Goal: Book appointment/travel/reservation

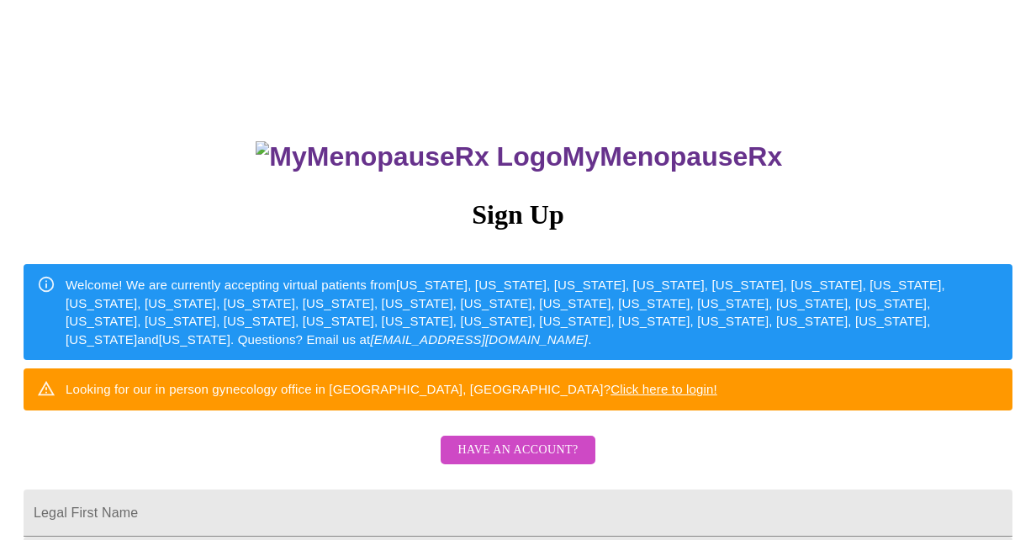
scroll to position [252, 0]
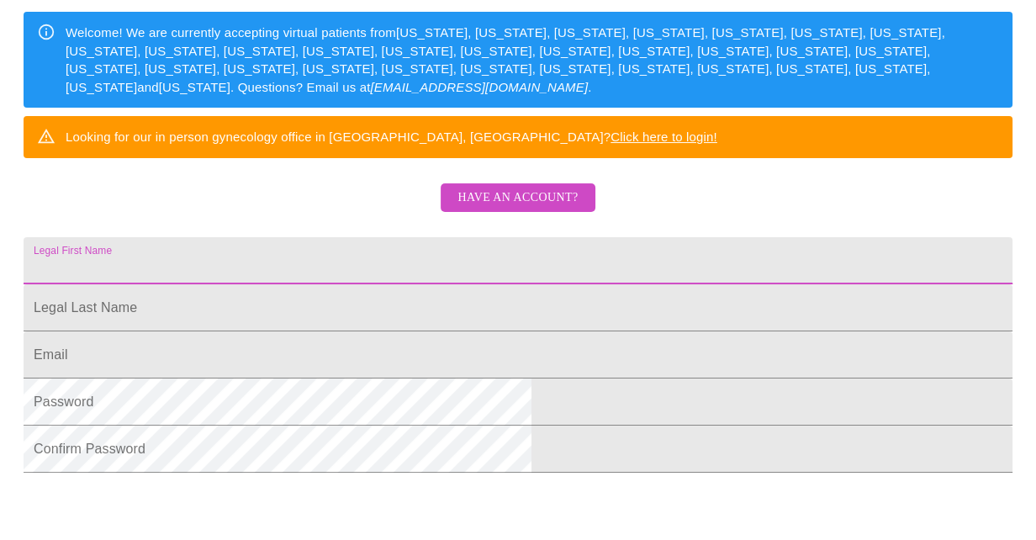
click at [382, 284] on input "Legal First Name" at bounding box center [518, 260] width 989 height 47
type input "[PERSON_NAME]"
type input "1"
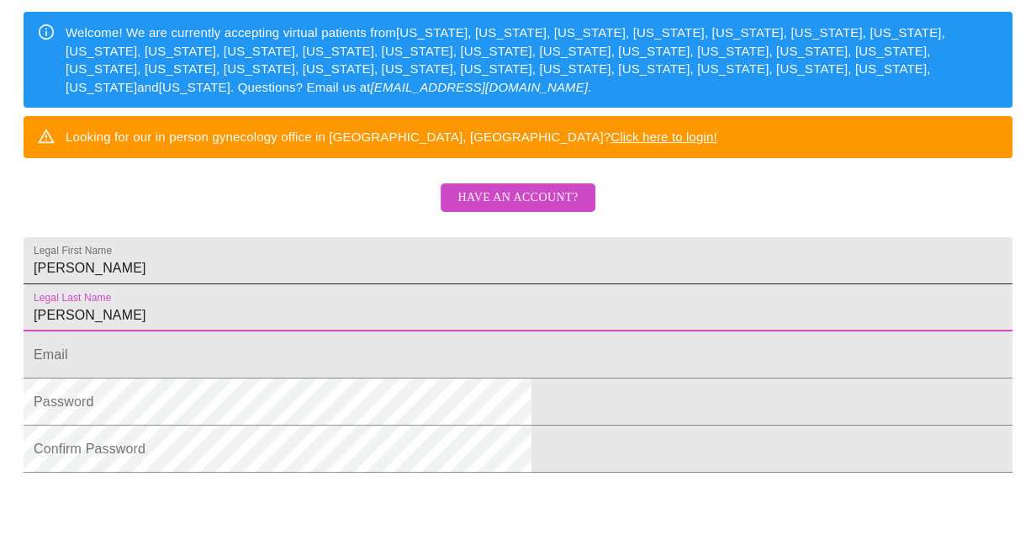
type input "[PERSON_NAME]"
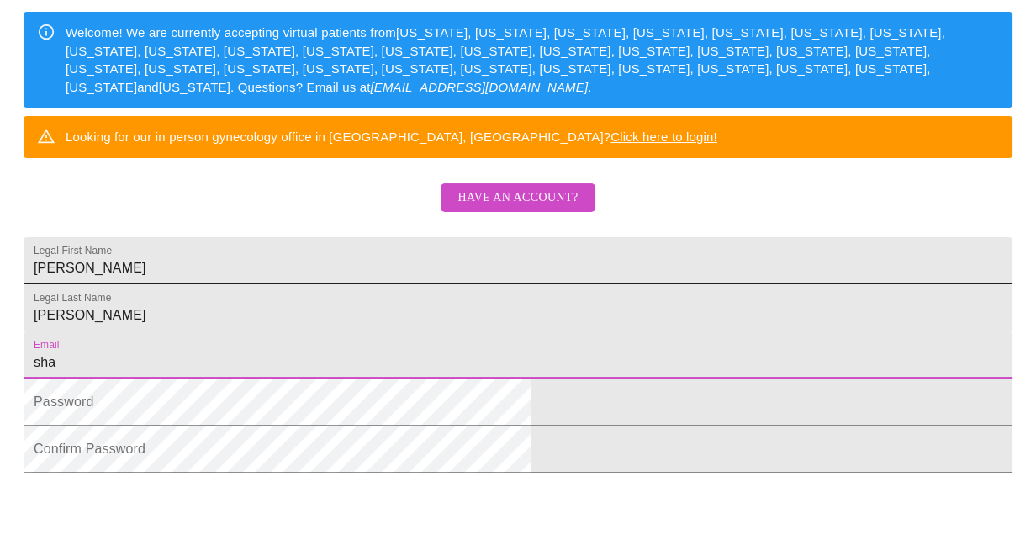
type input "[EMAIL_ADDRESS][DOMAIN_NAME]"
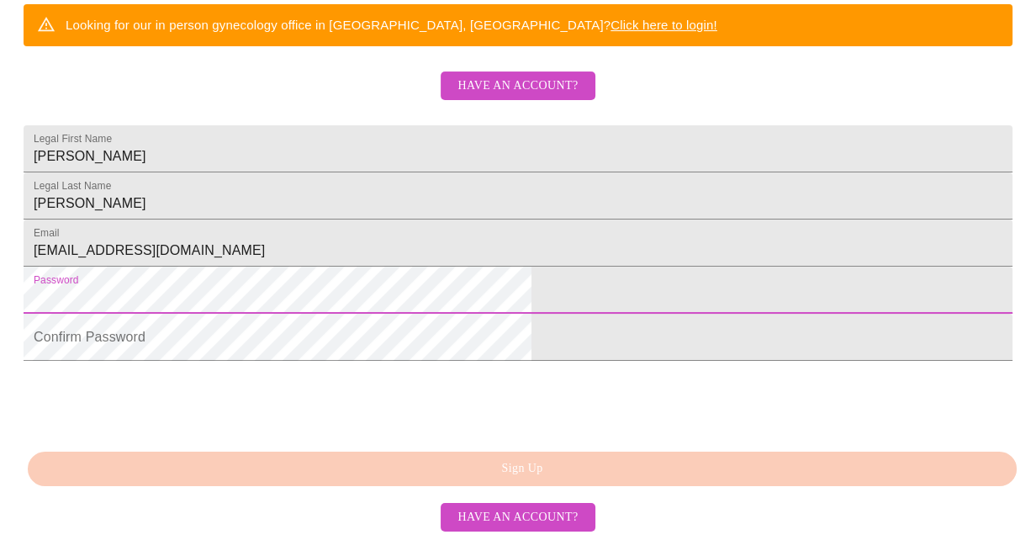
scroll to position [474, 0]
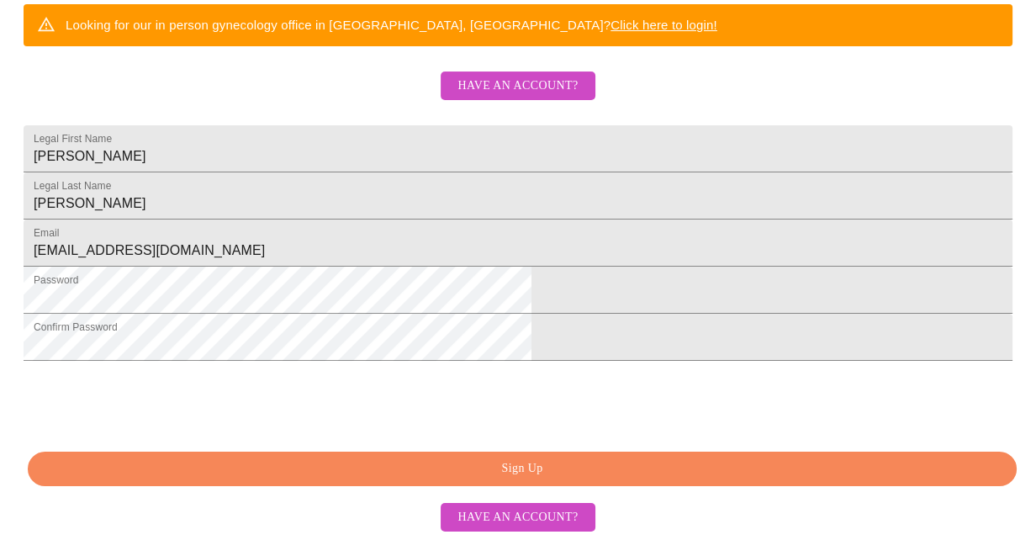
click at [517, 475] on span "Sign Up" at bounding box center [522, 468] width 951 height 21
click at [517, 290] on div "MyMenopauseRx Sign Up Welcome! We are currently accepting virtual patients from…" at bounding box center [518, 20] width 1023 height 540
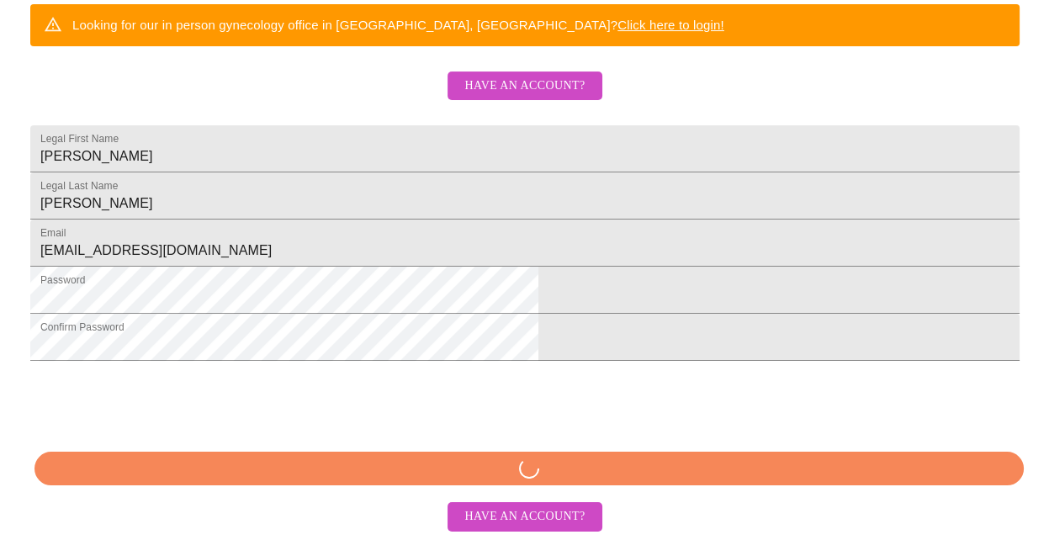
scroll to position [407, 0]
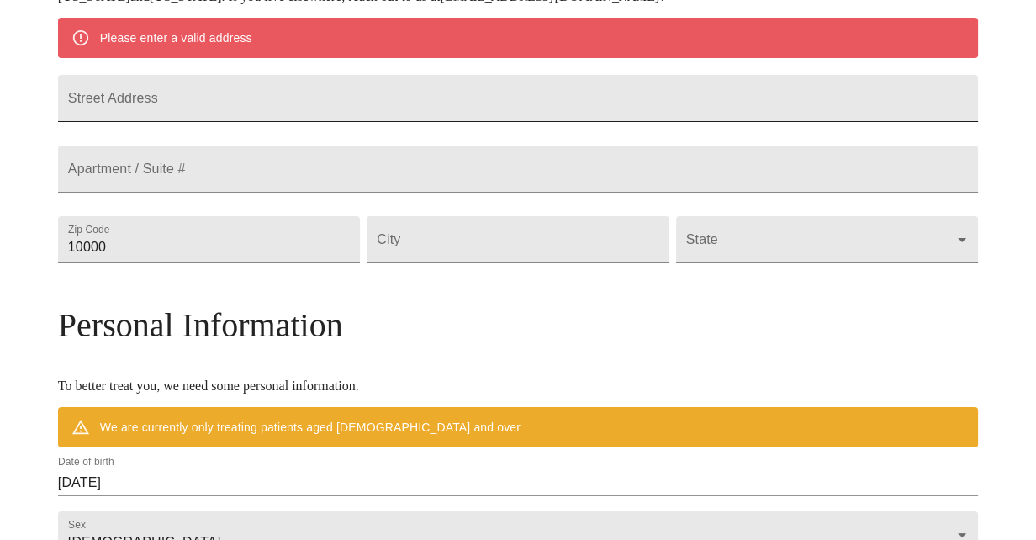
click at [358, 105] on input "Street Address" at bounding box center [518, 98] width 920 height 47
click at [358, 106] on input "Street Address" at bounding box center [518, 98] width 920 height 47
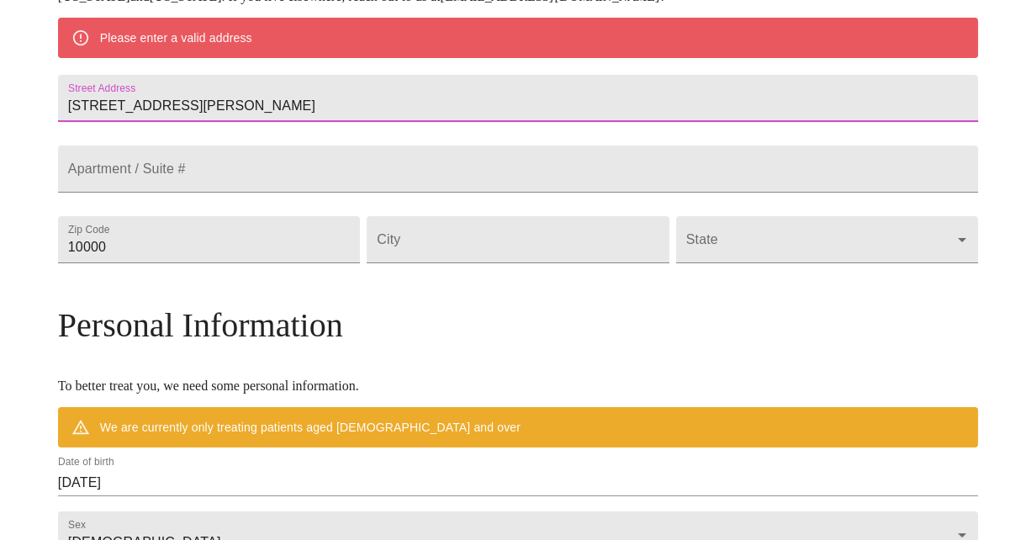
type input "17947 Evans Rd"
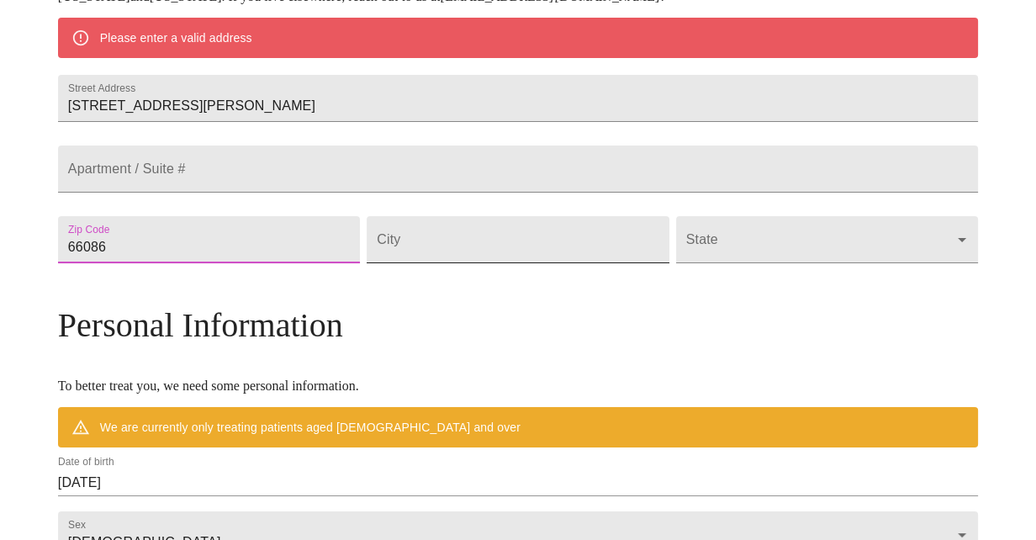
type input "66086"
click at [449, 263] on input "Street Address" at bounding box center [518, 239] width 302 height 47
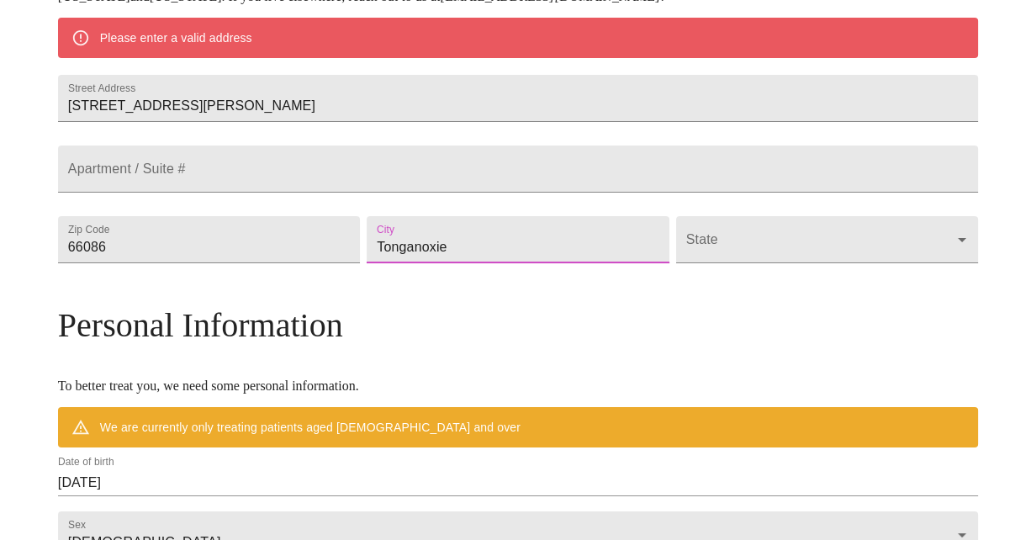
type input "Tonganoxie"
click at [769, 283] on body "MyMenopauseRx Welcome to MyMenopauseRx Since it's your first time here, you'll …" at bounding box center [518, 263] width 1023 height 1327
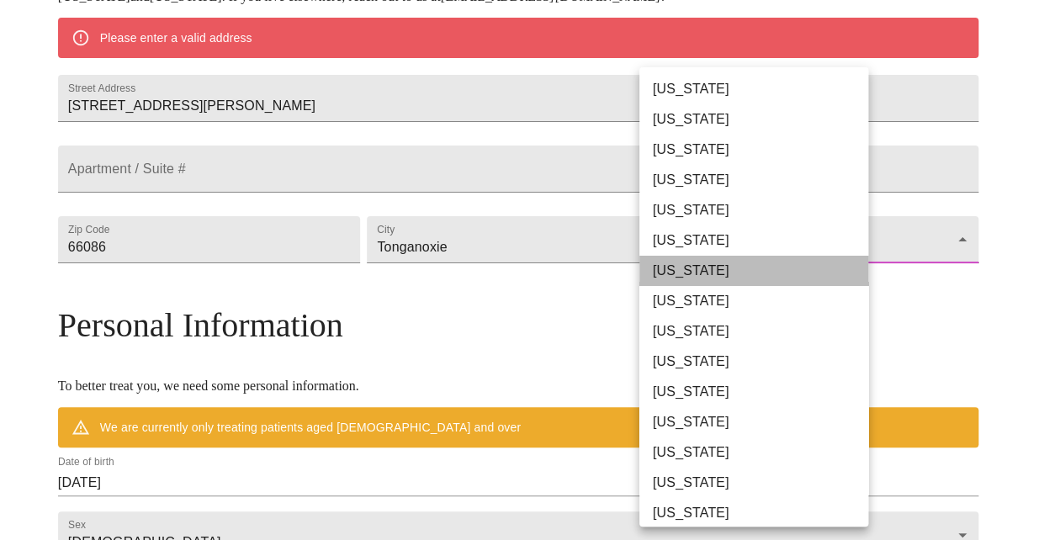
click at [769, 283] on li "Connecticut" at bounding box center [759, 271] width 241 height 30
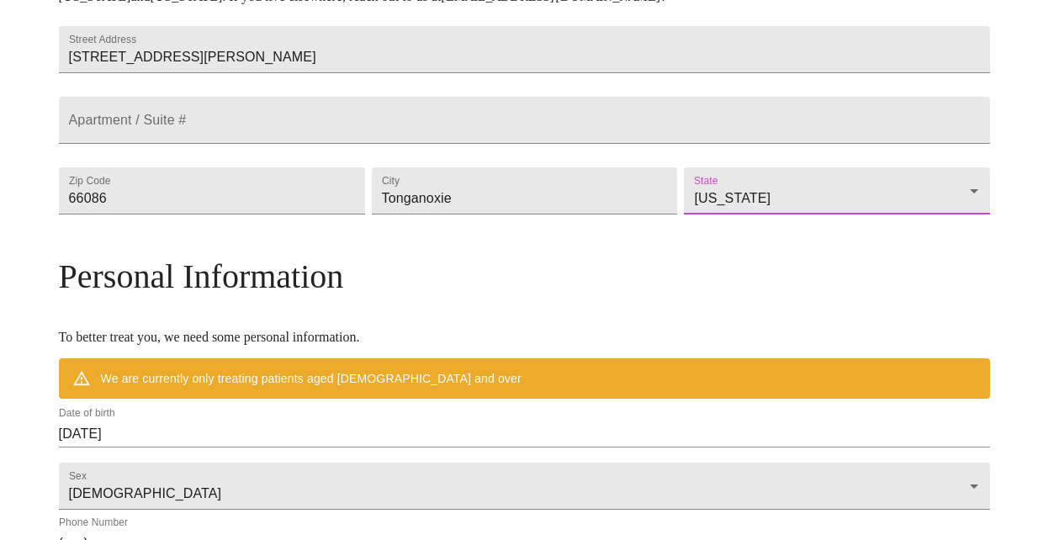
click at [767, 240] on body "MyMenopauseRx Welcome to MyMenopauseRx Since it's your first time here, you'll …" at bounding box center [524, 239] width 1035 height 1278
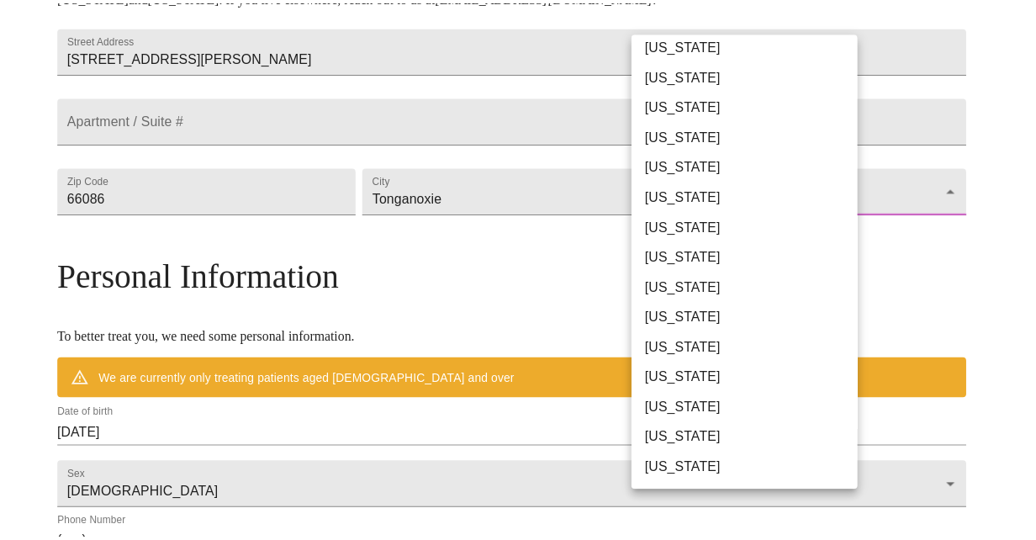
scroll to position [252, 0]
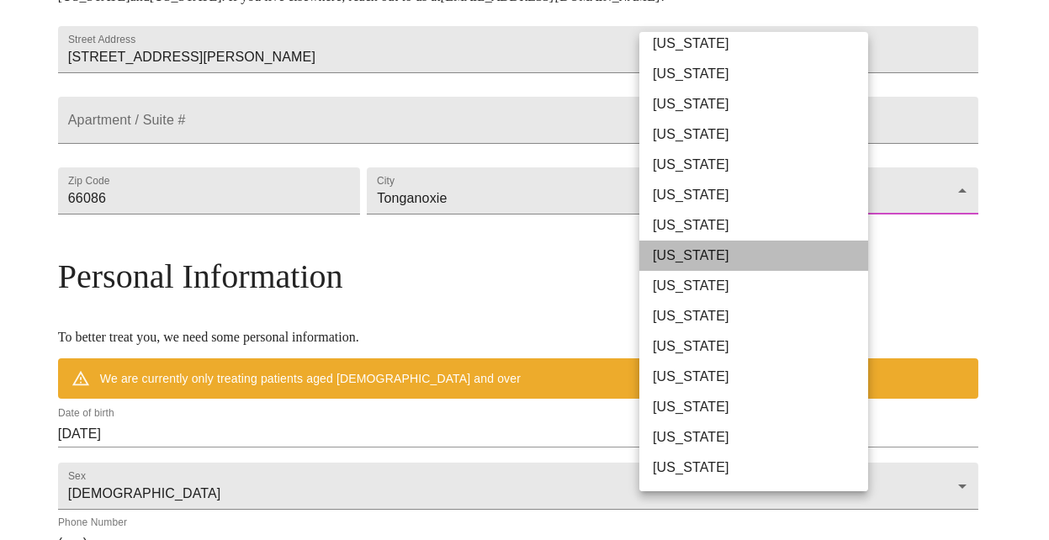
click at [760, 257] on li "[US_STATE]" at bounding box center [759, 256] width 241 height 30
type input "[US_STATE]"
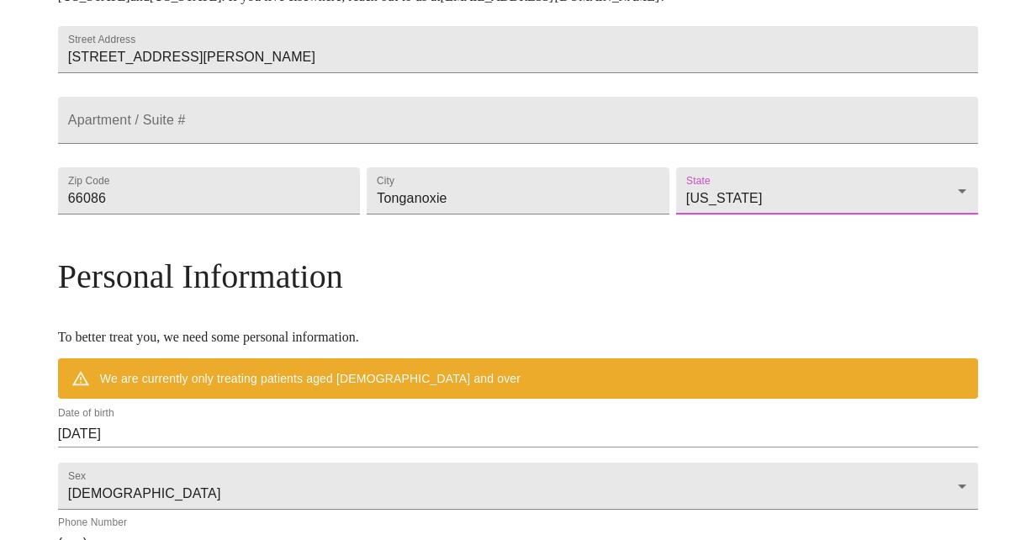
click at [639, 304] on div "Mailing Address We currently are only supporting patients from Alabama, Arizona…" at bounding box center [518, 373] width 920 height 1007
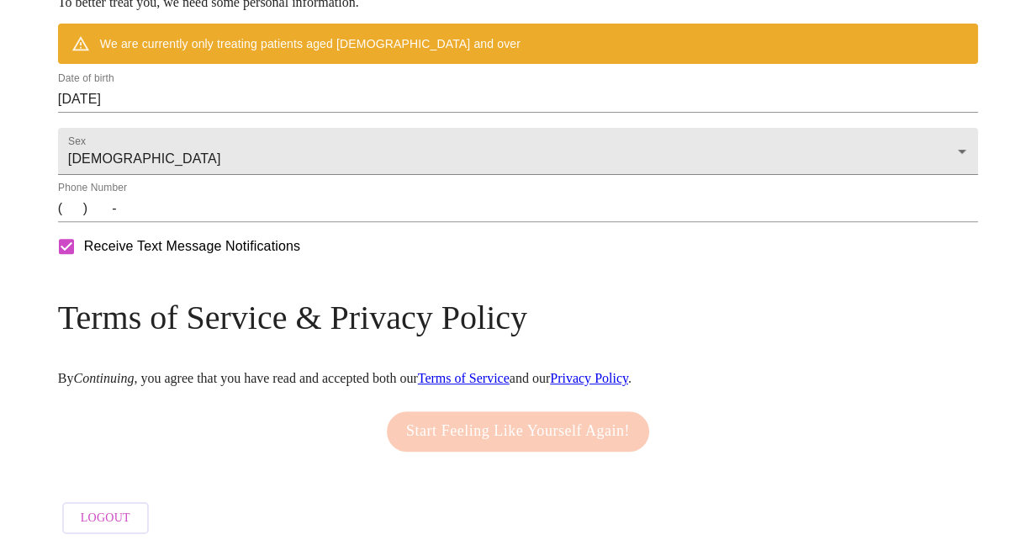
scroll to position [744, 0]
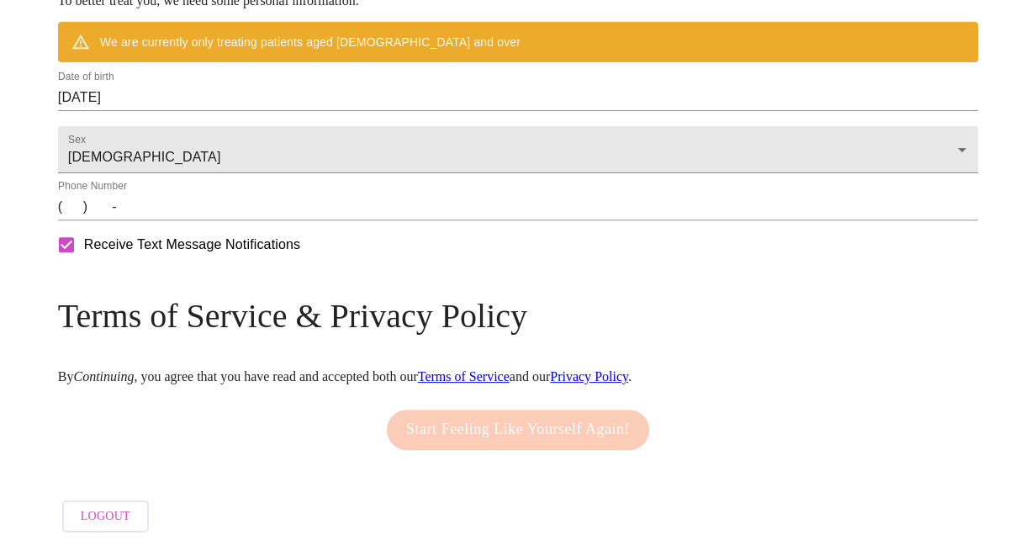
click at [191, 220] on input "(   )    -" at bounding box center [518, 206] width 920 height 27
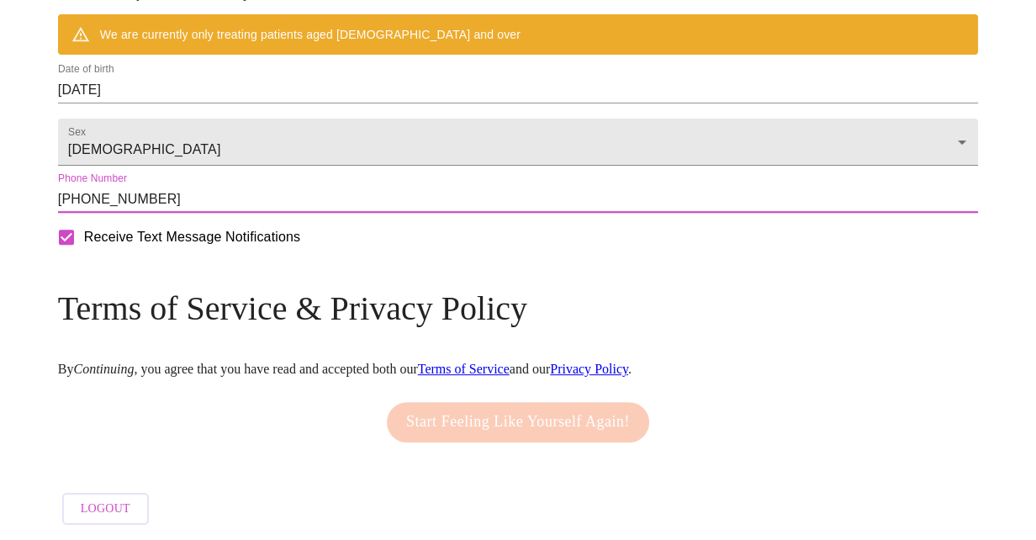
scroll to position [801, 0]
type input "[PHONE_NUMBER]"
click at [323, 328] on h3 "Terms of Service & Privacy Policy" at bounding box center [518, 309] width 920 height 40
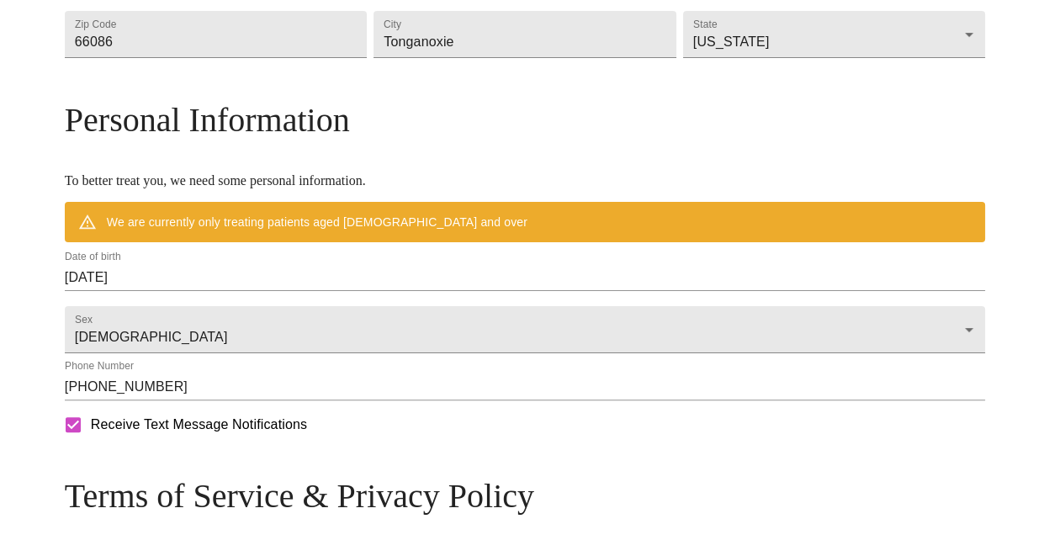
scroll to position [548, 0]
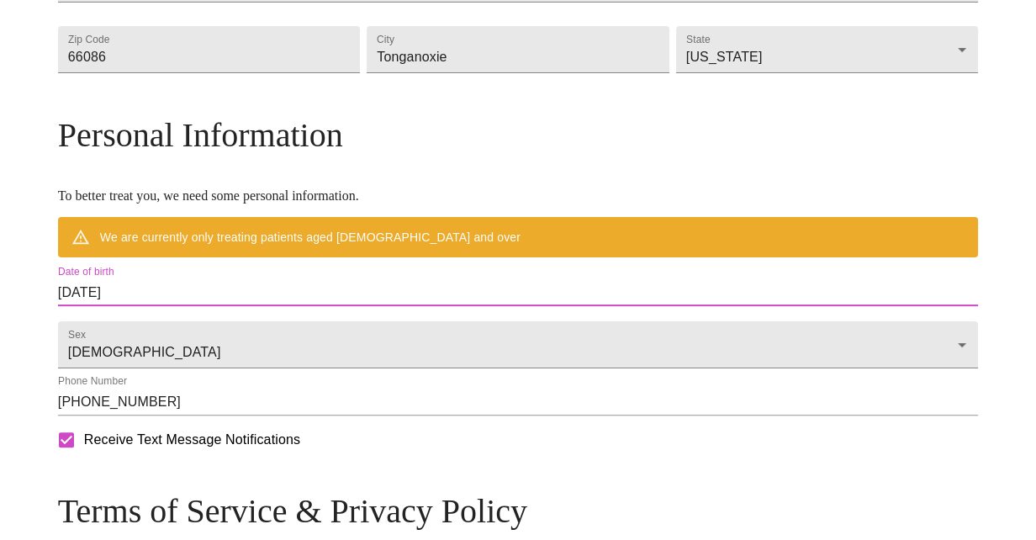
click at [421, 306] on input "08/18/2025" at bounding box center [518, 292] width 920 height 27
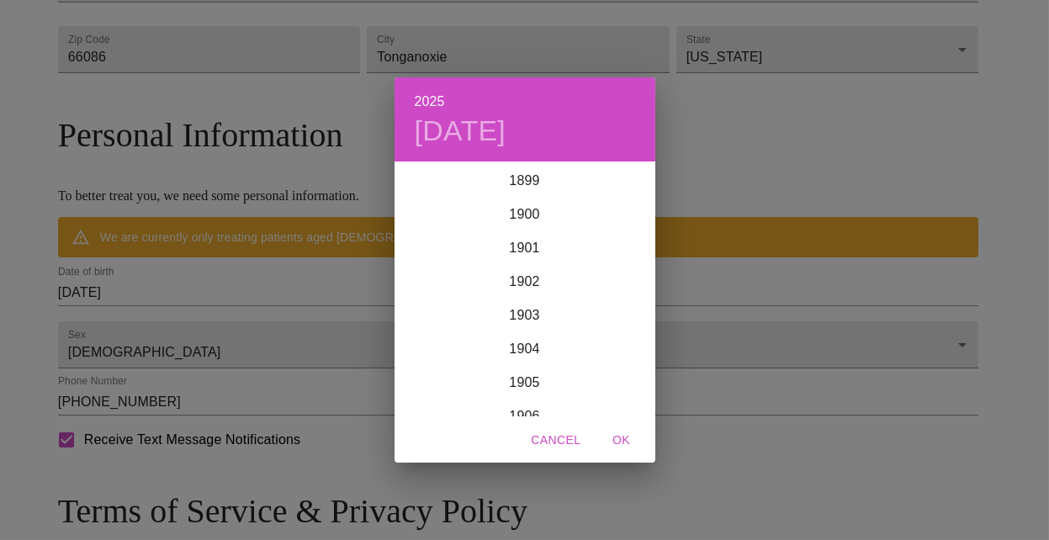
click at [421, 331] on div "1899 1900 1901 1902 1903 1904 1905 1906 1907 1908 1909 1910 1911 1912 1913 1914…" at bounding box center [525, 290] width 261 height 252
click at [442, 98] on h6 "2025" at bounding box center [430, 102] width 30 height 24
click at [423, 96] on h6 "2025" at bounding box center [430, 102] width 30 height 24
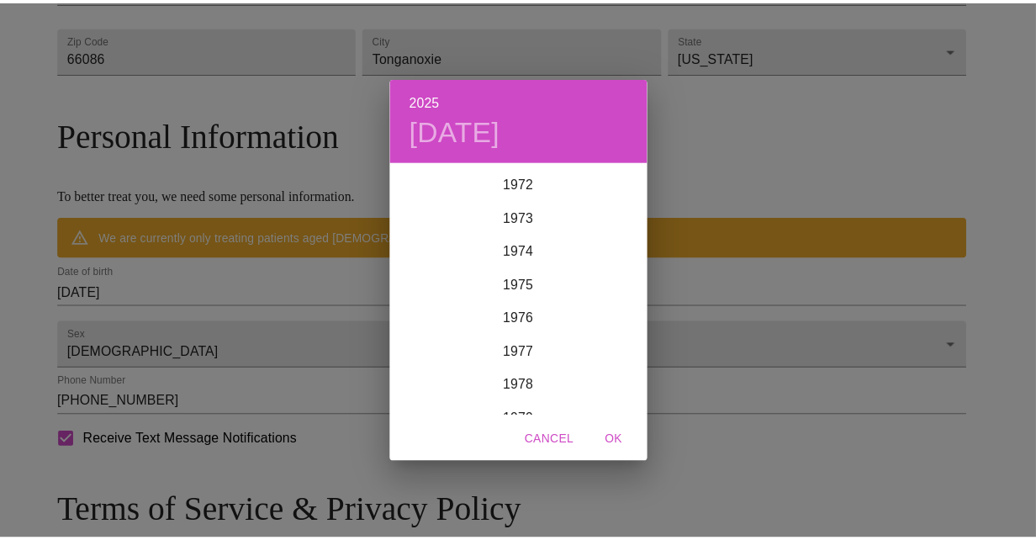
scroll to position [2455, 0]
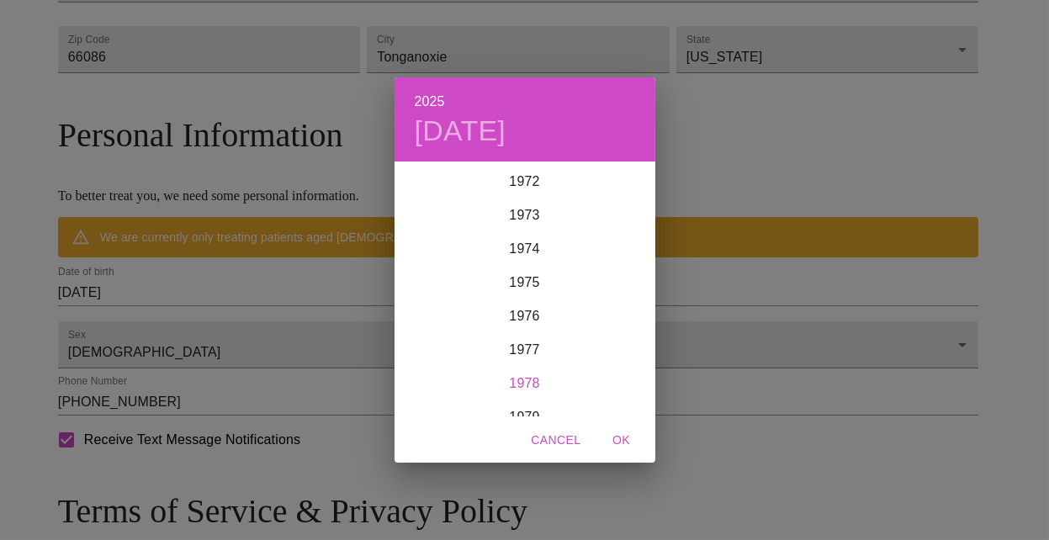
click at [524, 387] on div "1978" at bounding box center [525, 384] width 261 height 34
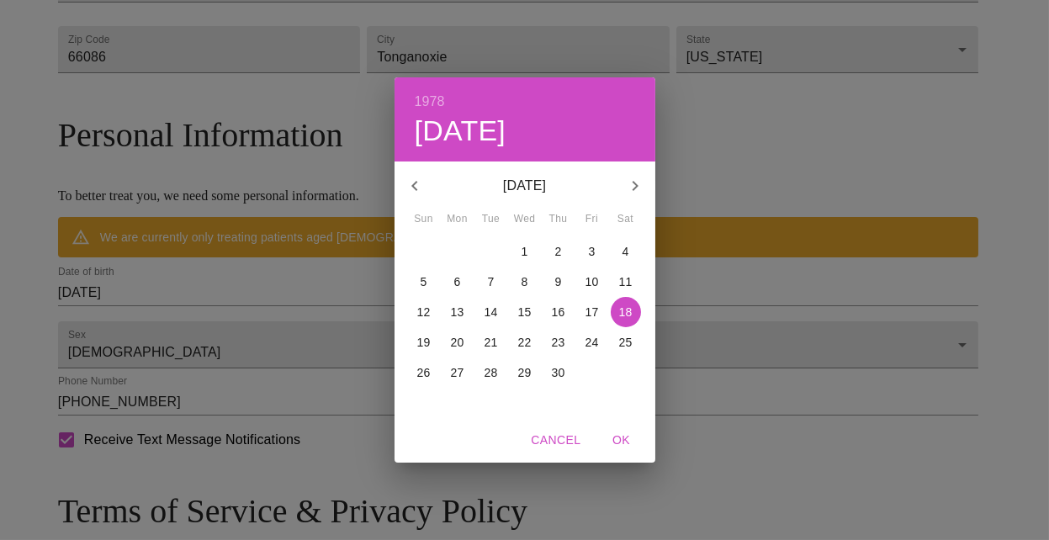
click at [418, 193] on icon "button" at bounding box center [415, 186] width 20 height 20
click at [534, 275] on span "9" at bounding box center [525, 281] width 30 height 17
click at [628, 442] on span "OK" at bounding box center [621, 440] width 40 height 21
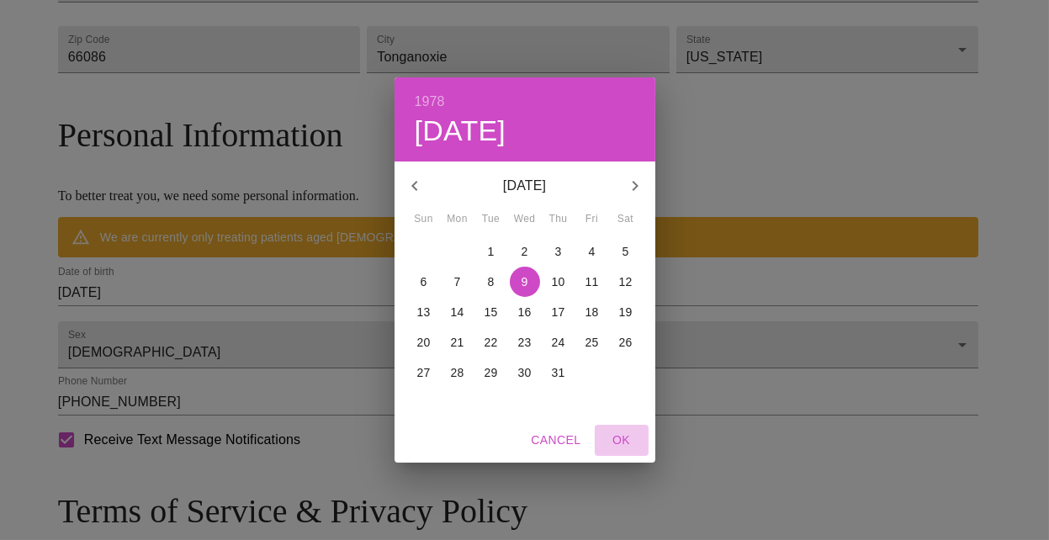
type input "[DATE]"
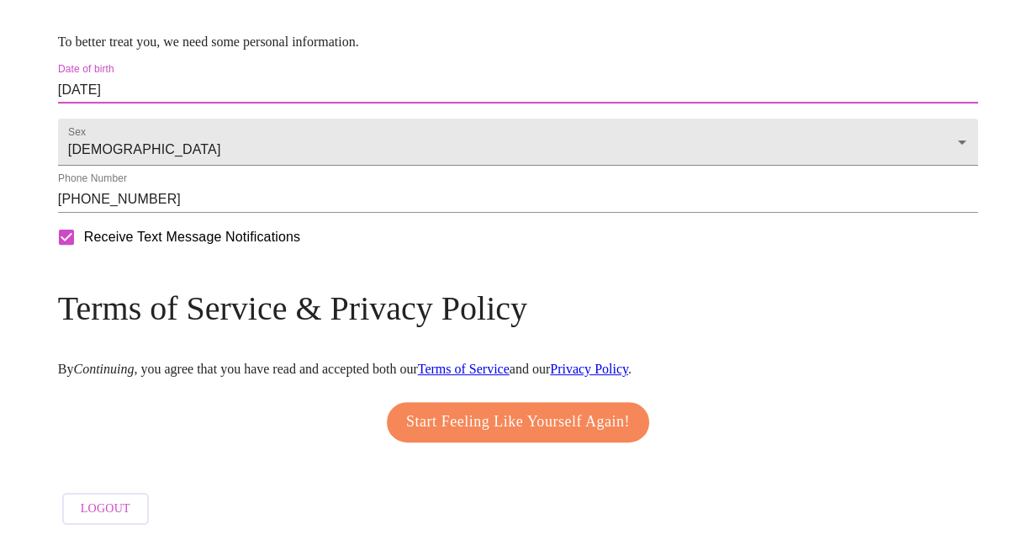
click at [532, 416] on span "Start Feeling Like Yourself Again!" at bounding box center [518, 422] width 224 height 27
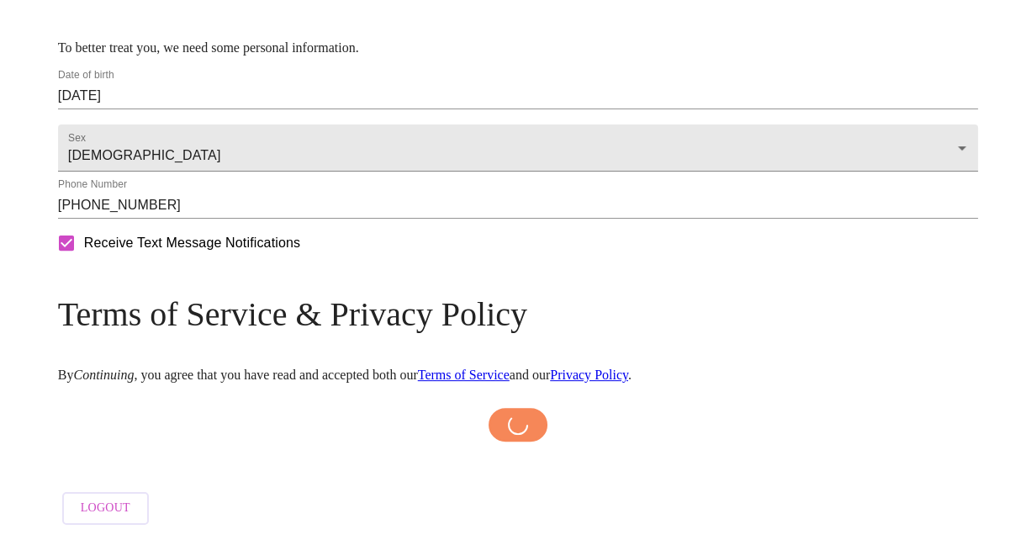
scroll to position [745, 0]
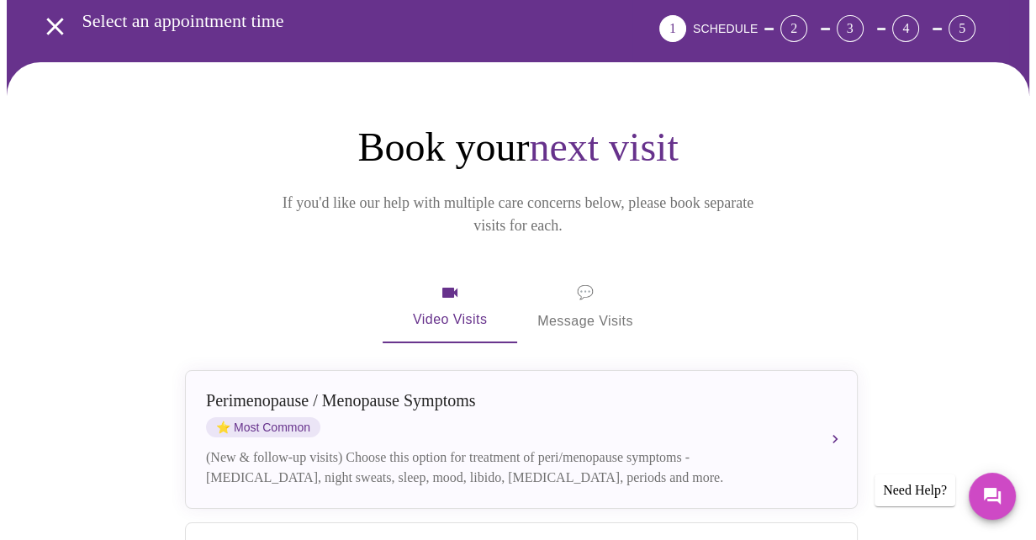
scroll to position [98, 0]
click at [579, 281] on span "💬 Message Visits" at bounding box center [586, 307] width 96 height 52
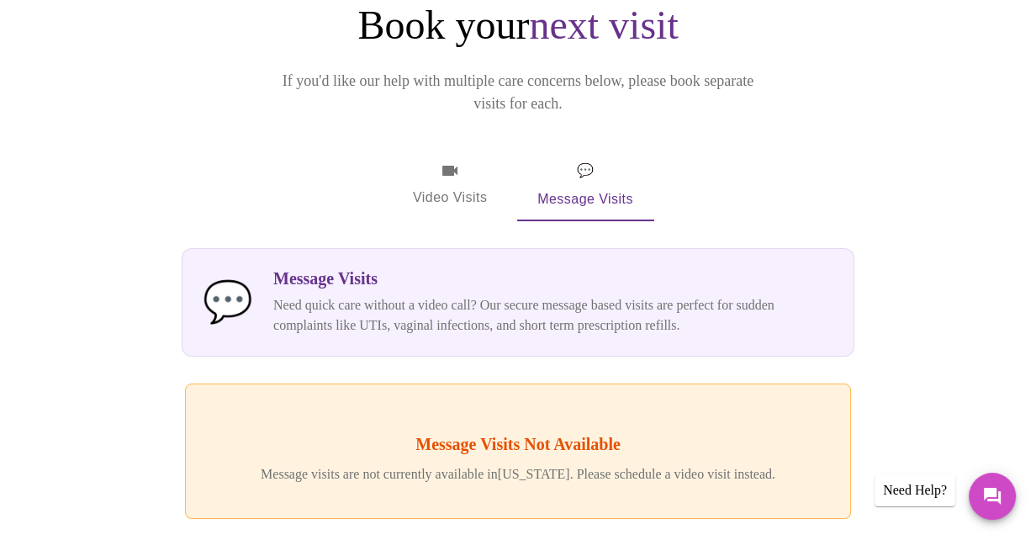
scroll to position [224, 0]
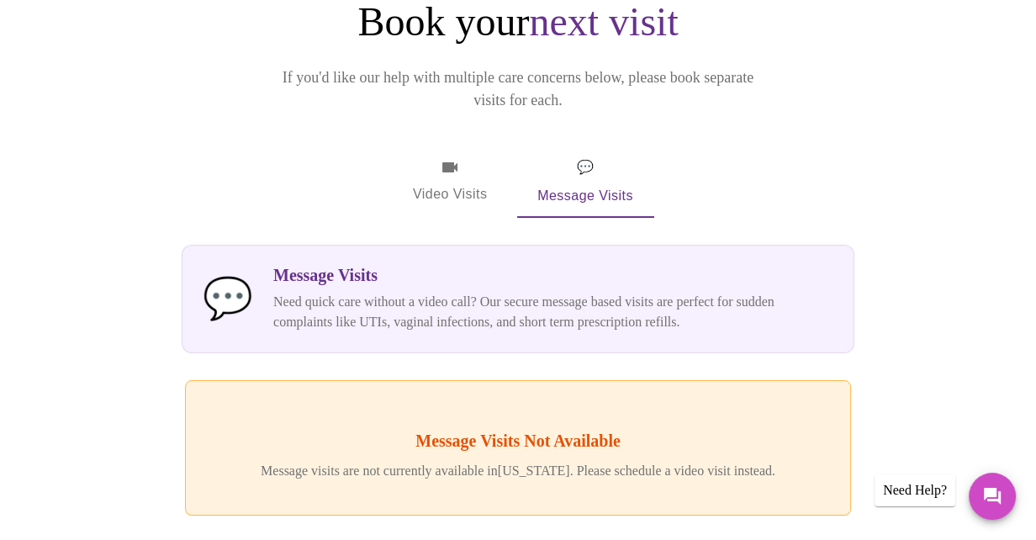
click at [464, 157] on span "Video Visits" at bounding box center [450, 181] width 94 height 49
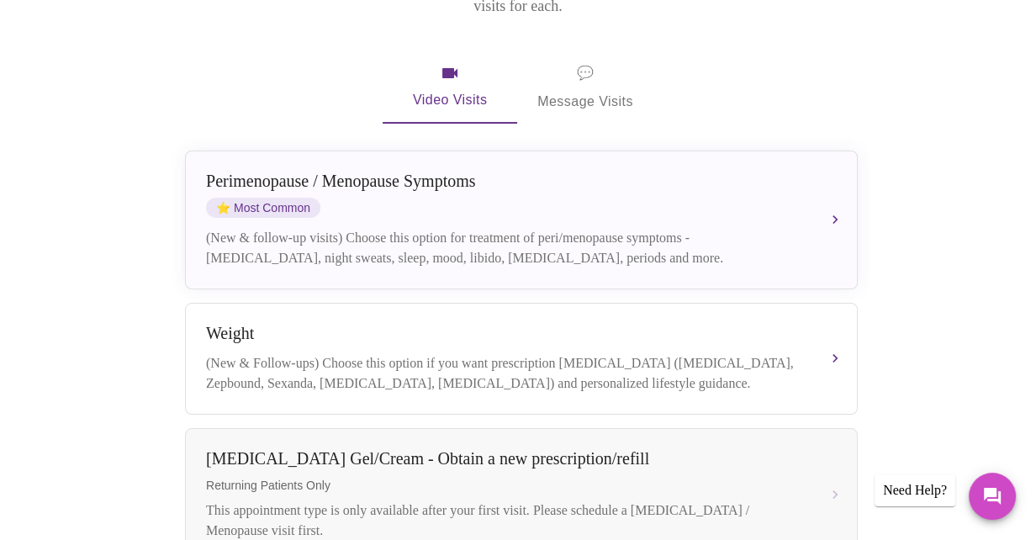
scroll to position [392, 0]
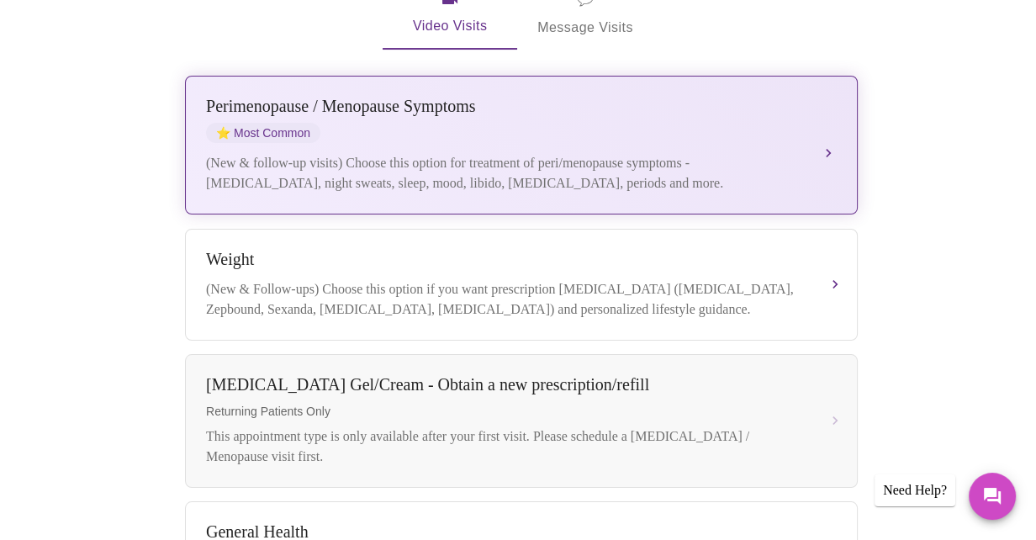
click at [738, 153] on div "(New & follow-up visits) Choose this option for treatment of peri/menopause sym…" at bounding box center [504, 173] width 597 height 40
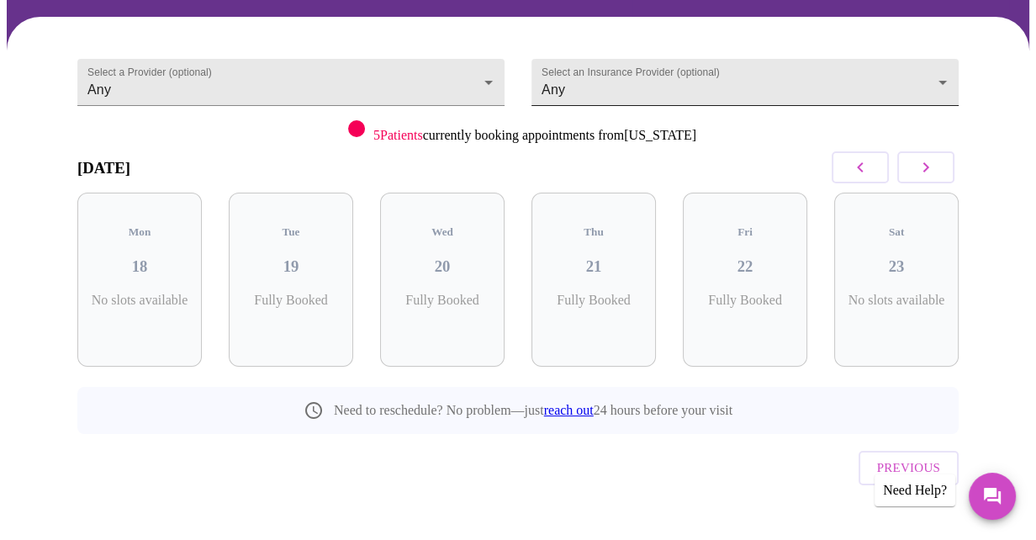
click at [579, 69] on body "MyMenopauseRx Appointments Messaging Labs Uploads Medications Community Refer a…" at bounding box center [518, 216] width 1023 height 707
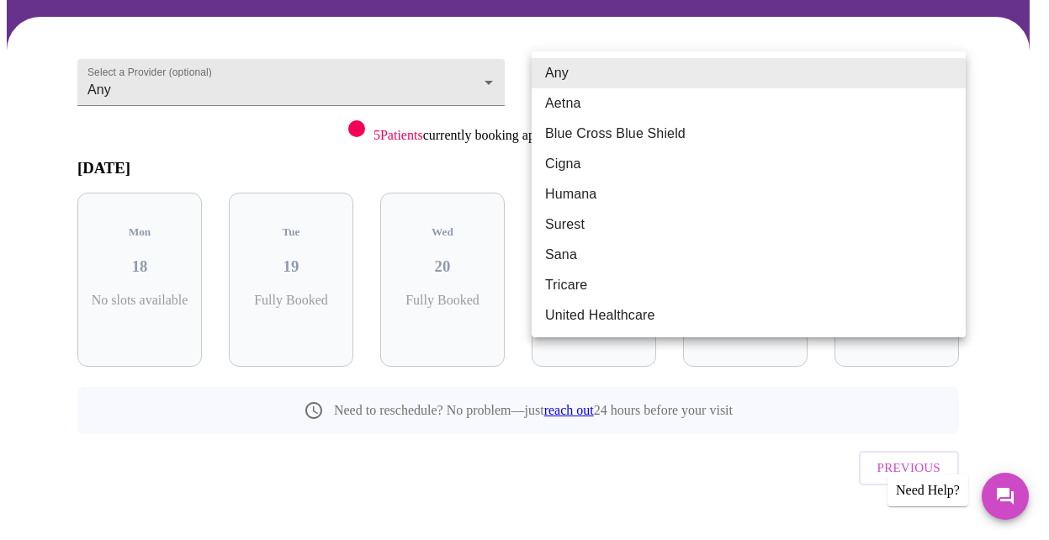
click at [594, 285] on li "Tricare" at bounding box center [749, 285] width 434 height 30
type input "Tricare"
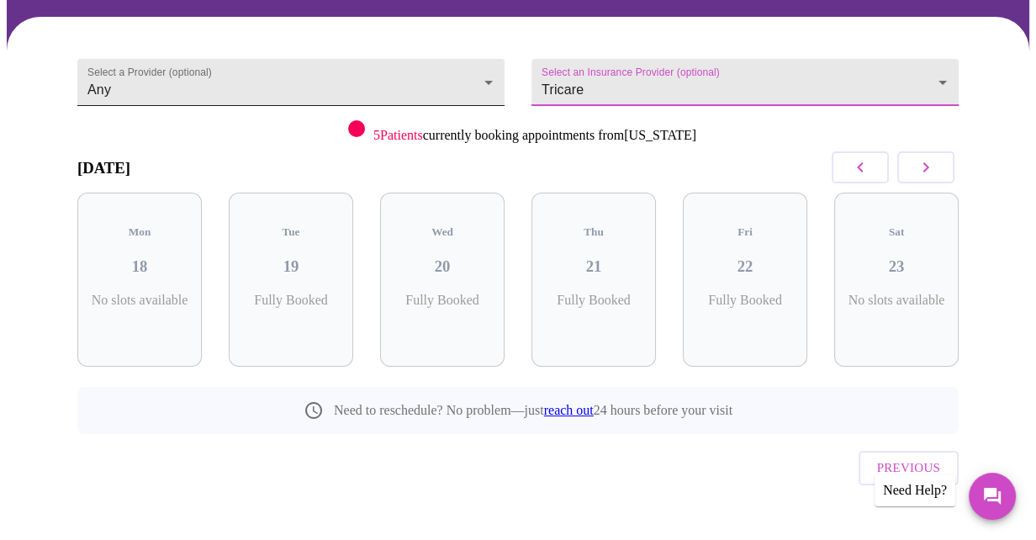
click at [357, 84] on body "MyMenopauseRx Appointments Messaging Labs Uploads Medications Community Refer a…" at bounding box center [518, 216] width 1023 height 707
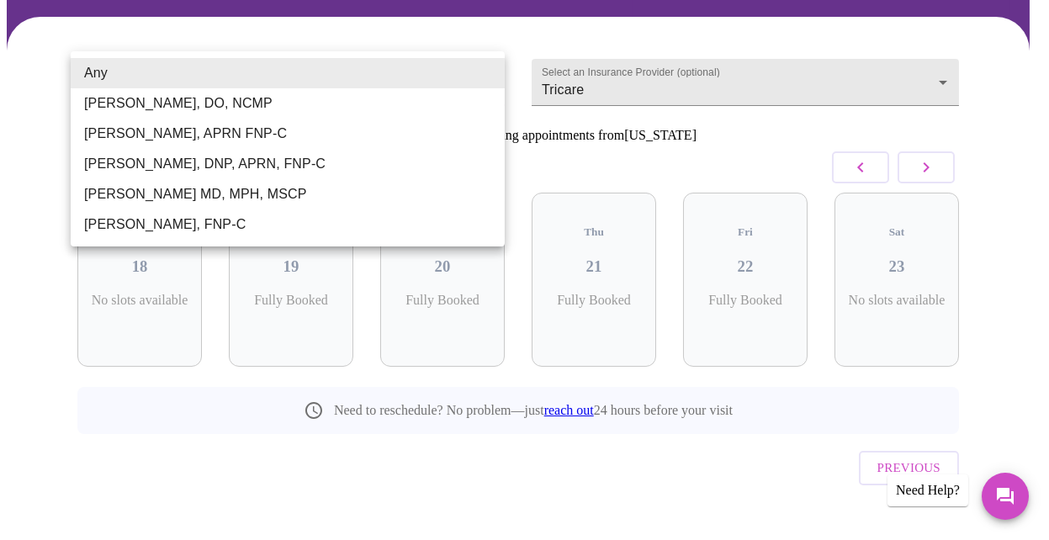
click at [31, 208] on div at bounding box center [524, 270] width 1049 height 540
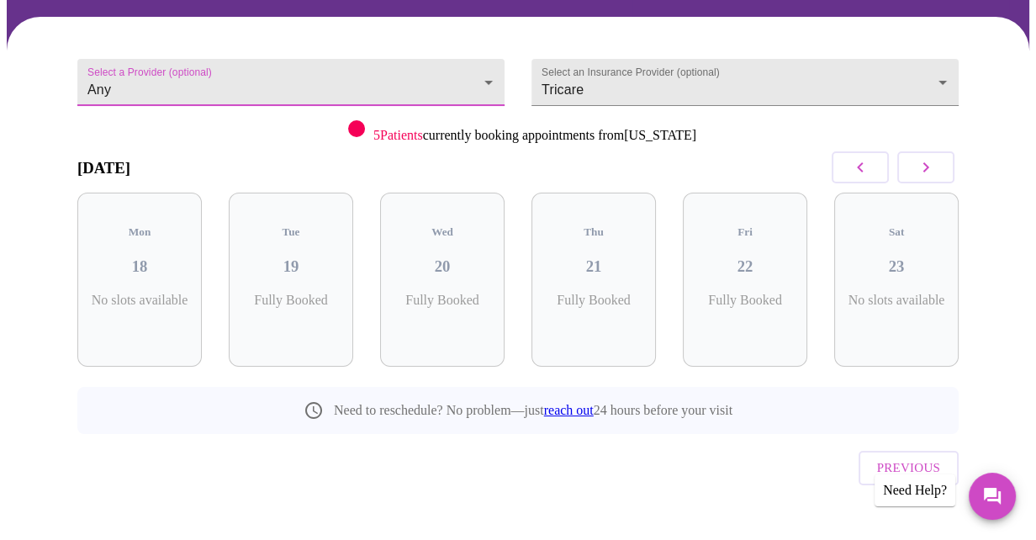
click at [921, 165] on button "button" at bounding box center [926, 167] width 57 height 32
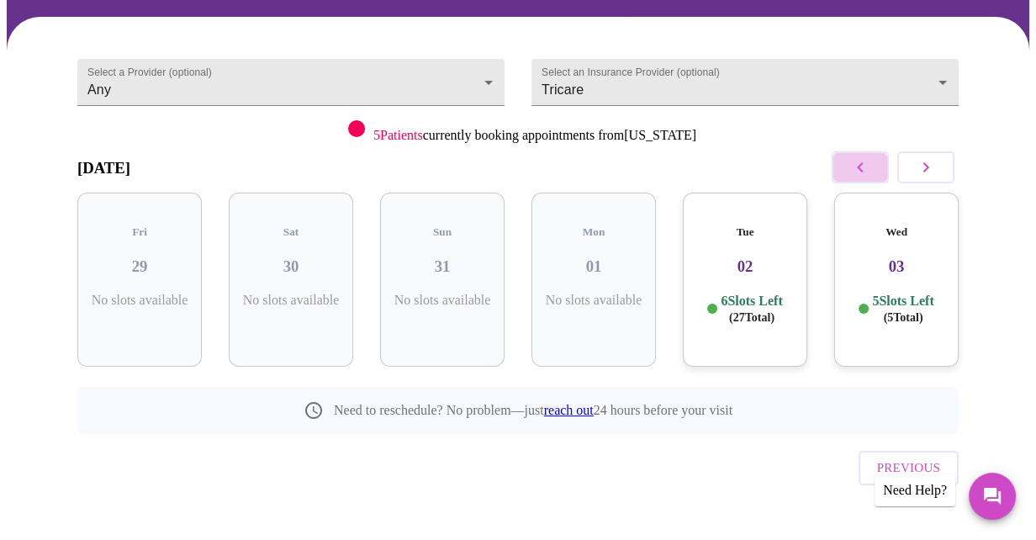
click at [871, 164] on icon "button" at bounding box center [860, 167] width 20 height 20
click at [871, 160] on icon "button" at bounding box center [860, 167] width 20 height 20
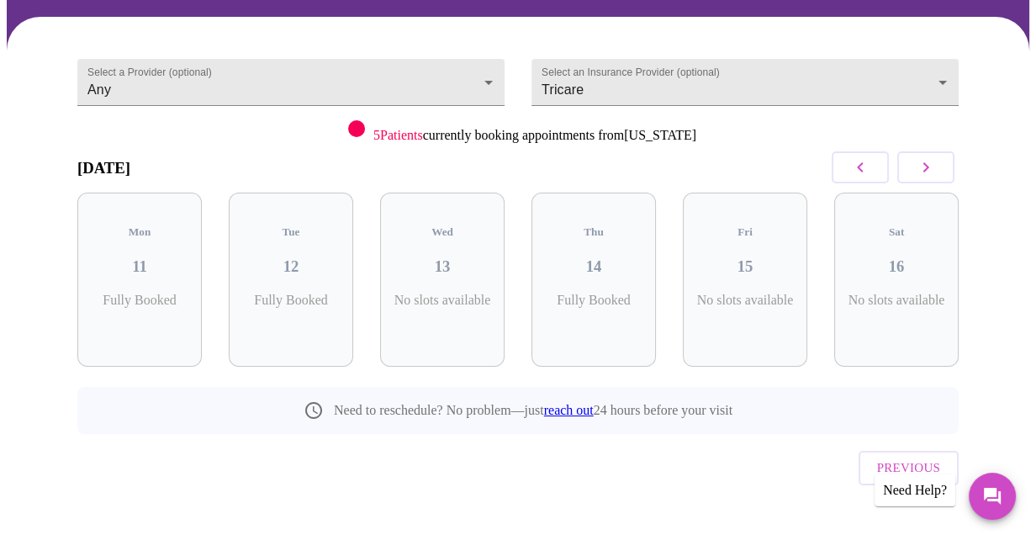
click at [913, 166] on button "button" at bounding box center [926, 167] width 57 height 32
click at [921, 160] on button "button" at bounding box center [926, 167] width 57 height 32
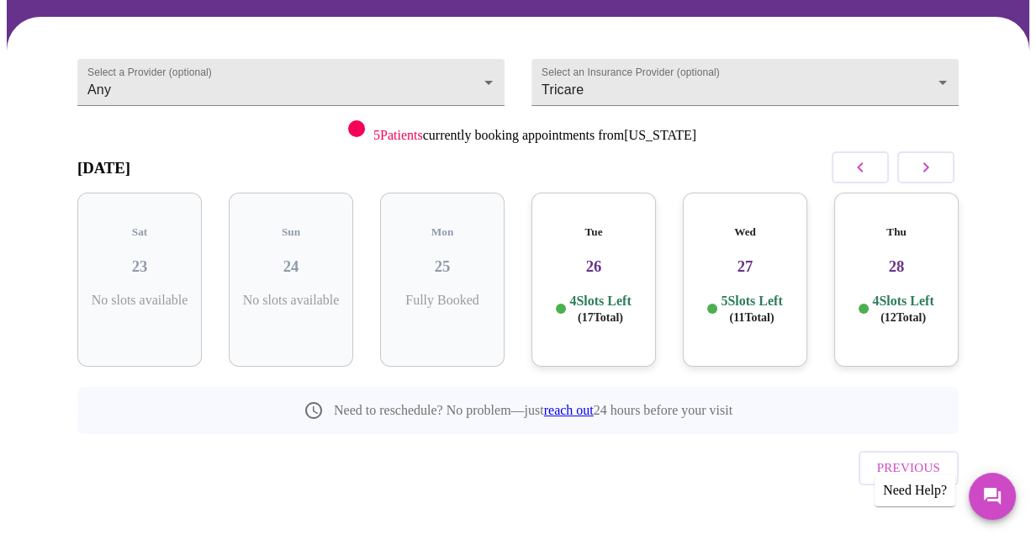
click at [583, 257] on h3 "26" at bounding box center [594, 266] width 98 height 19
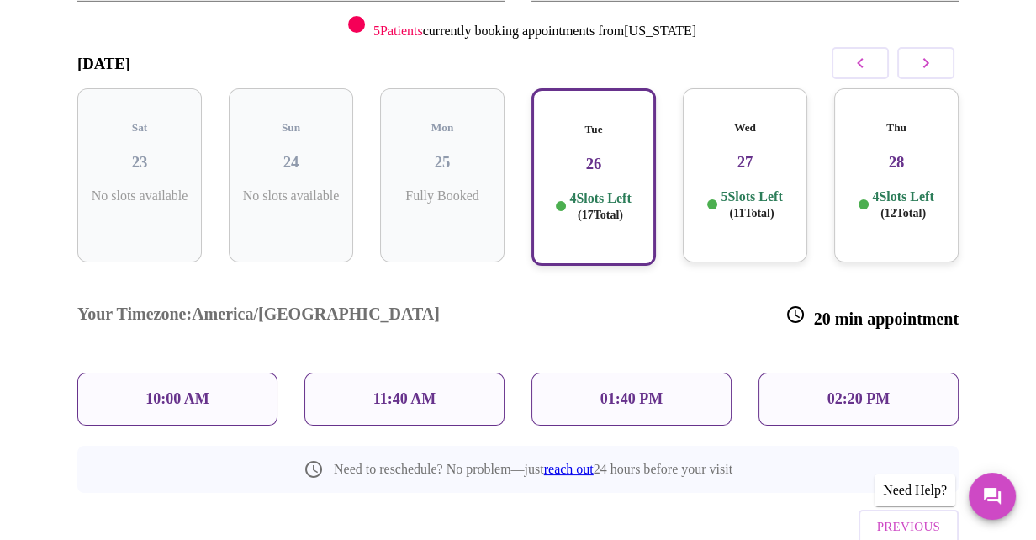
scroll to position [280, 0]
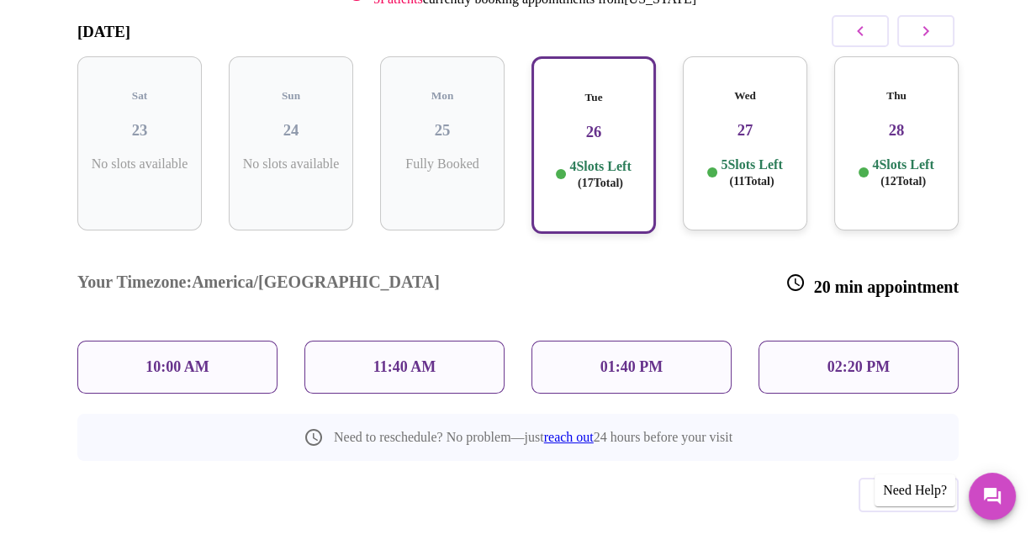
click at [448, 341] on div "11:40 AM" at bounding box center [405, 367] width 200 height 53
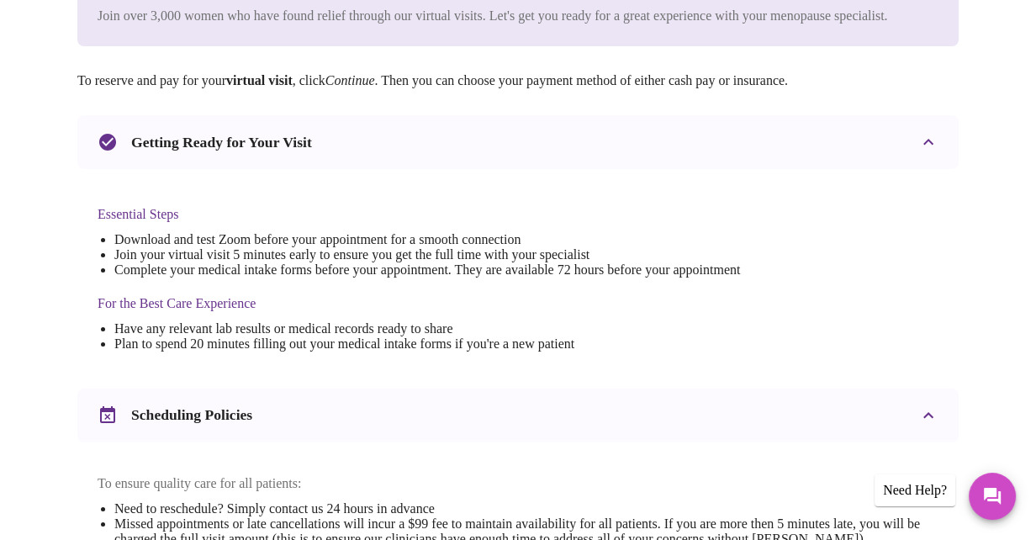
click at [448, 26] on p "Join over 3,000 women who have found relief through our virtual visits. Let's g…" at bounding box center [493, 16] width 791 height 20
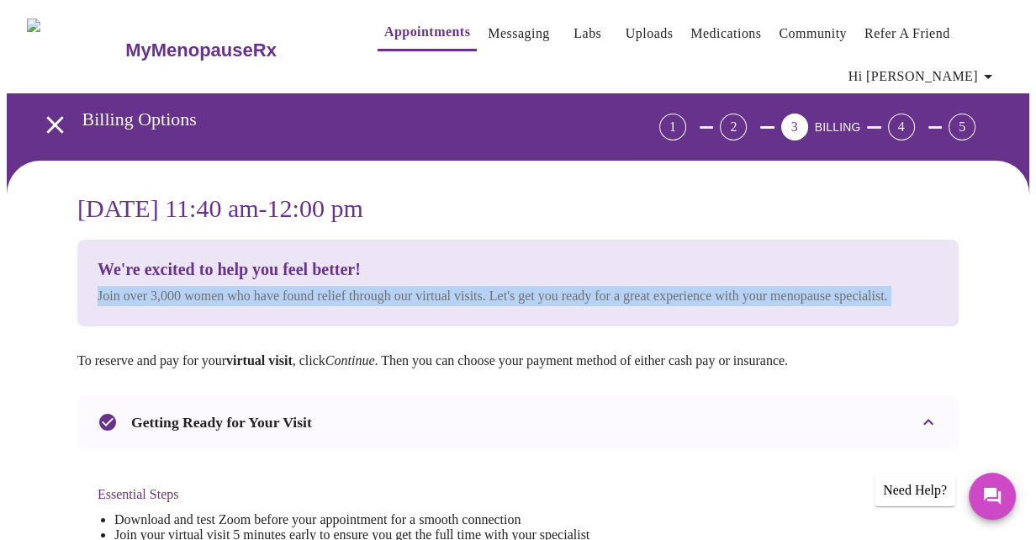
click at [448, 305] on p "Join over 3,000 women who have found relief through our virtual visits. Let's g…" at bounding box center [493, 296] width 791 height 20
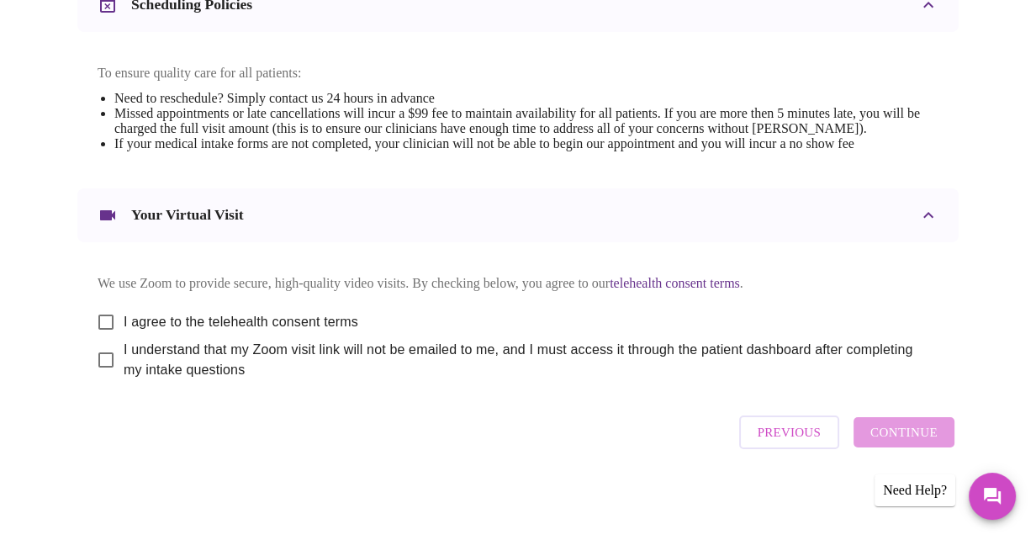
scroll to position [728, 0]
click at [107, 312] on input "I agree to the telehealth consent terms" at bounding box center [105, 322] width 35 height 35
checkbox input "true"
click at [96, 353] on input "I understand that my Zoom visit link will not be emailed to me, and I must acce…" at bounding box center [105, 359] width 35 height 35
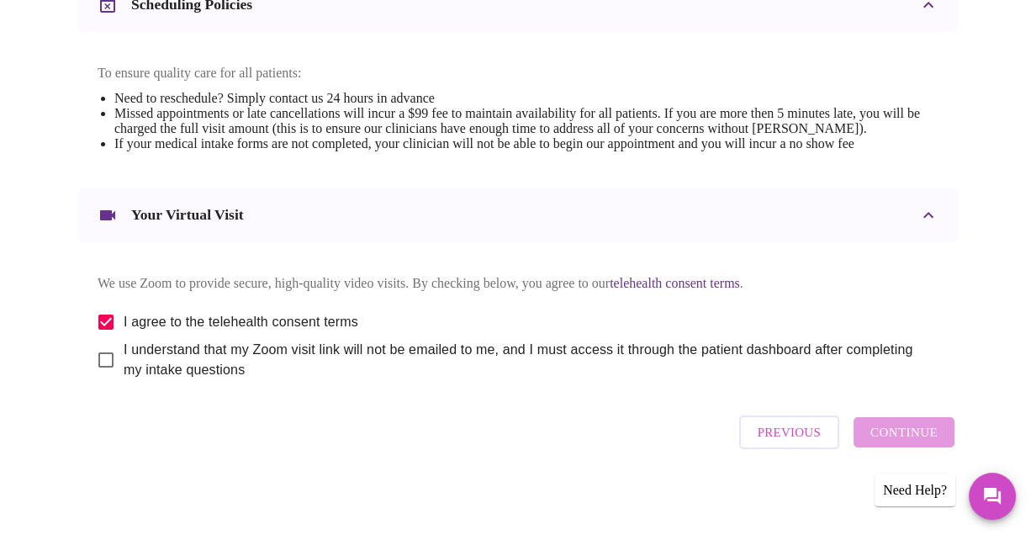
click at [103, 356] on input "I understand that my Zoom visit link will not be emailed to me, and I must acce…" at bounding box center [105, 359] width 35 height 35
click at [106, 363] on input "I understand that my Zoom visit link will not be emailed to me, and I must acce…" at bounding box center [105, 359] width 35 height 35
drag, startPoint x: 106, startPoint y: 363, endPoint x: 93, endPoint y: 363, distance: 12.6
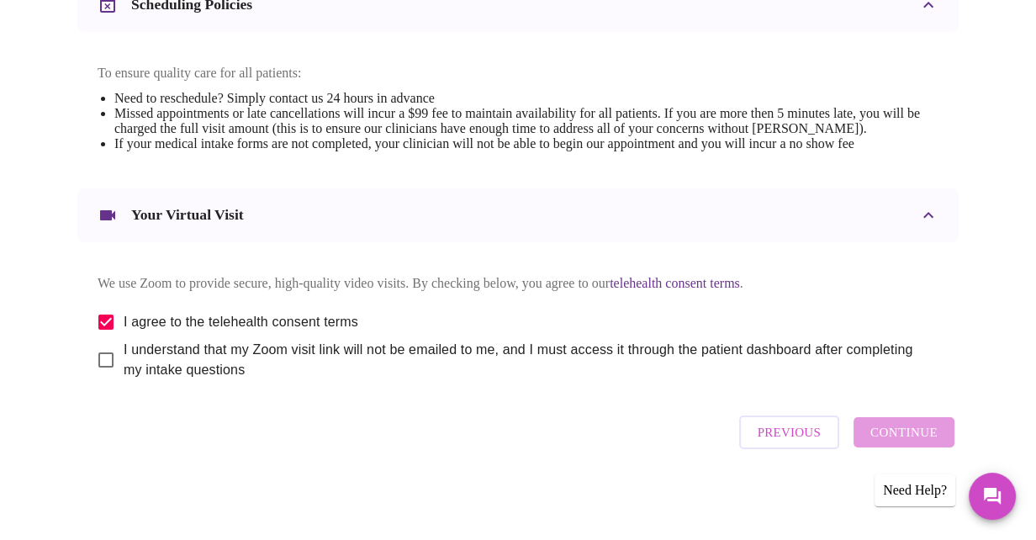
click at [93, 363] on input "I understand that my Zoom visit link will not be emailed to me, and I must acce…" at bounding box center [105, 359] width 35 height 35
checkbox input "true"
click at [884, 434] on span "Continue" at bounding box center [904, 432] width 67 height 22
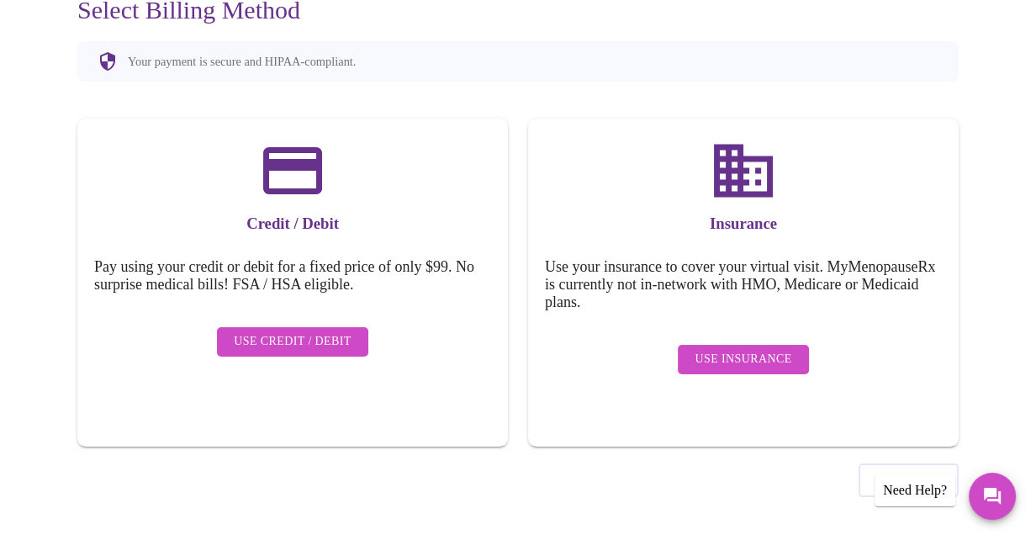
click at [700, 352] on span "Use Insurance" at bounding box center [743, 359] width 97 height 21
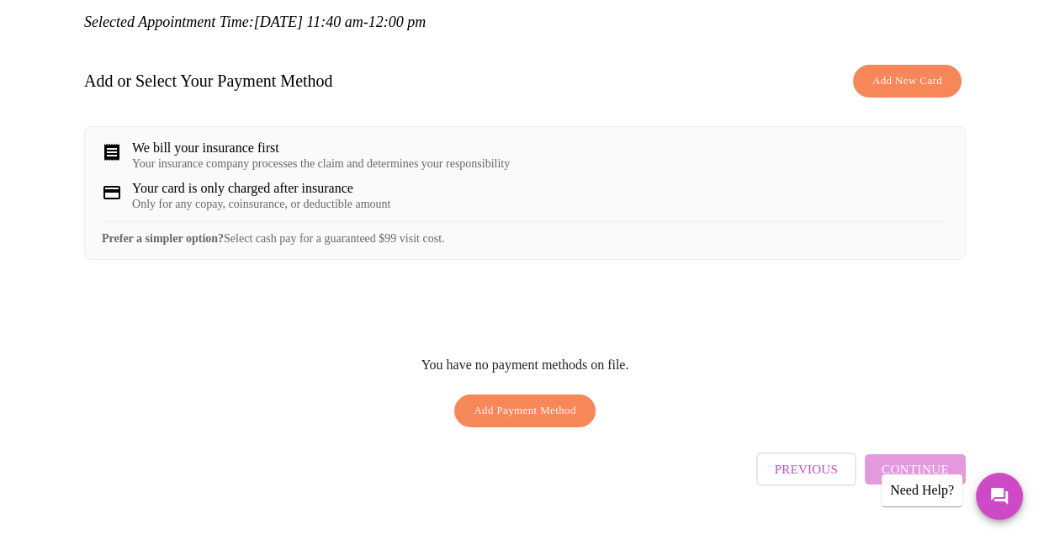
scroll to position [254, 0]
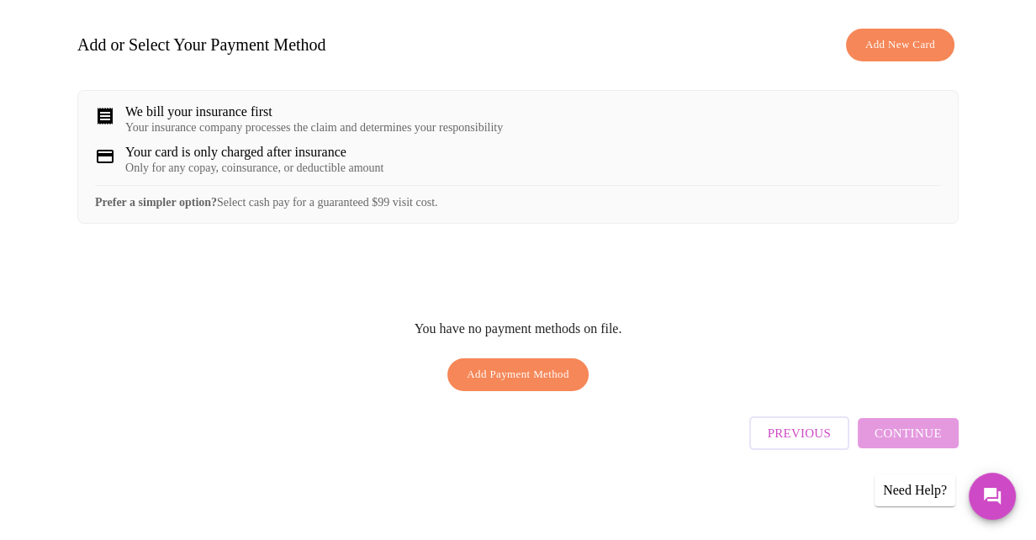
click at [527, 384] on span "Add Payment Method" at bounding box center [518, 374] width 103 height 19
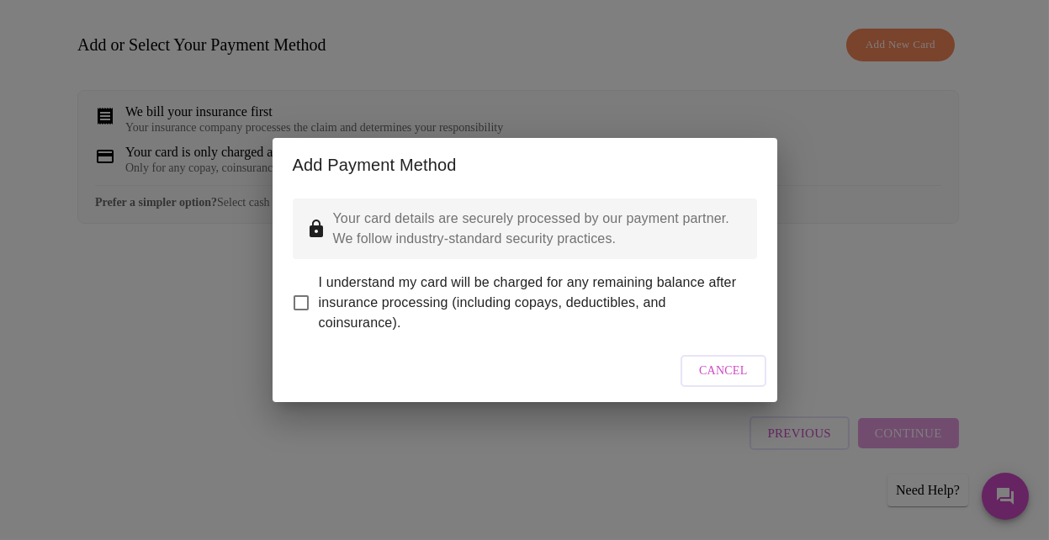
click at [305, 291] on input "I understand my card will be charged for any remaining balance after insurance …" at bounding box center [300, 302] width 35 height 35
checkbox input "true"
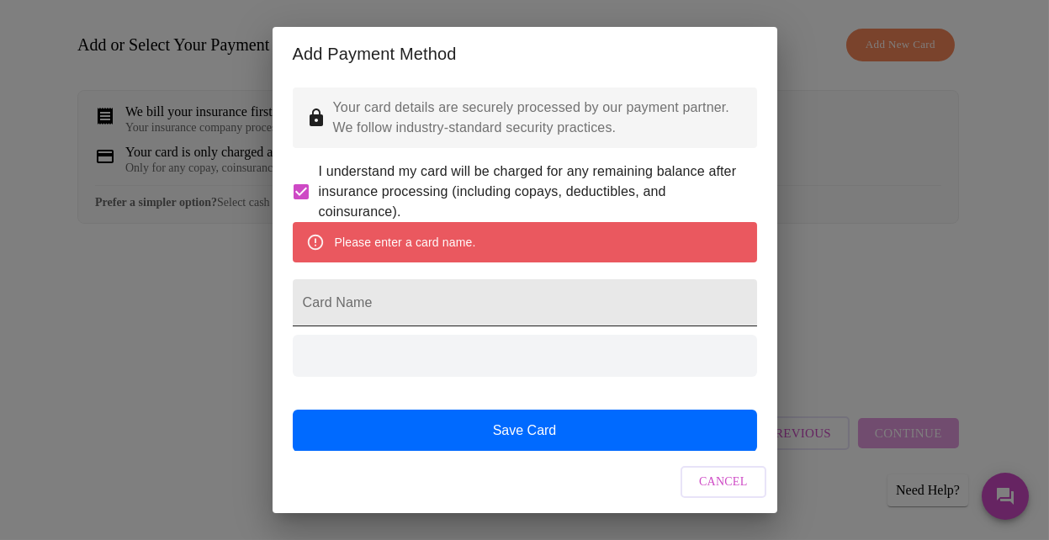
click at [404, 326] on input "Card Name" at bounding box center [525, 302] width 464 height 47
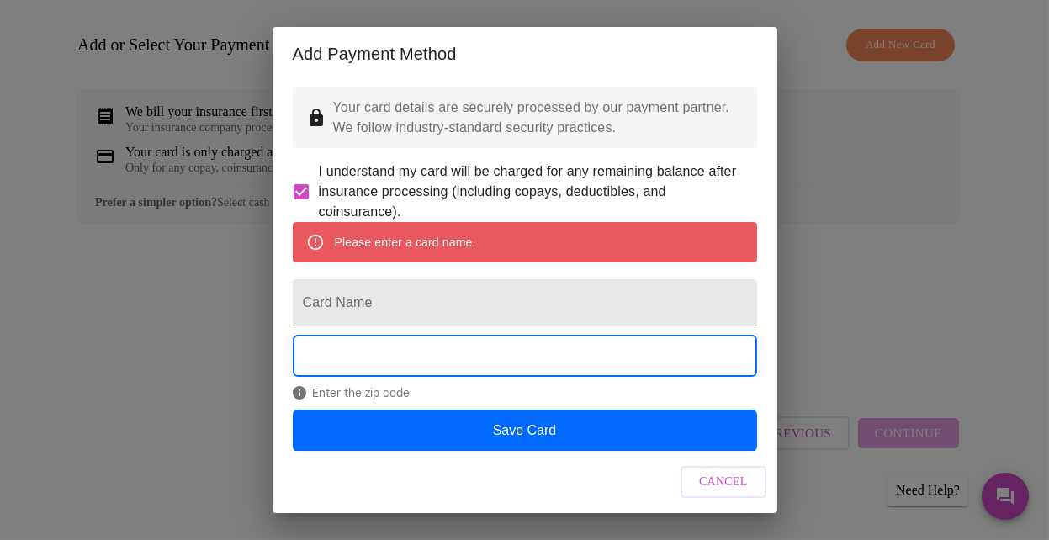
click at [513, 400] on span "Enter the zip code" at bounding box center [525, 392] width 464 height 13
click at [513, 409] on div "Enter the zip code" at bounding box center [525, 372] width 464 height 74
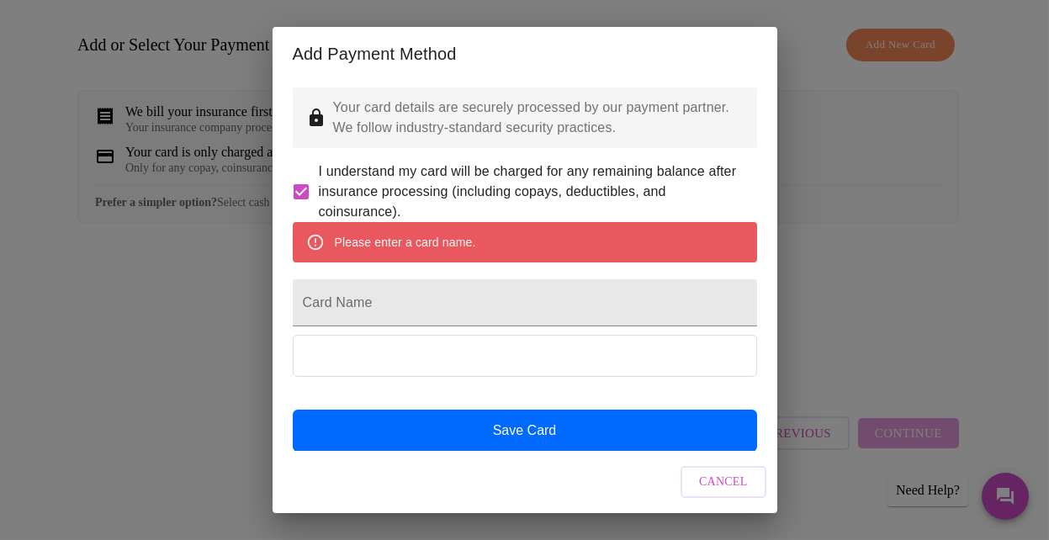
drag, startPoint x: 513, startPoint y: 438, endPoint x: 612, endPoint y: 458, distance: 101.3
click at [606, 458] on div "Cancel" at bounding box center [525, 482] width 505 height 63
click at [569, 326] on input "Card Name" at bounding box center [525, 302] width 464 height 47
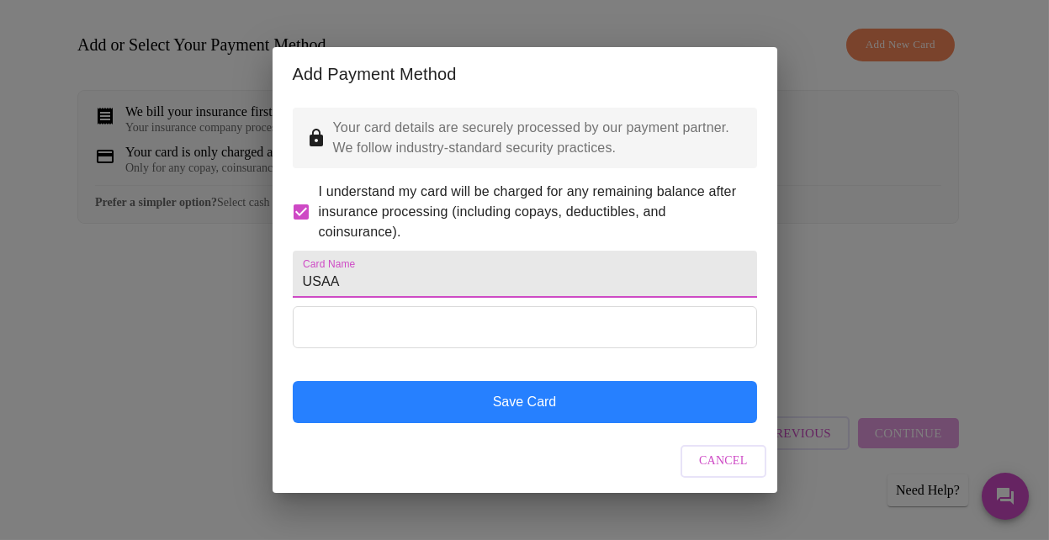
type input "USAA"
click at [569, 423] on button "Save Card" at bounding box center [525, 402] width 464 height 42
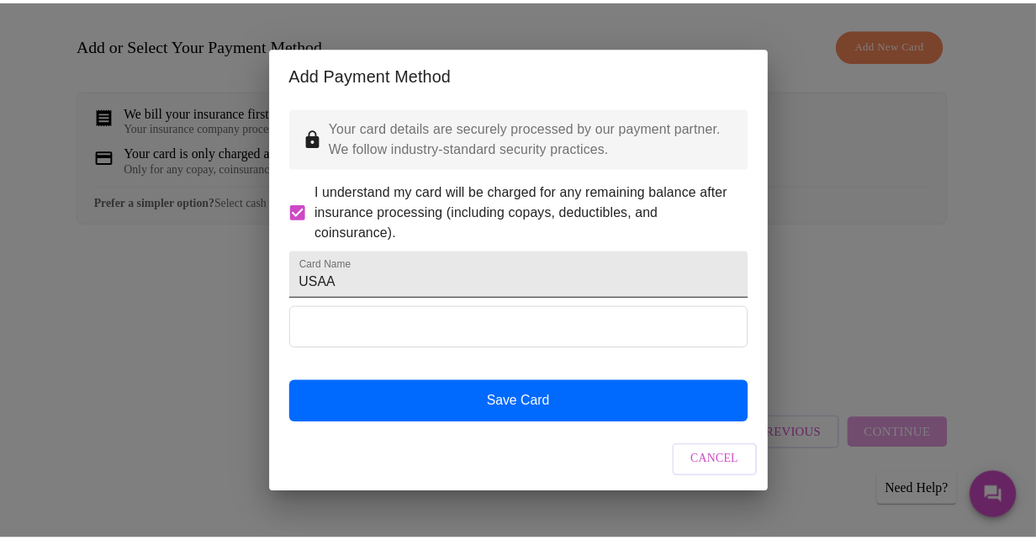
scroll to position [0, 0]
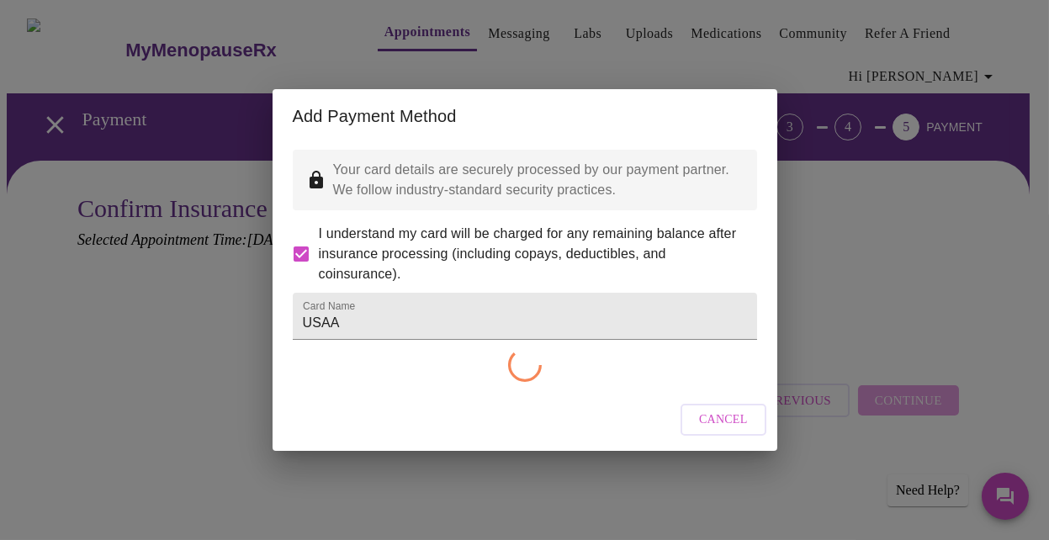
checkbox input "false"
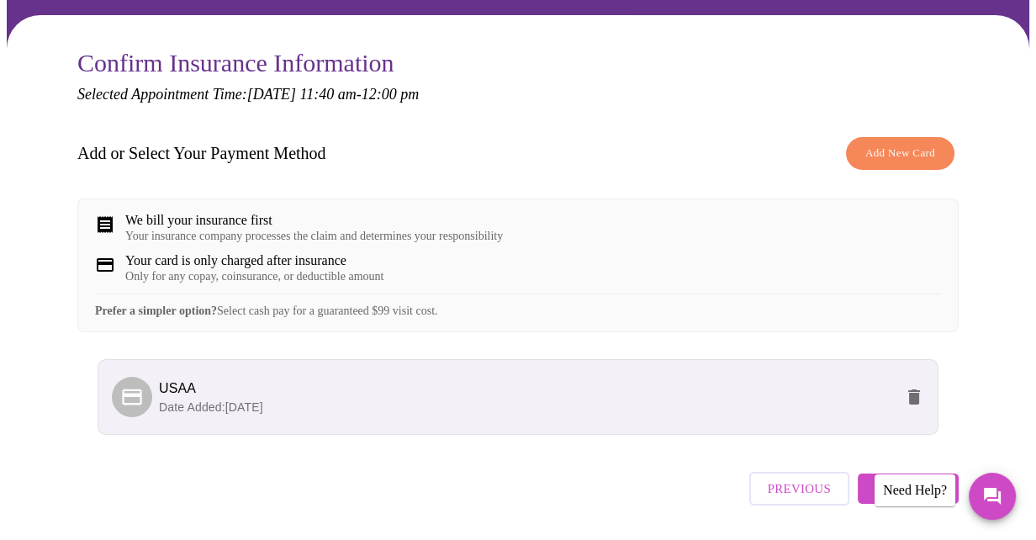
scroll to position [213, 0]
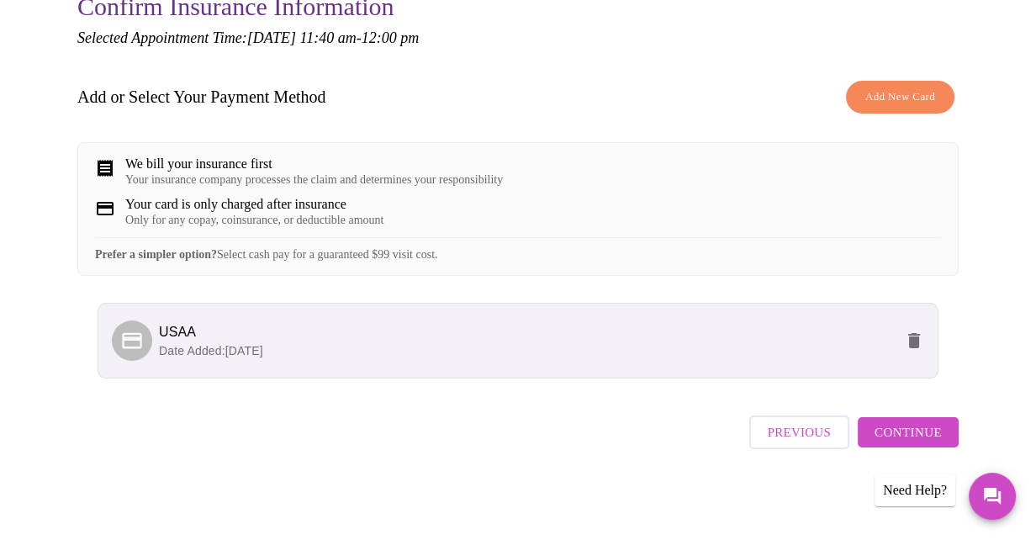
click at [912, 443] on span "Continue" at bounding box center [908, 432] width 67 height 22
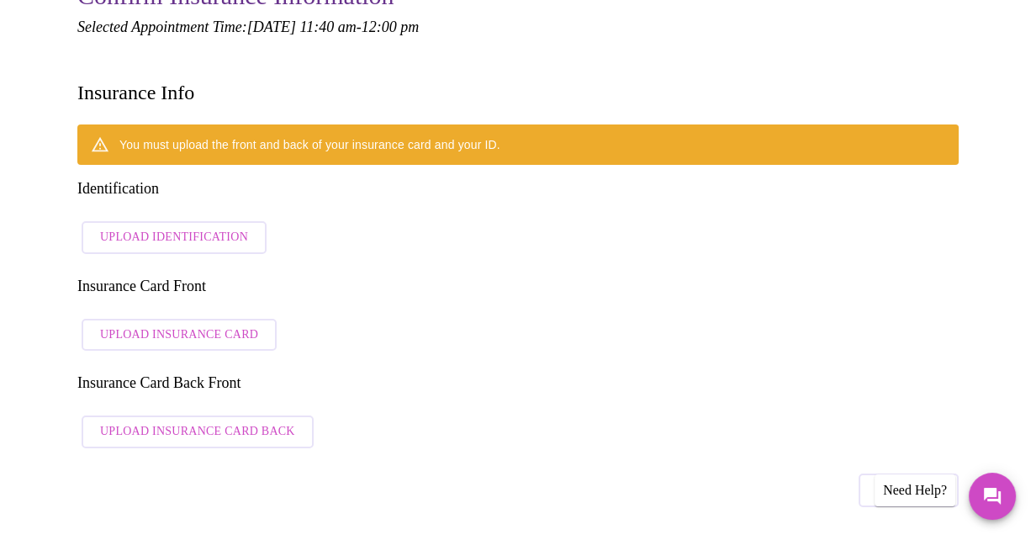
click at [215, 227] on span "Upload Identification" at bounding box center [174, 237] width 148 height 21
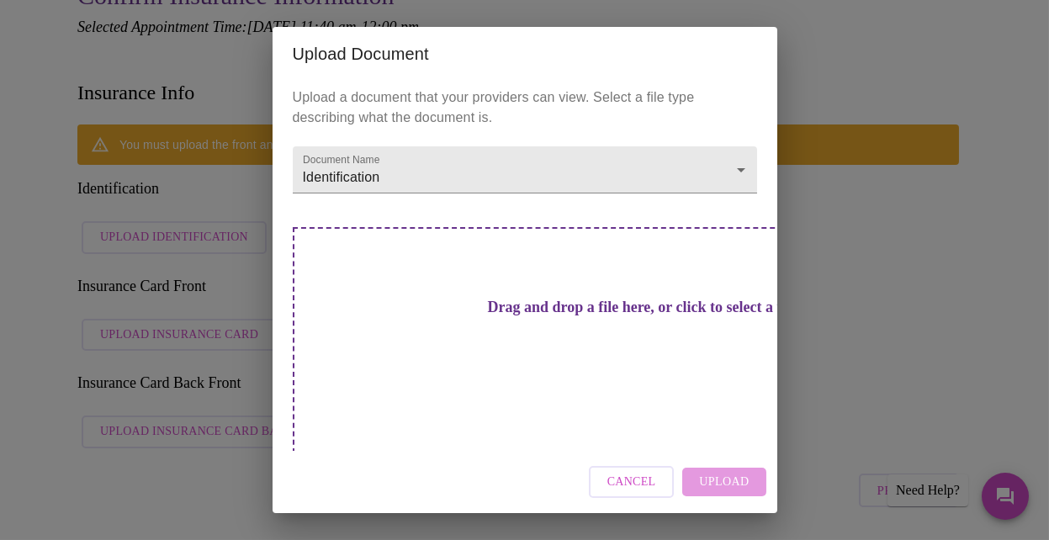
click at [590, 279] on div "Drag and drop a file here, or click to select a file" at bounding box center [643, 340] width 700 height 226
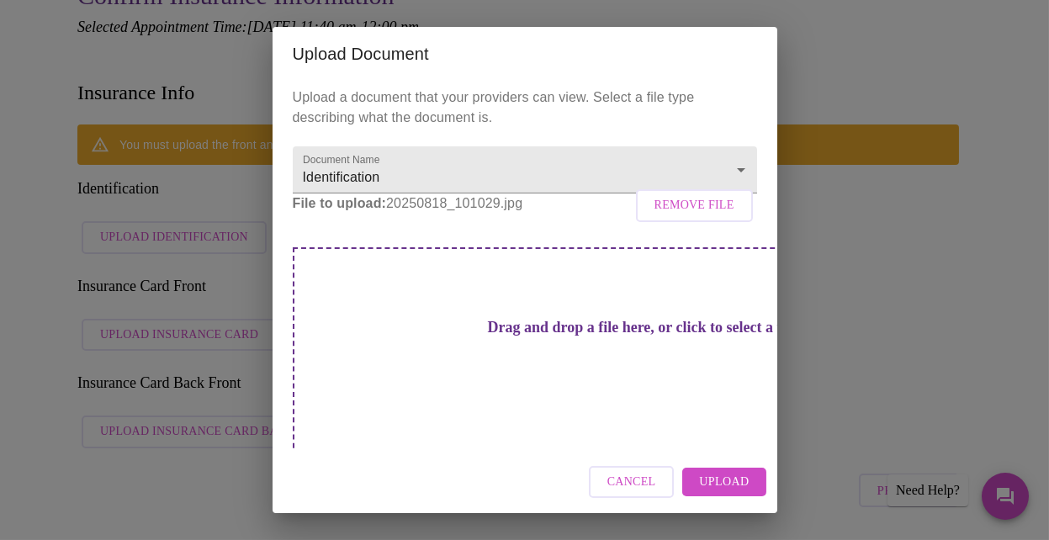
click at [474, 336] on h3 "Drag and drop a file here, or click to select a file" at bounding box center [642, 328] width 464 height 18
click at [693, 413] on div "Drag and drop a file here, or click to select a file" at bounding box center [643, 360] width 700 height 226
click at [582, 336] on h3 "Drag and drop a file here, or click to select a file" at bounding box center [642, 328] width 464 height 18
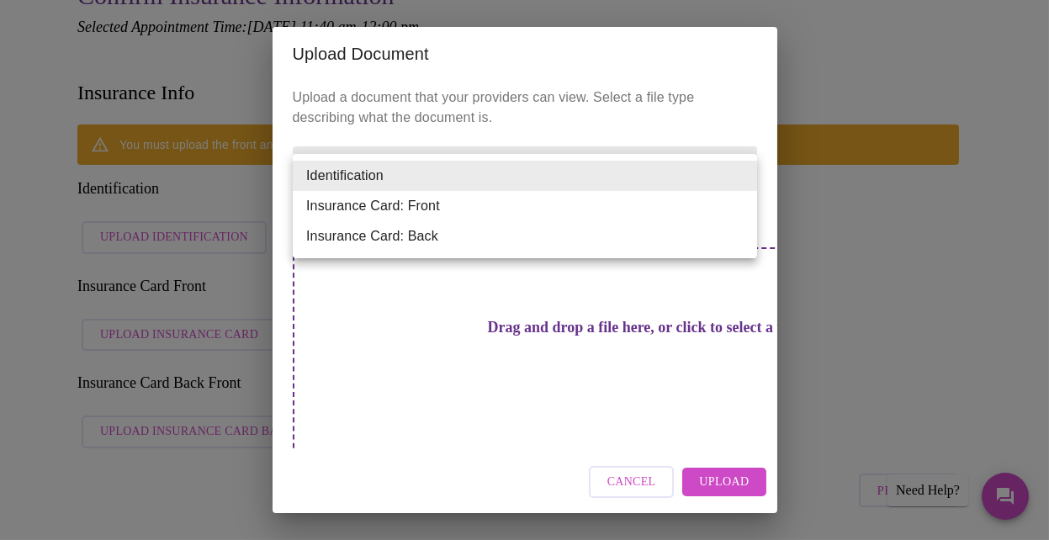
click at [526, 183] on li "Identification" at bounding box center [525, 176] width 464 height 30
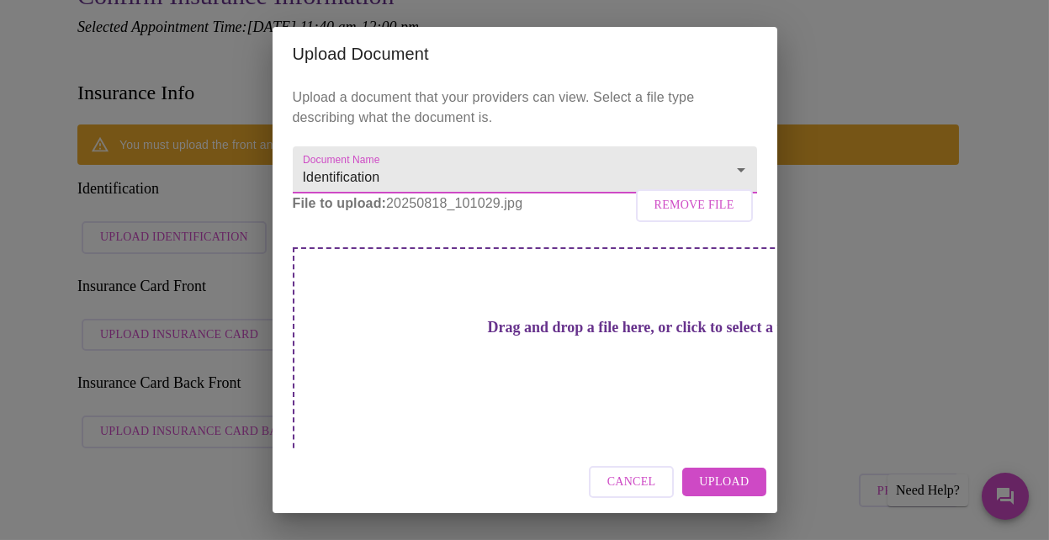
click at [528, 311] on div "Drag and drop a file here, or click to select a file" at bounding box center [643, 360] width 700 height 226
click at [453, 336] on h3 "Drag and drop a file here, or click to select a file" at bounding box center [642, 328] width 464 height 18
click at [222, 120] on div "Upload Document Upload a document that your providers can view. Select a file t…" at bounding box center [524, 270] width 1049 height 540
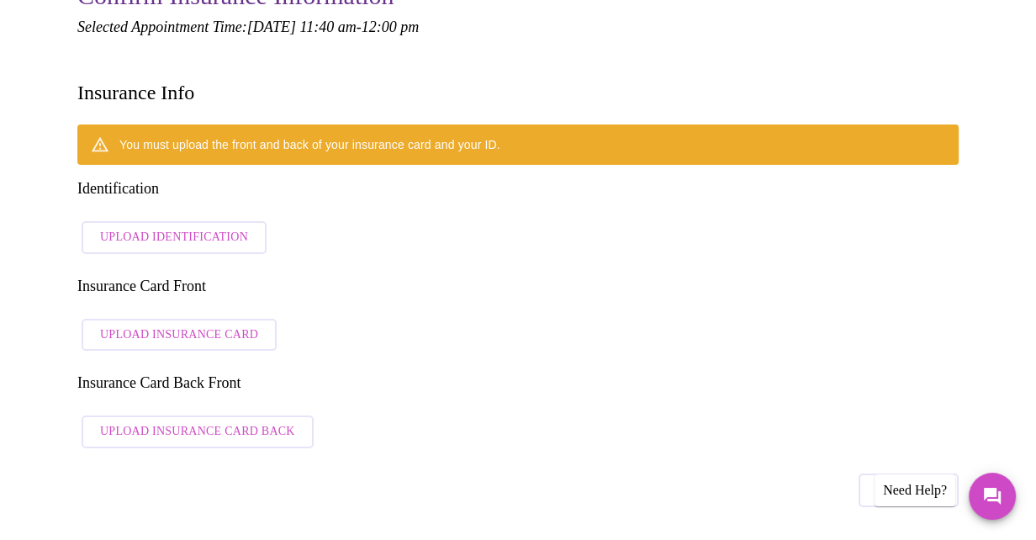
click at [145, 227] on span "Upload Identification" at bounding box center [174, 237] width 148 height 21
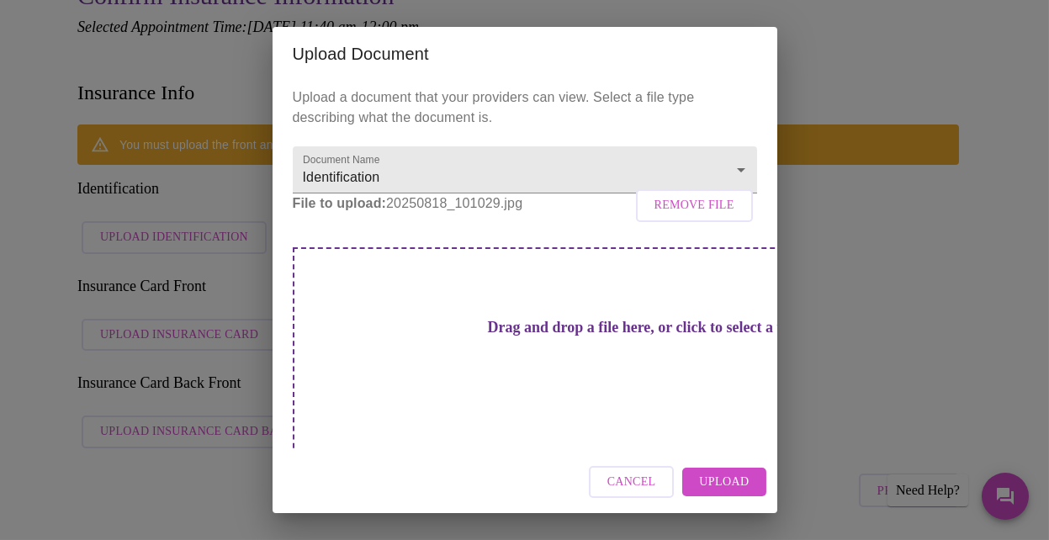
click at [546, 336] on h3 "Drag and drop a file here, or click to select a file" at bounding box center [642, 328] width 464 height 18
click at [652, 485] on span "Cancel" at bounding box center [631, 482] width 49 height 21
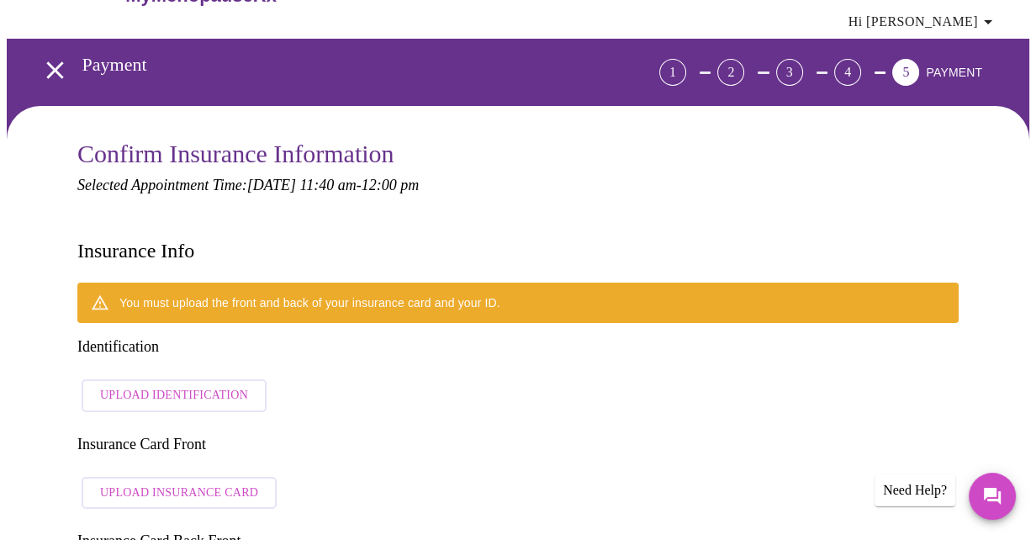
scroll to position [45, 0]
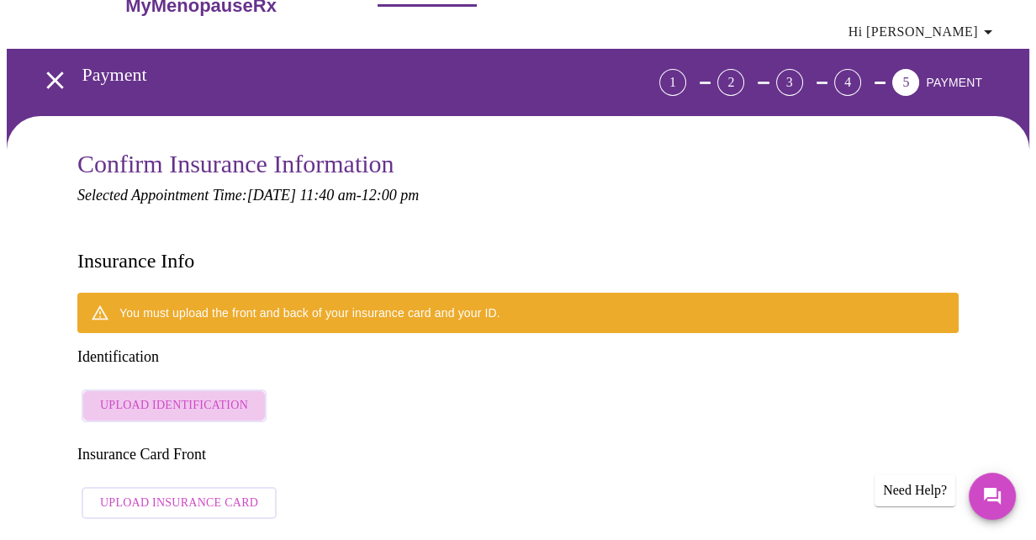
click at [184, 395] on span "Upload Identification" at bounding box center [174, 405] width 148 height 21
click at [199, 395] on span "Upload Identification" at bounding box center [174, 405] width 148 height 21
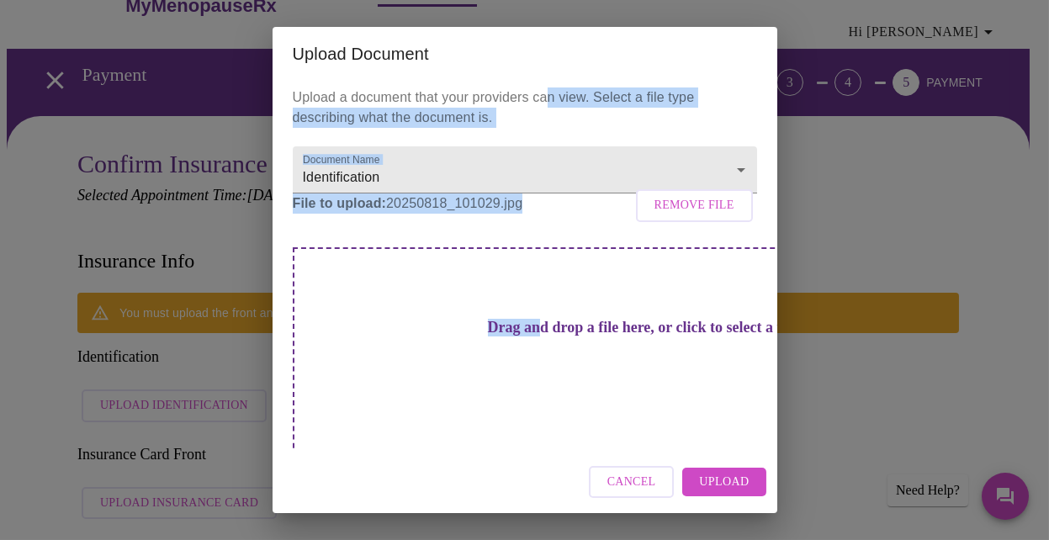
drag, startPoint x: 546, startPoint y: 90, endPoint x: 485, endPoint y: 308, distance: 226.4
click at [485, 308] on div "Upload a document that your providers can view. Select a file type describing w…" at bounding box center [525, 266] width 505 height 370
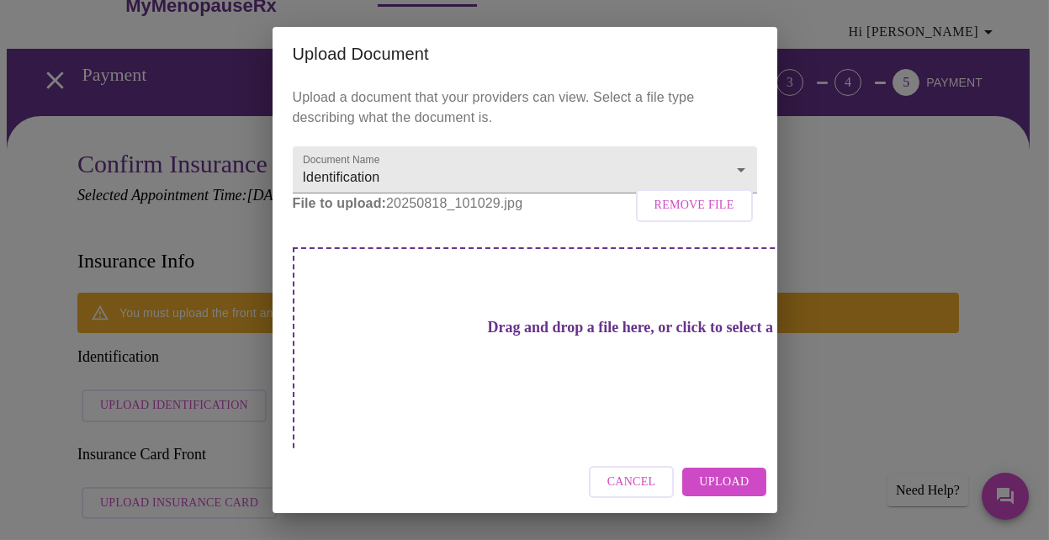
click at [392, 372] on div "Drag and drop a file here, or click to select a file" at bounding box center [643, 360] width 700 height 226
drag, startPoint x: 353, startPoint y: 262, endPoint x: 344, endPoint y: 232, distance: 31.7
click at [344, 239] on div "Upload a document that your providers can view. Select a file type describing w…" at bounding box center [525, 266] width 505 height 370
click at [827, 174] on div "Upload Document Upload a document that your providers can view. Select a file t…" at bounding box center [524, 270] width 1049 height 540
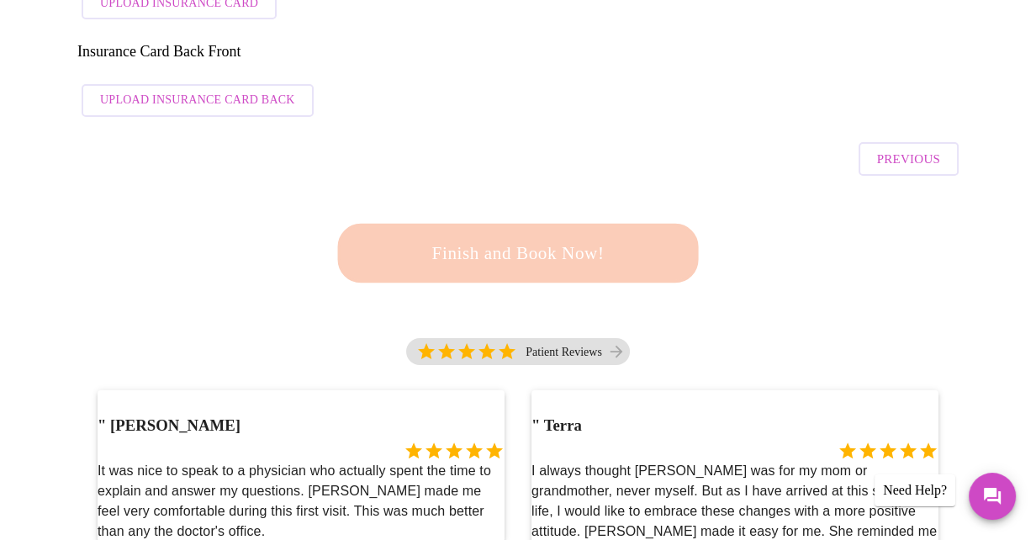
scroll to position [549, 0]
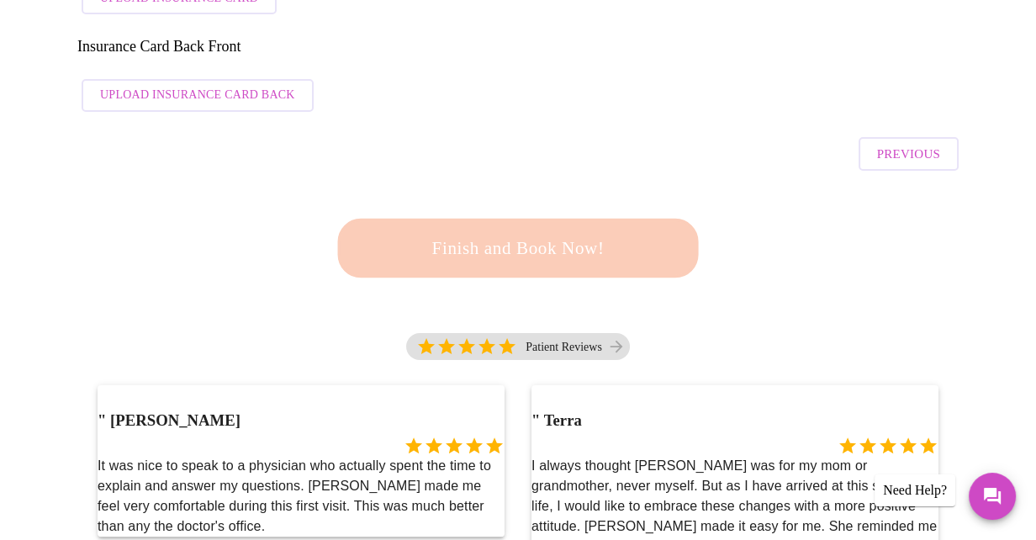
click at [585, 196] on div "Finish and Book Now!" at bounding box center [518, 248] width 370 height 104
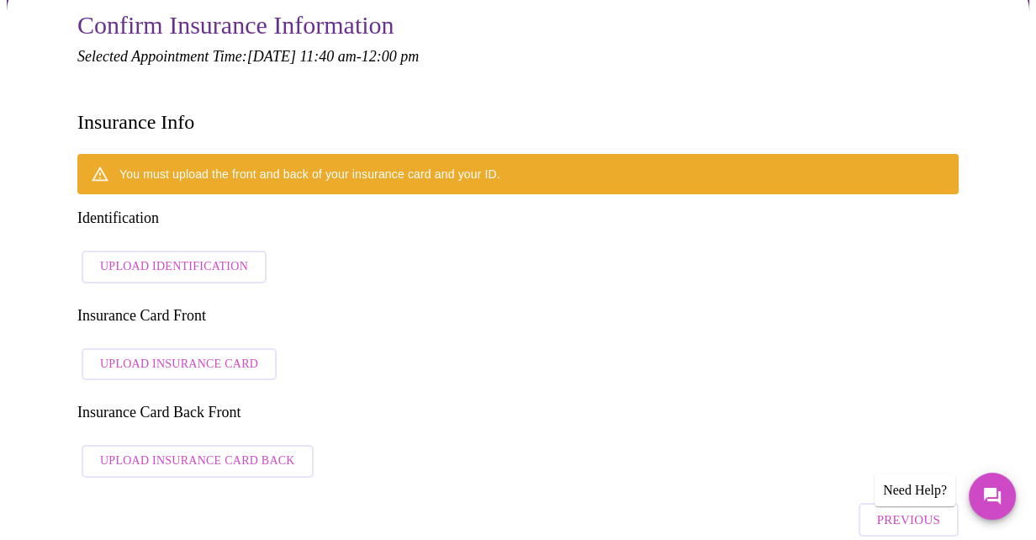
scroll to position [129, 0]
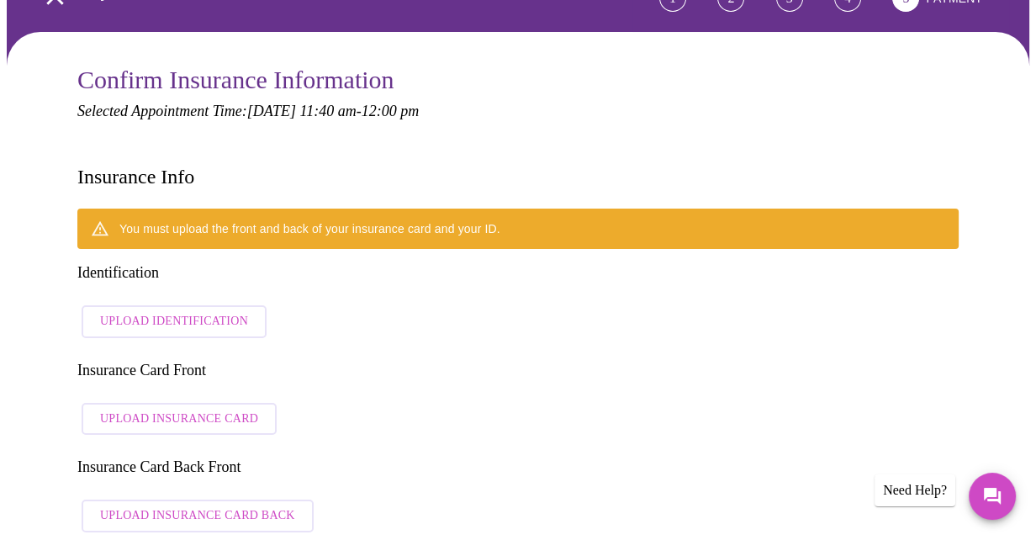
click at [401, 214] on div "You must upload the front and back of your insurance card and your ID." at bounding box center [309, 229] width 381 height 30
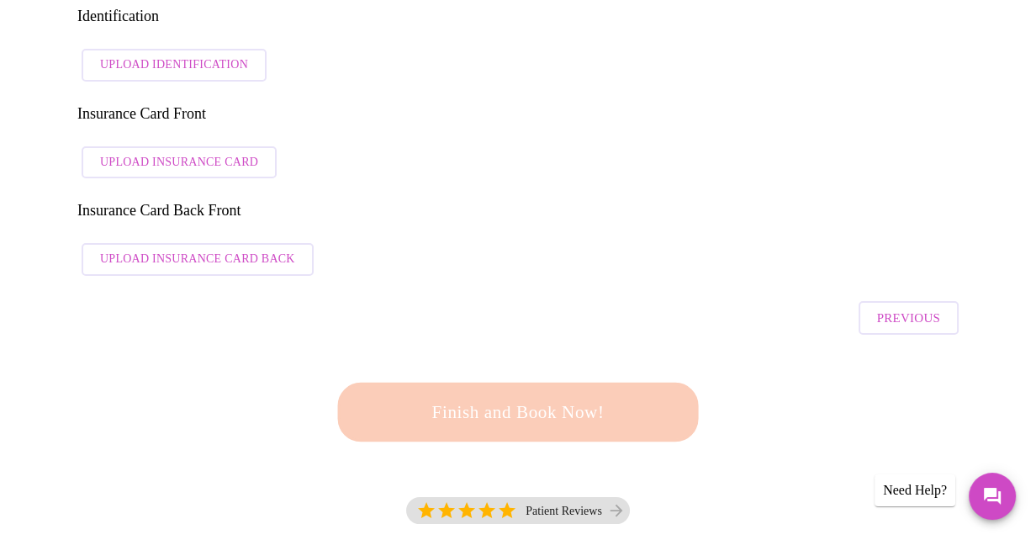
scroll to position [549, 0]
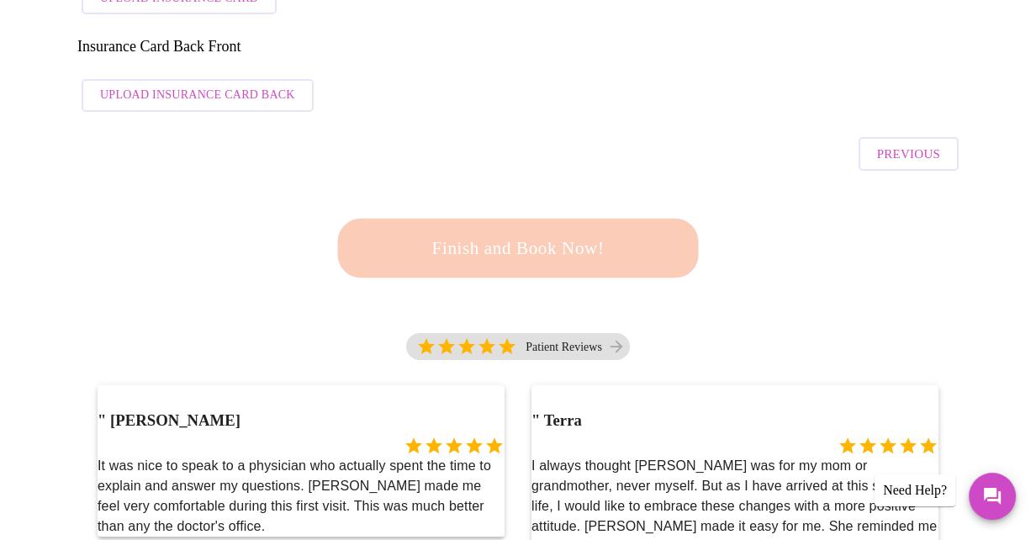
click at [453, 196] on div "Finish and Book Now!" at bounding box center [518, 248] width 370 height 104
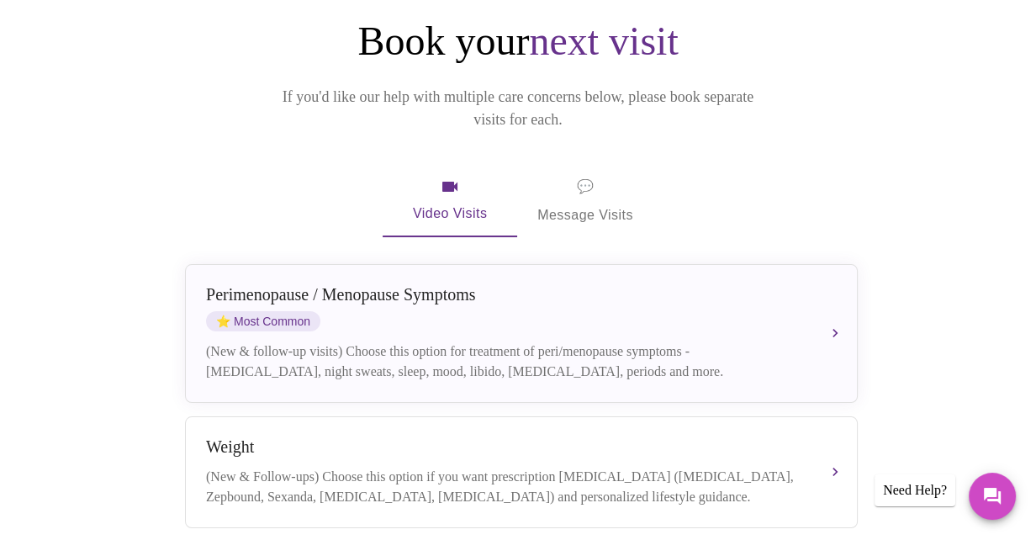
scroll to position [252, 0]
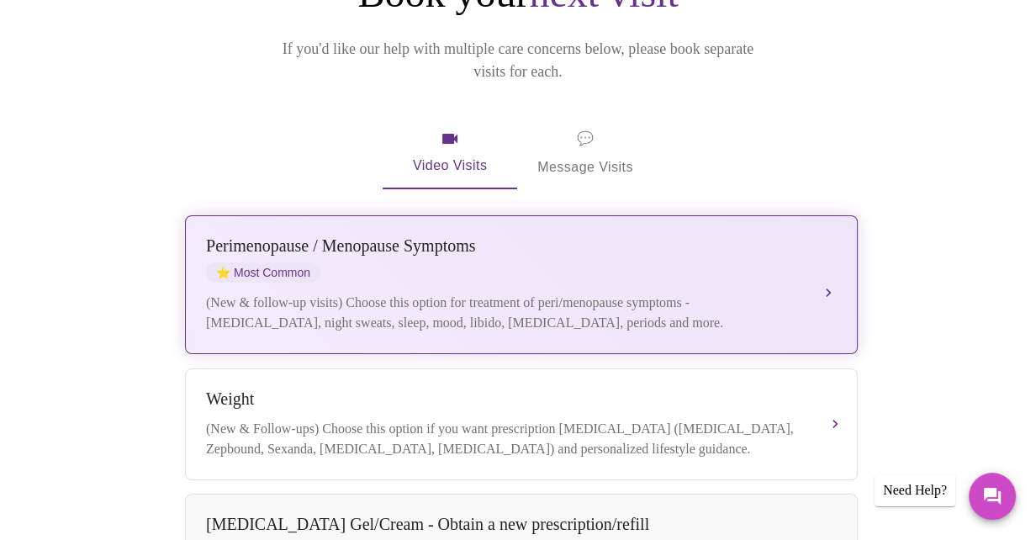
click at [628, 255] on div "[MEDICAL_DATA] / Menopause Symptoms ⭐ Most Common" at bounding box center [504, 259] width 597 height 46
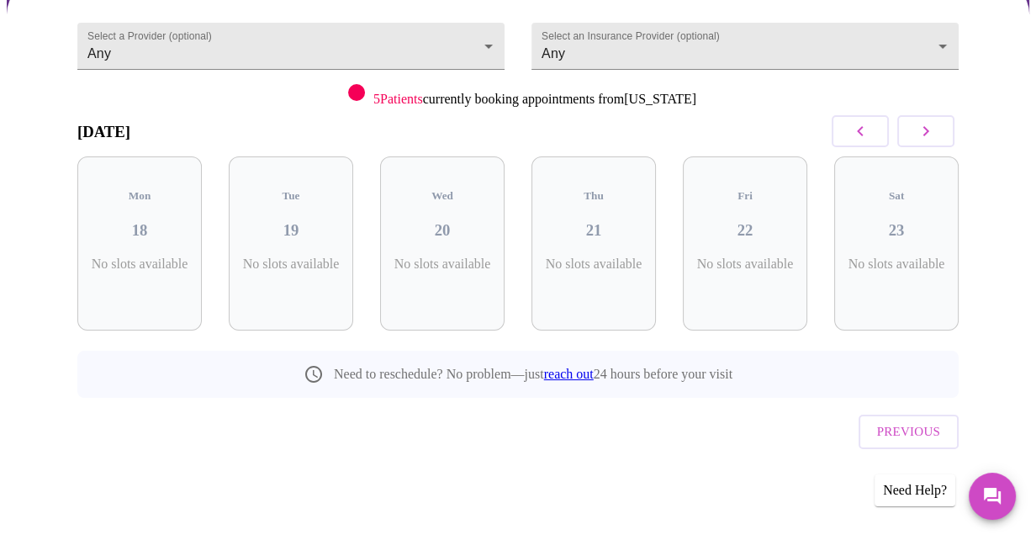
scroll to position [144, 0]
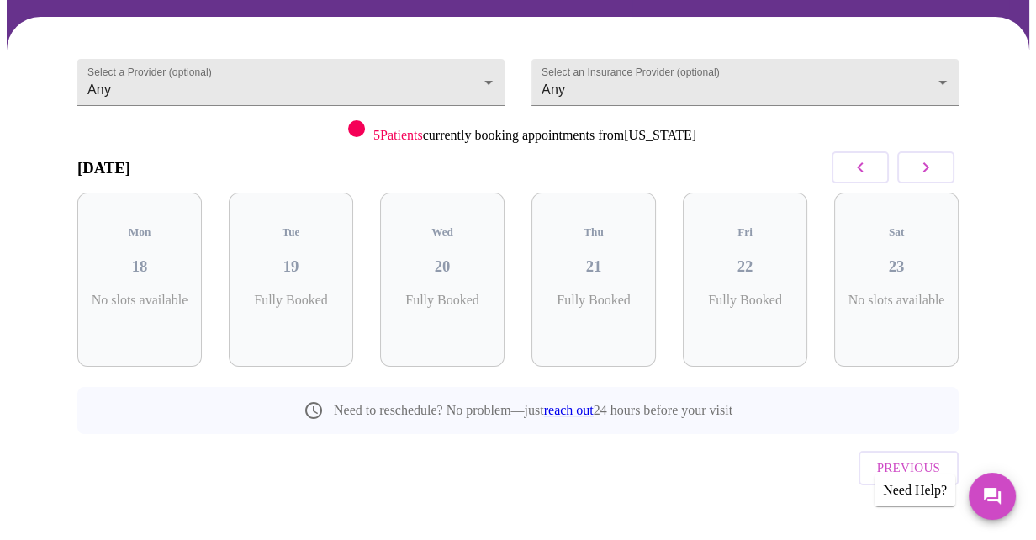
click at [924, 169] on icon "button" at bounding box center [926, 167] width 20 height 20
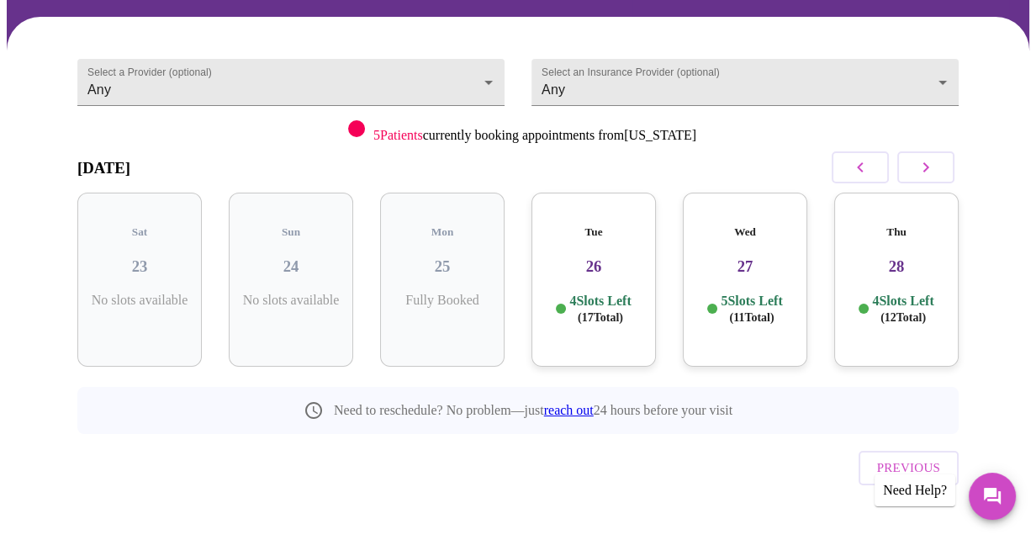
click at [624, 225] on h5 "Tue" at bounding box center [594, 231] width 98 height 13
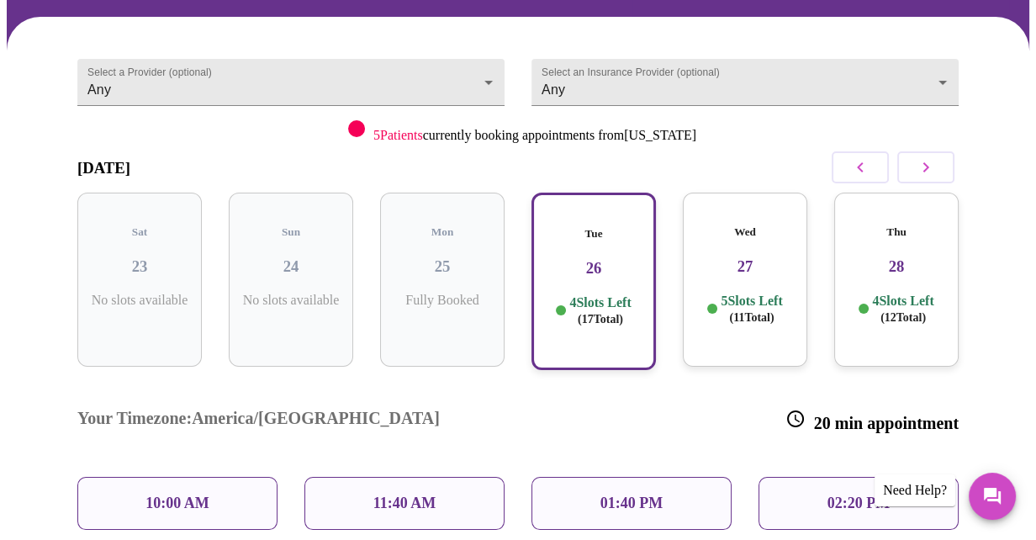
click at [412, 495] on p "11:40 AM" at bounding box center [404, 504] width 63 height 18
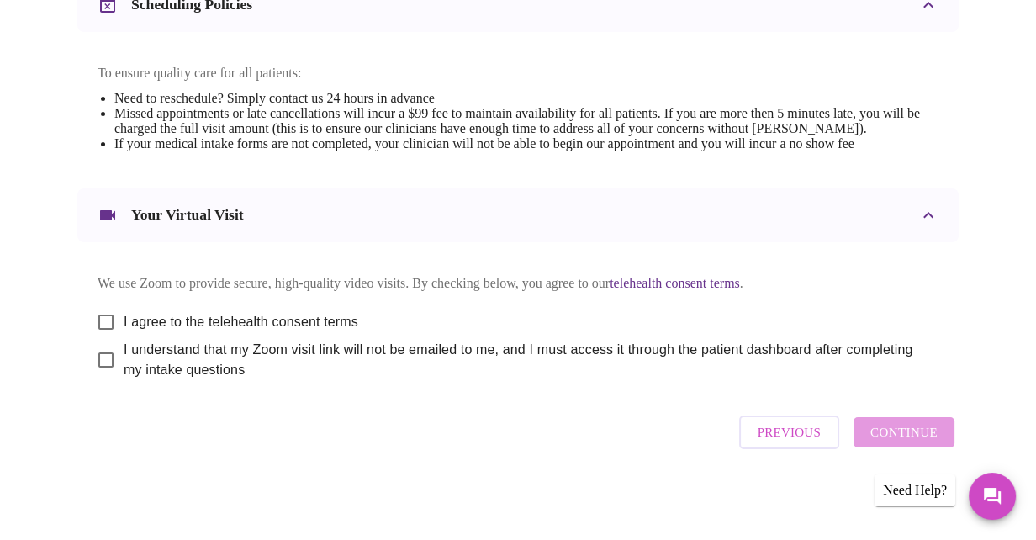
scroll to position [728, 0]
click at [95, 324] on input "I agree to the telehealth consent terms" at bounding box center [105, 322] width 35 height 35
checkbox input "true"
click at [92, 363] on input "I understand that my Zoom visit link will not be emailed to me, and I must acce…" at bounding box center [105, 359] width 35 height 35
checkbox input "true"
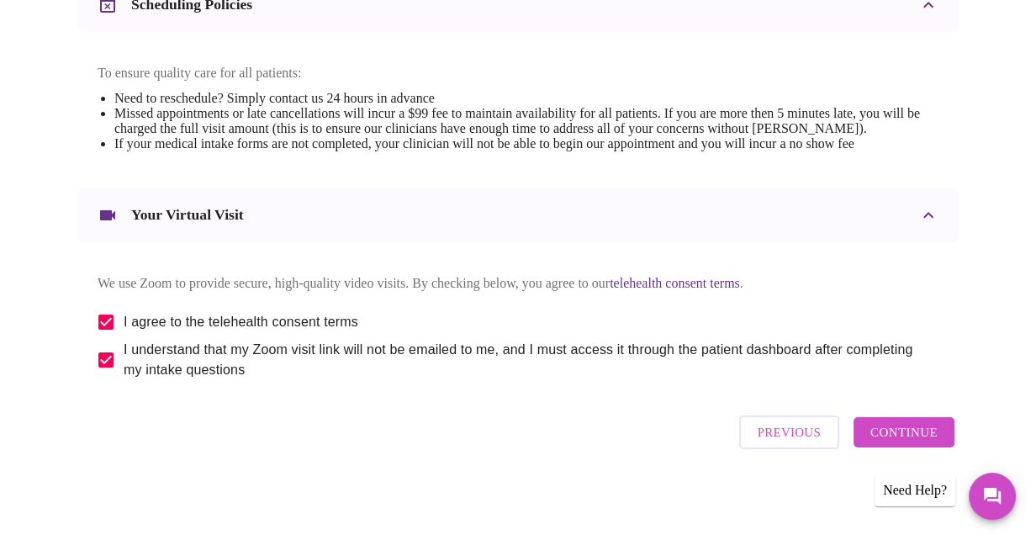
click at [908, 438] on span "Continue" at bounding box center [904, 432] width 67 height 22
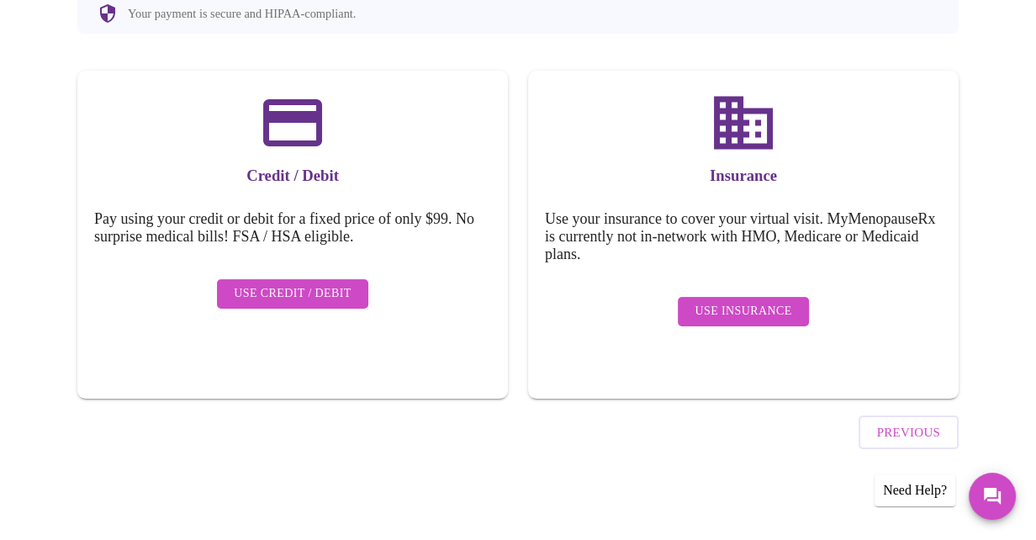
scroll to position [199, 0]
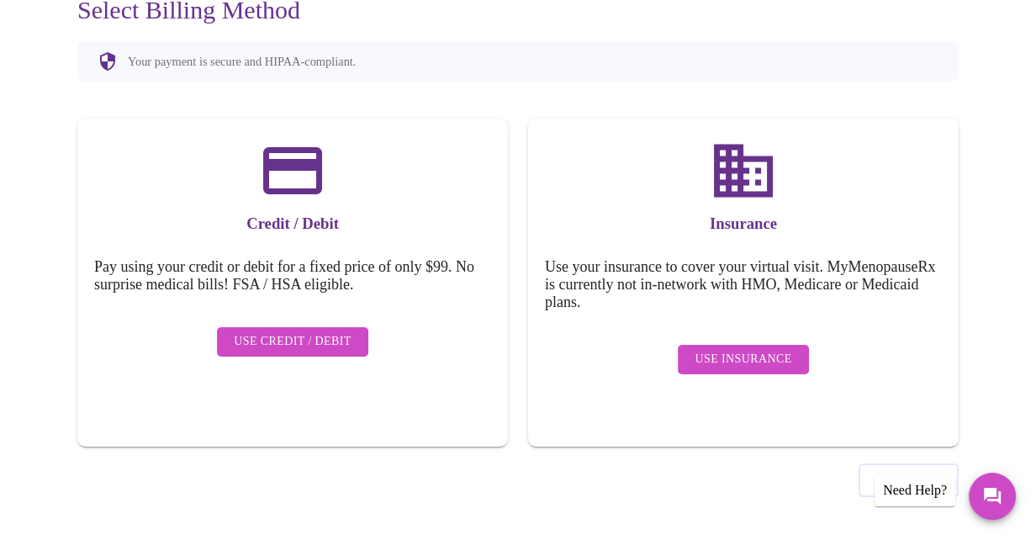
click at [781, 349] on span "Use Insurance" at bounding box center [743, 359] width 97 height 21
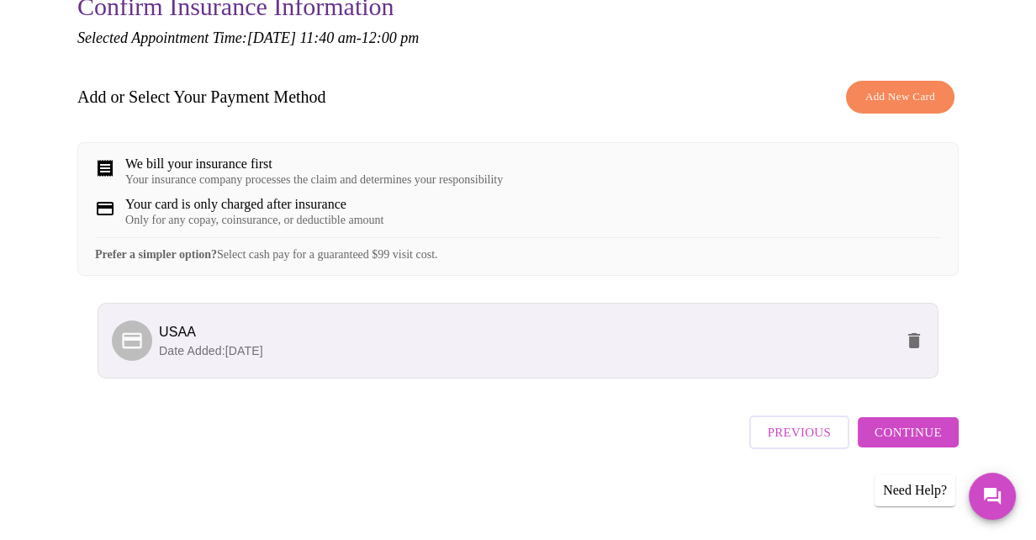
scroll to position [213, 0]
click at [899, 433] on span "Continue" at bounding box center [908, 432] width 67 height 22
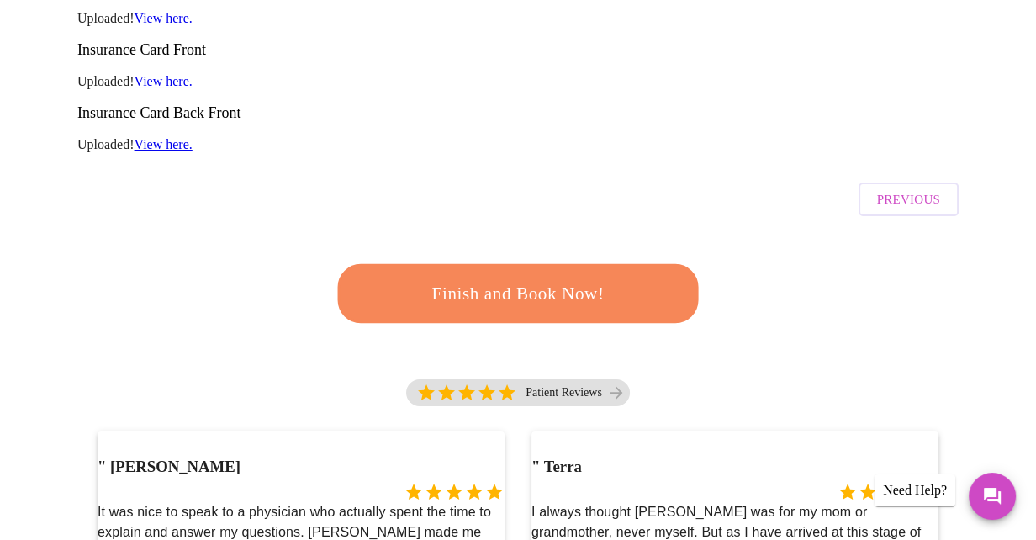
scroll to position [421, 0]
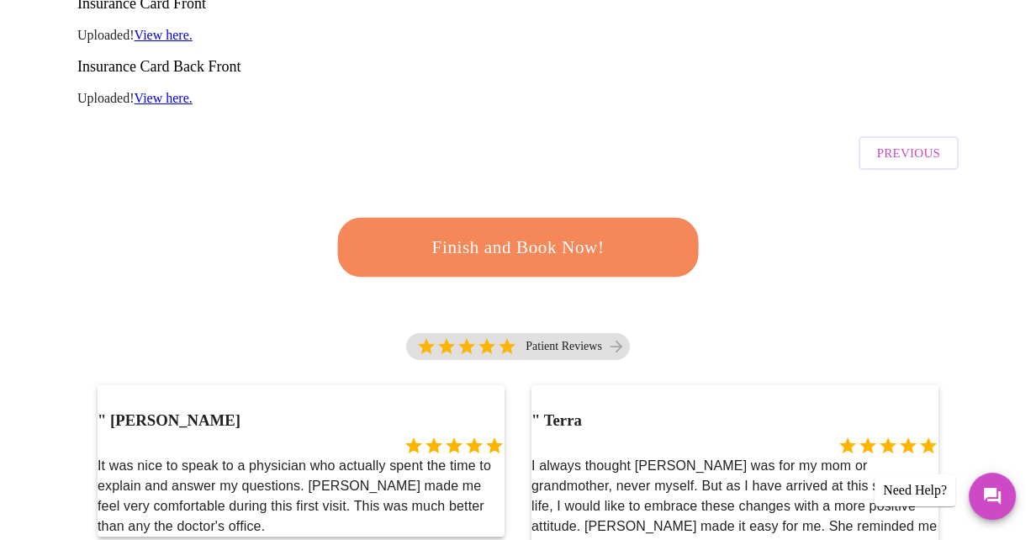
click at [506, 231] on span "Finish and Book Now!" at bounding box center [518, 247] width 323 height 32
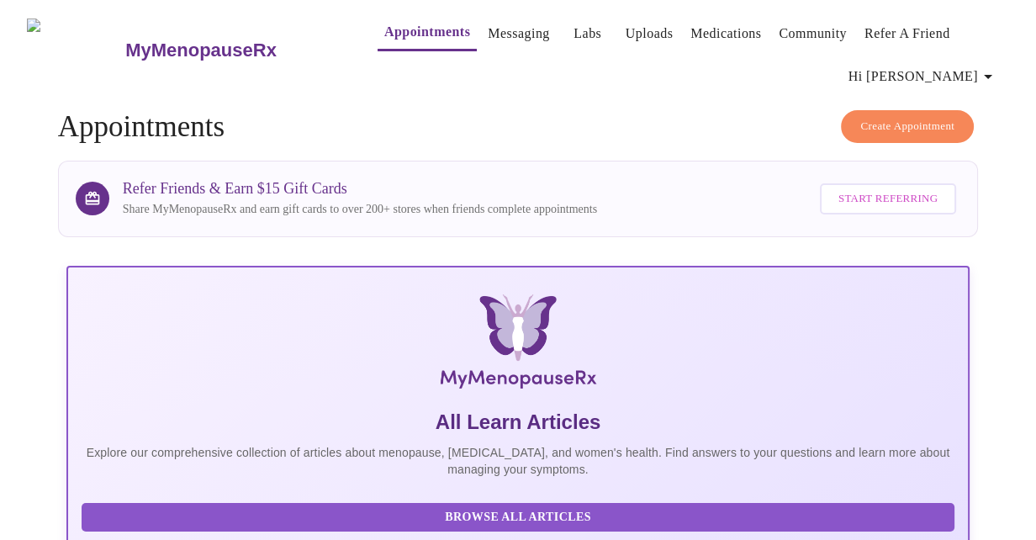
click at [988, 74] on icon "button" at bounding box center [988, 76] width 20 height 20
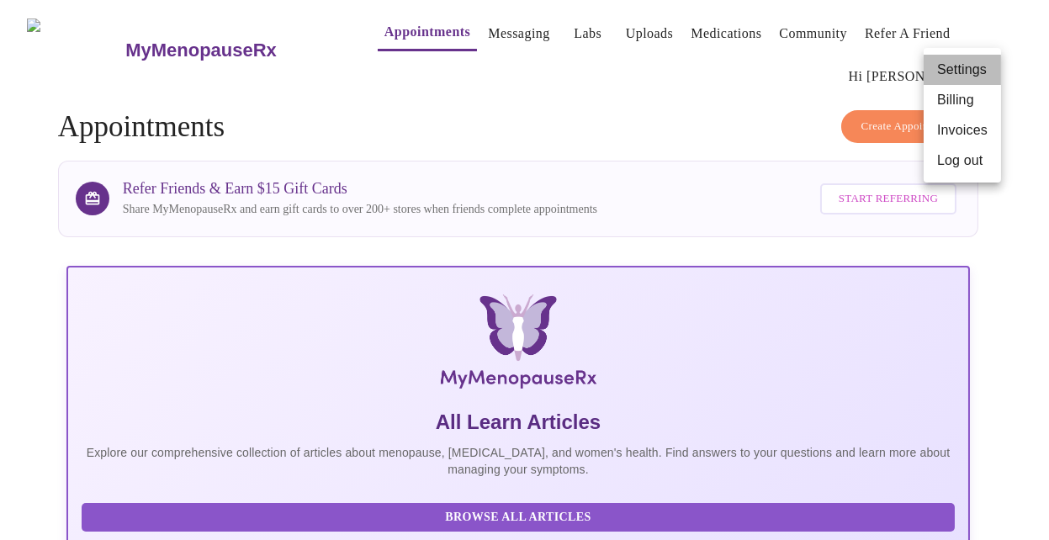
click at [988, 74] on li "Settings" at bounding box center [962, 70] width 77 height 30
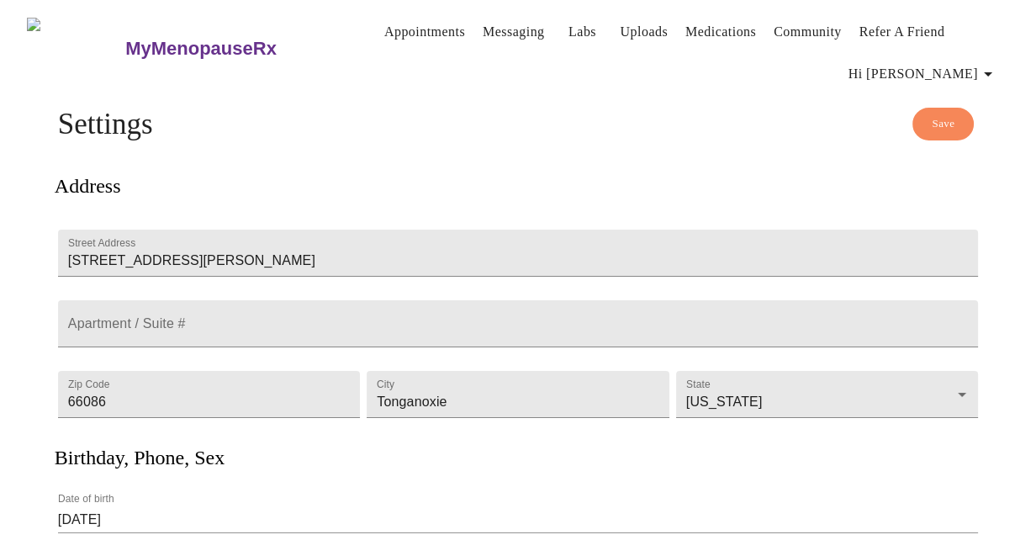
click at [630, 26] on link "Uploads" at bounding box center [644, 32] width 48 height 24
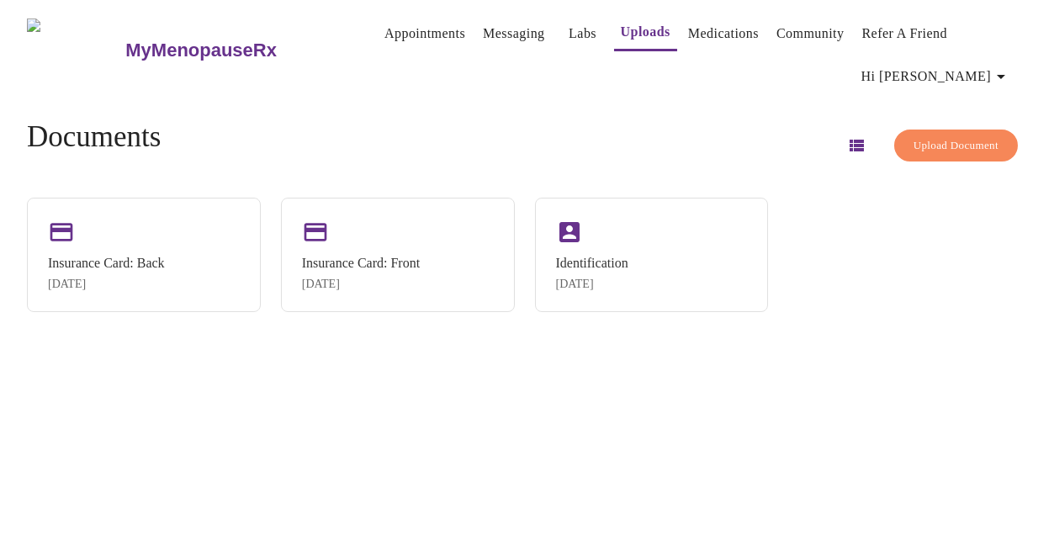
click at [691, 23] on link "Medications" at bounding box center [723, 34] width 71 height 24
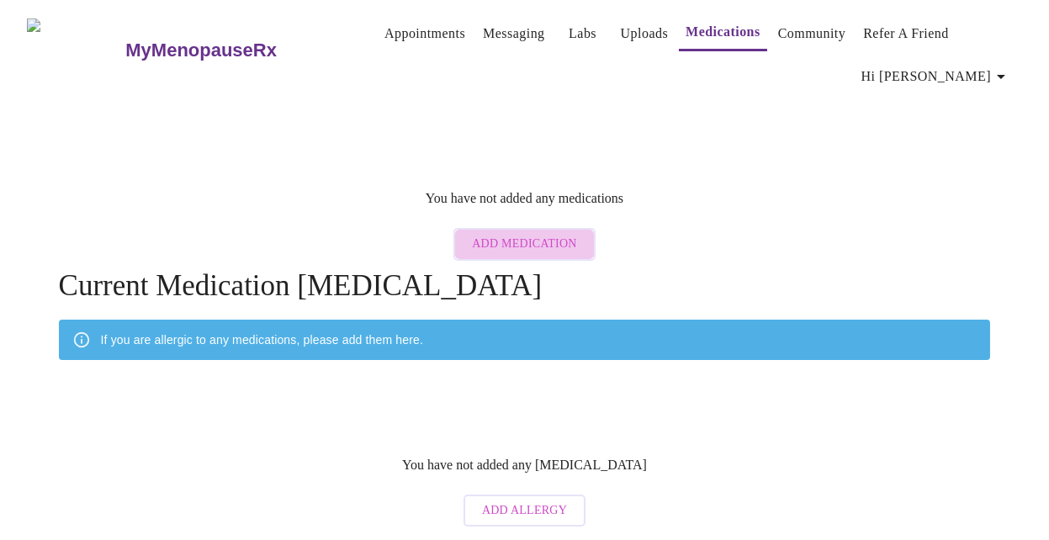
click at [541, 234] on span "Add Medication" at bounding box center [524, 244] width 104 height 21
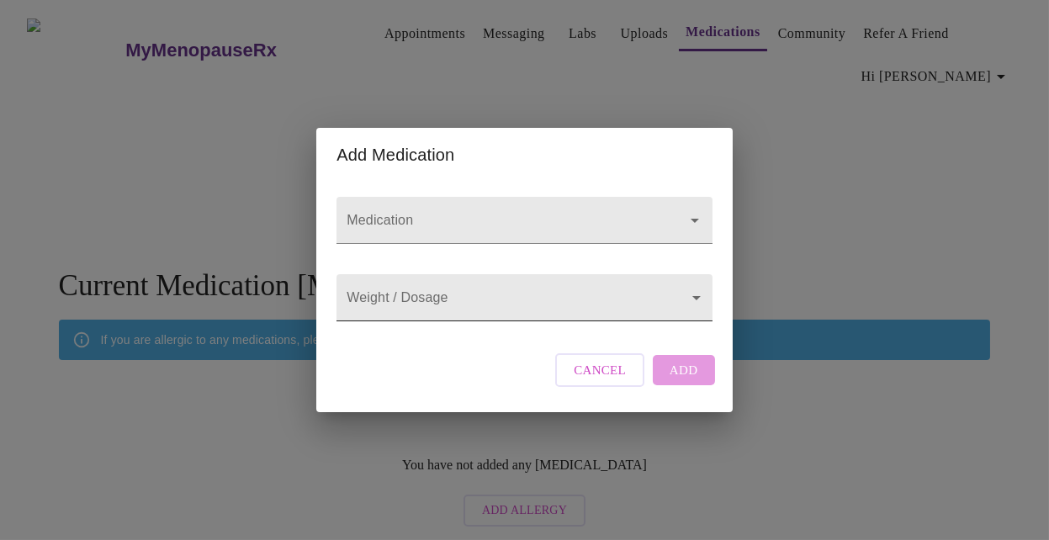
click at [564, 297] on body "MyMenopauseRx Appointments Messaging Labs Uploads Medications Community Refer a…" at bounding box center [524, 271] width 1035 height 528
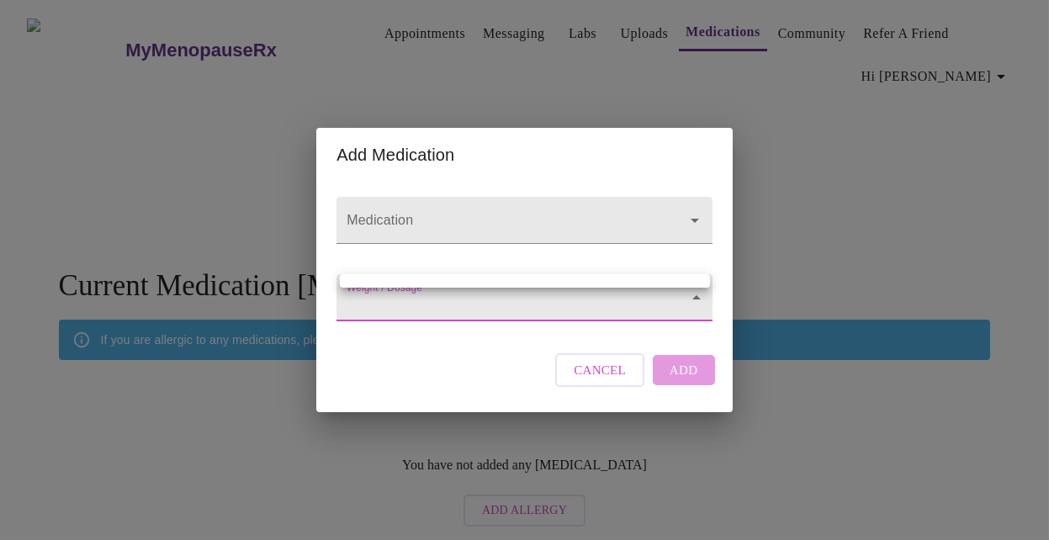
click at [559, 219] on div at bounding box center [524, 270] width 1049 height 540
click at [563, 213] on input "Medication" at bounding box center [500, 228] width 314 height 31
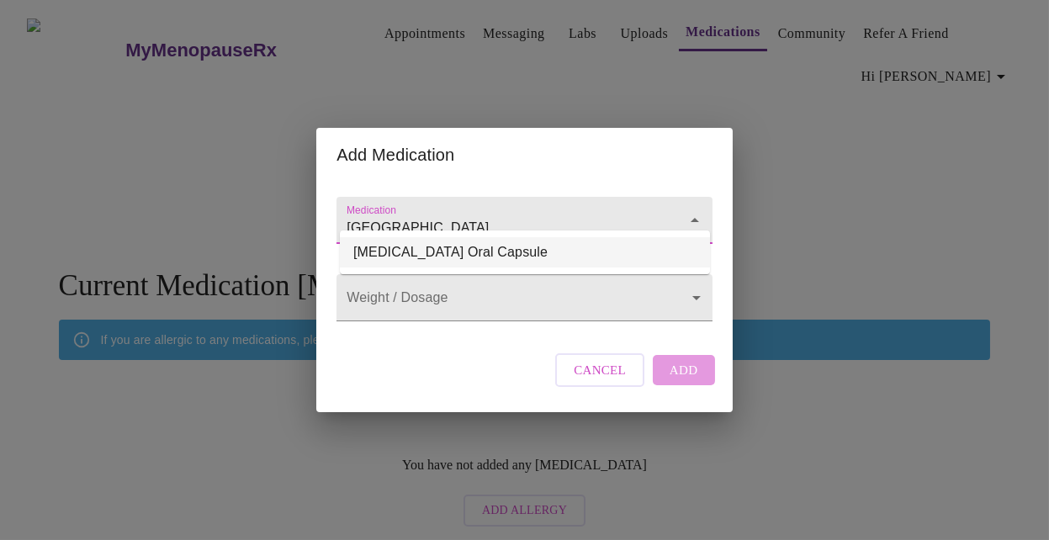
click at [547, 250] on li "[MEDICAL_DATA] Oral Capsule" at bounding box center [525, 252] width 370 height 30
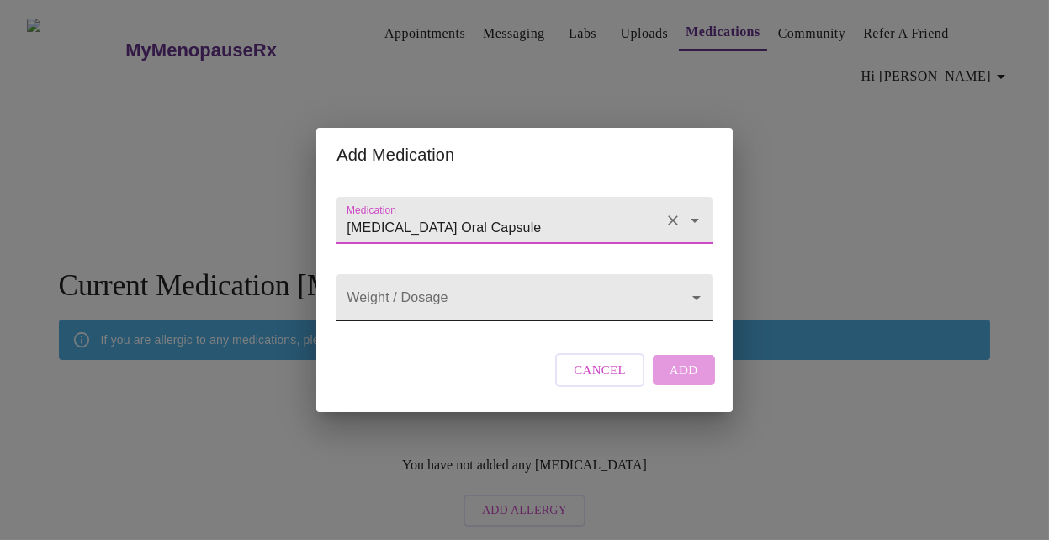
type input "[MEDICAL_DATA] Oral Capsule"
click at [540, 309] on body "MyMenopauseRx Appointments Messaging Labs Uploads Medications Community Refer a…" at bounding box center [524, 271] width 1035 height 528
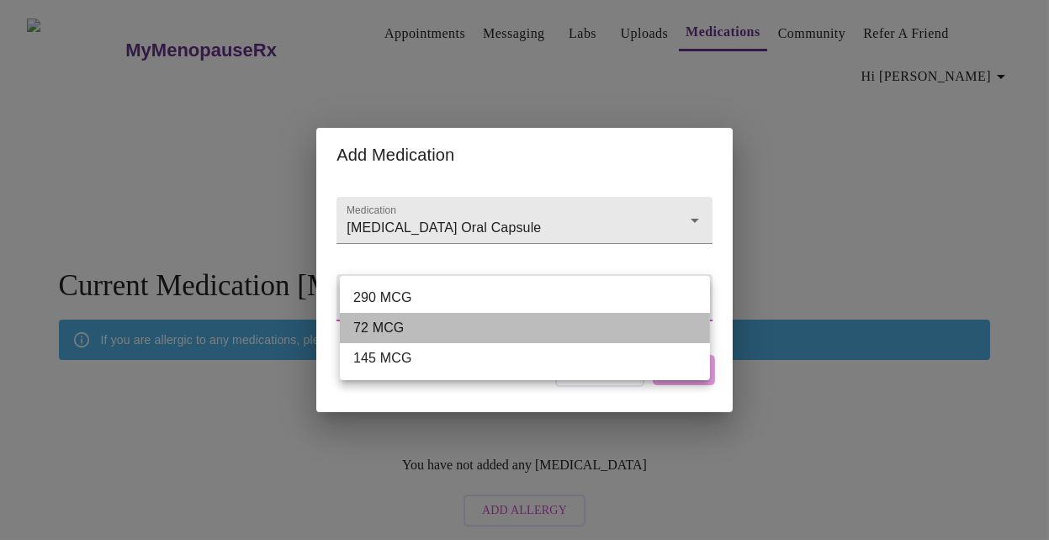
click at [540, 309] on ul "290 MCG 72 MCG 145 MCG" at bounding box center [525, 328] width 370 height 104
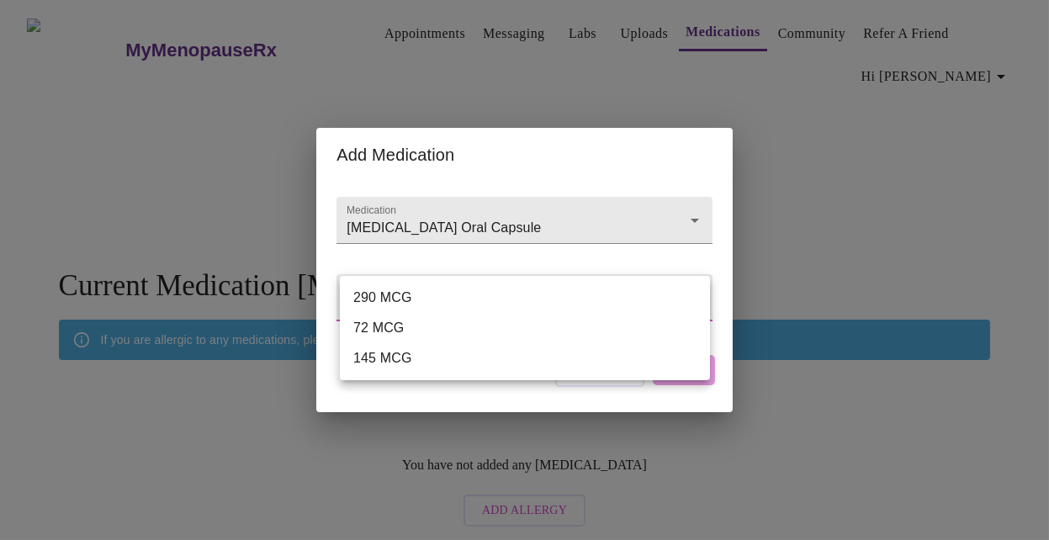
click at [518, 363] on li "145 MCG" at bounding box center [525, 358] width 370 height 30
type input "145 MCG"
click at [518, 363] on li "145 MCG" at bounding box center [525, 358] width 370 height 30
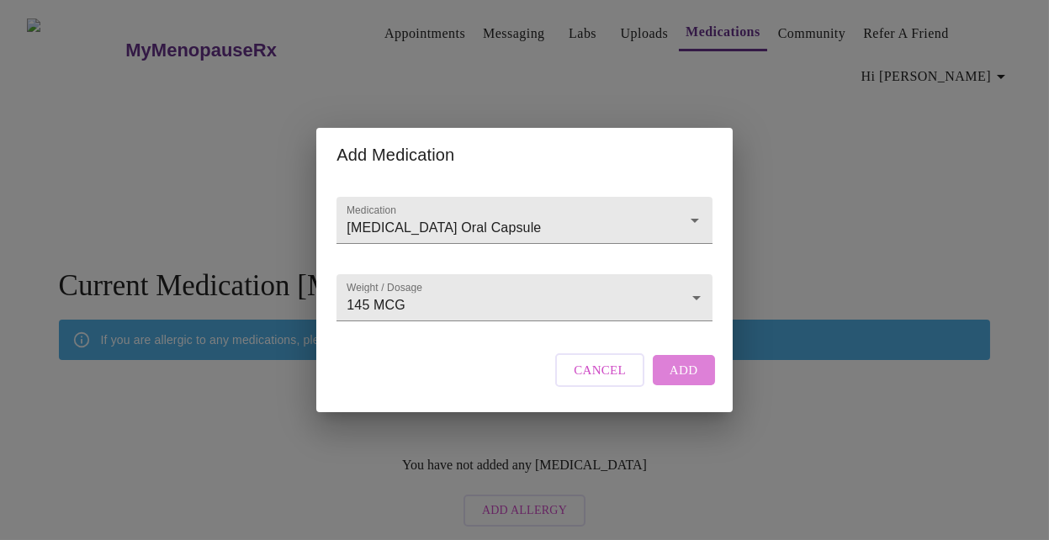
click at [699, 385] on button "Add" at bounding box center [684, 370] width 62 height 30
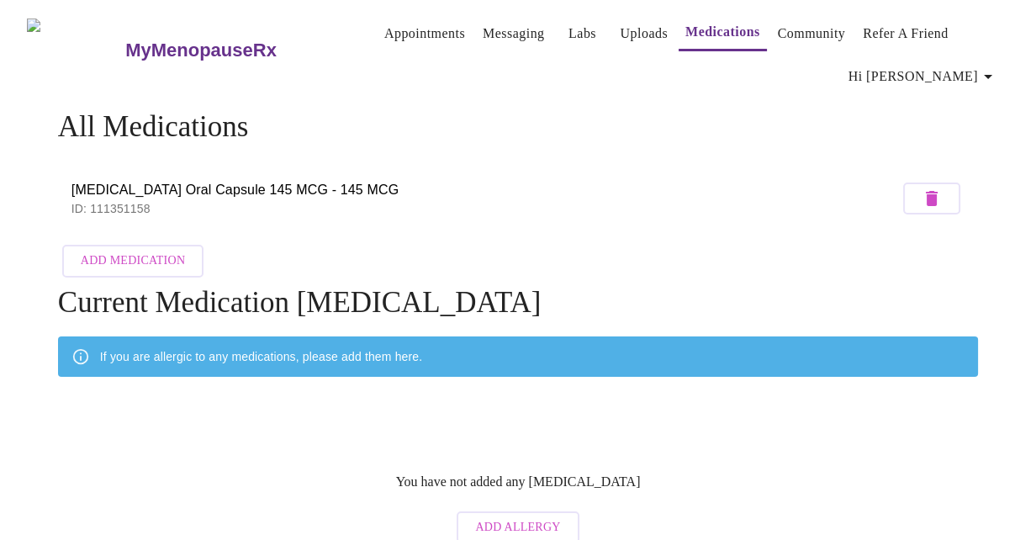
click at [167, 251] on span "Add Medication" at bounding box center [133, 261] width 104 height 21
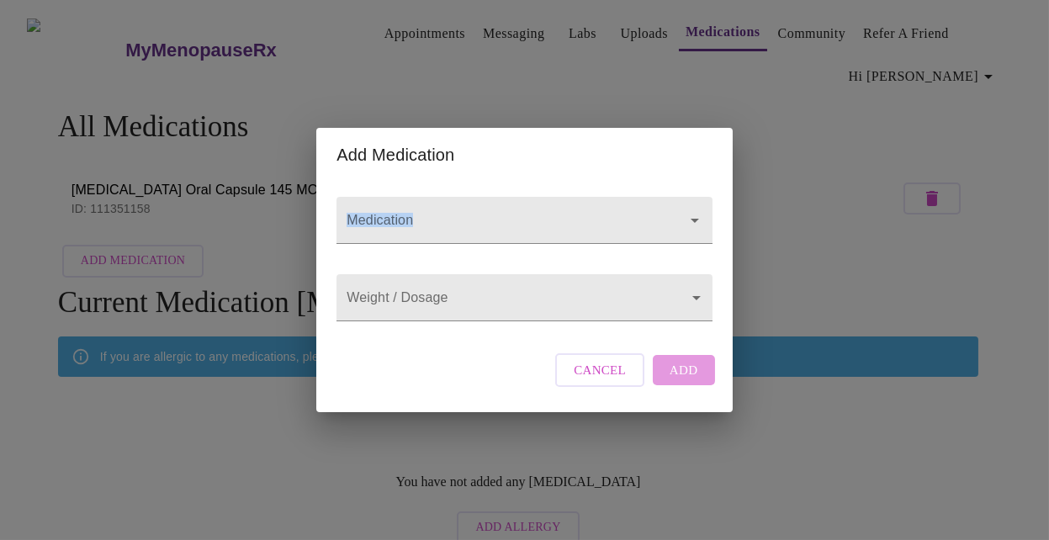
click at [167, 251] on div "Add Medication Medication Weight / Dosage ​ Cancel Add" at bounding box center [524, 270] width 1049 height 540
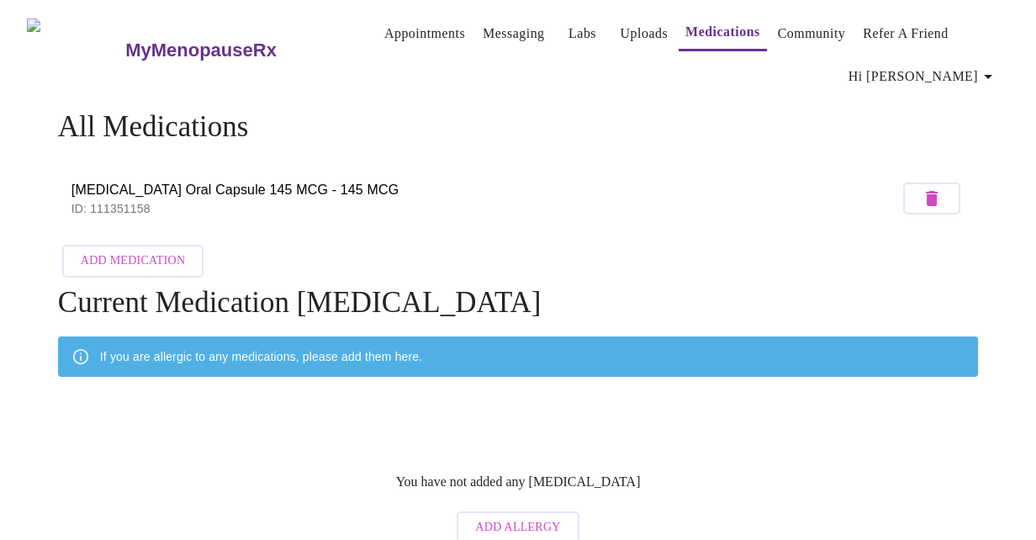
drag, startPoint x: 167, startPoint y: 251, endPoint x: 120, endPoint y: 252, distance: 47.1
click at [120, 252] on span "Add Medication" at bounding box center [133, 261] width 104 height 21
click at [136, 254] on span "Add Medication" at bounding box center [133, 261] width 104 height 21
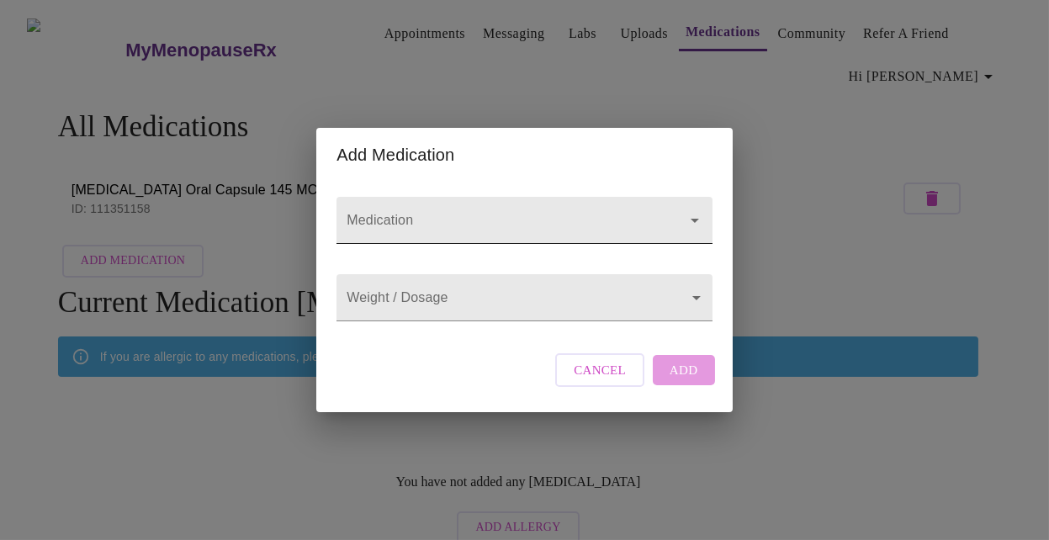
click at [386, 220] on input "Medication" at bounding box center [500, 228] width 314 height 31
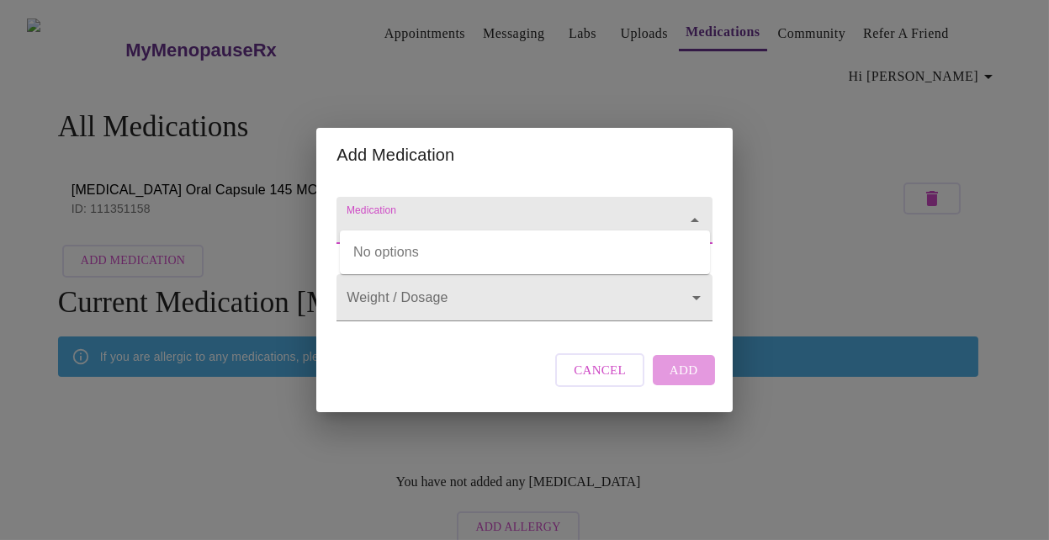
type input "a"
type input "m"
click at [634, 213] on input "arvostat" at bounding box center [500, 228] width 314 height 31
click at [633, 213] on input "arvostat" at bounding box center [500, 228] width 314 height 31
click at [629, 213] on input "arvostat" at bounding box center [500, 228] width 314 height 31
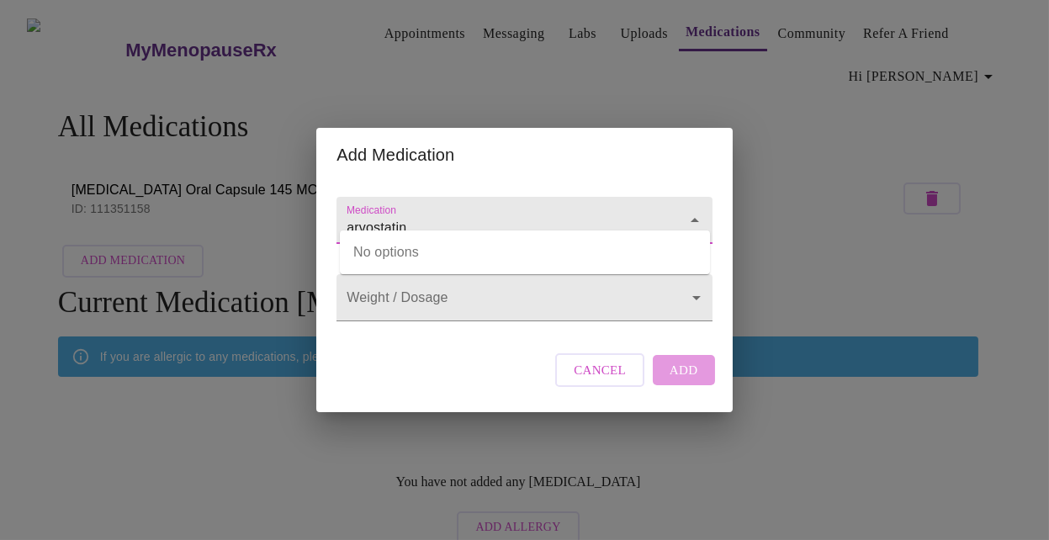
type input "arvostatin"
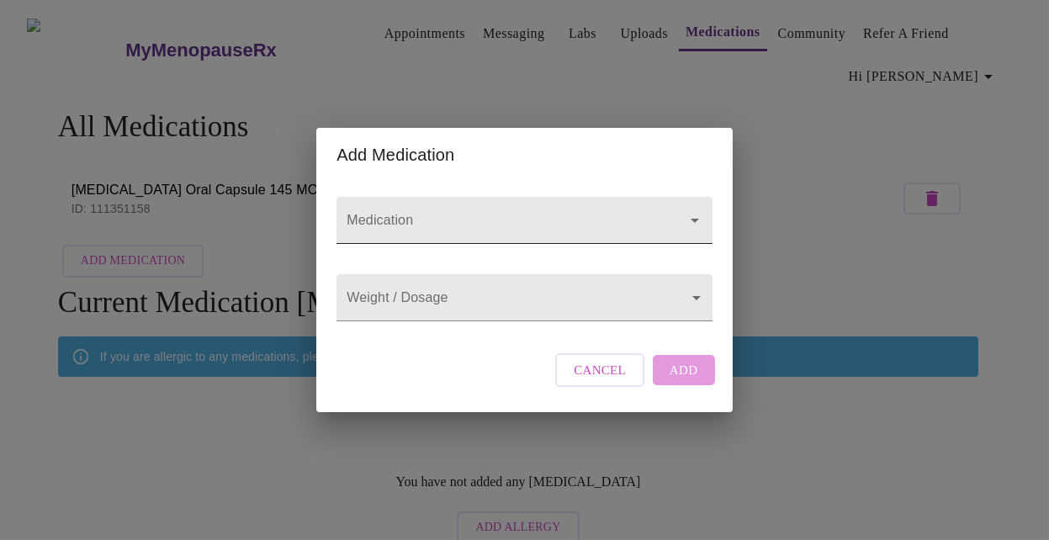
click at [640, 219] on input "Medication" at bounding box center [500, 228] width 314 height 31
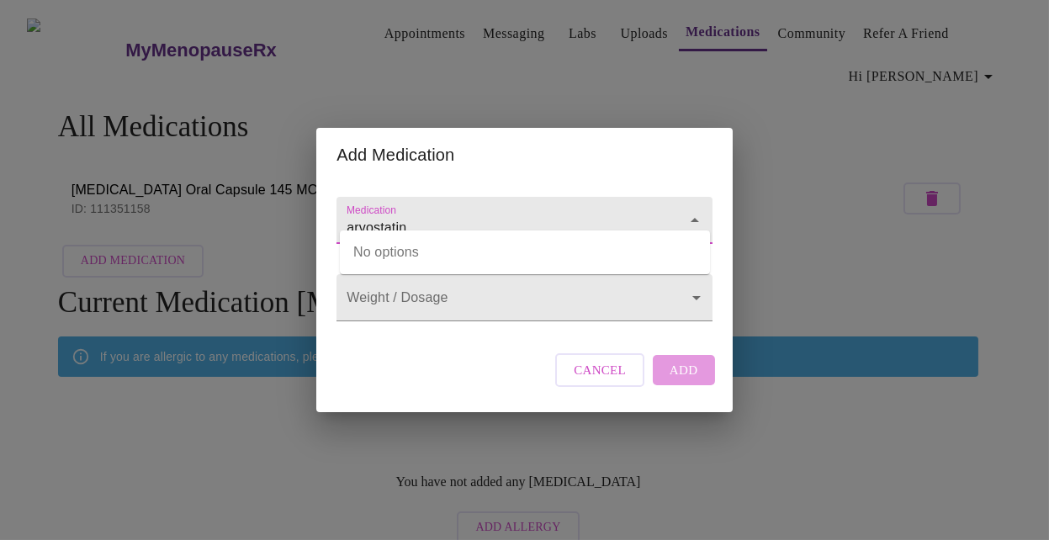
type input "arvostatin"
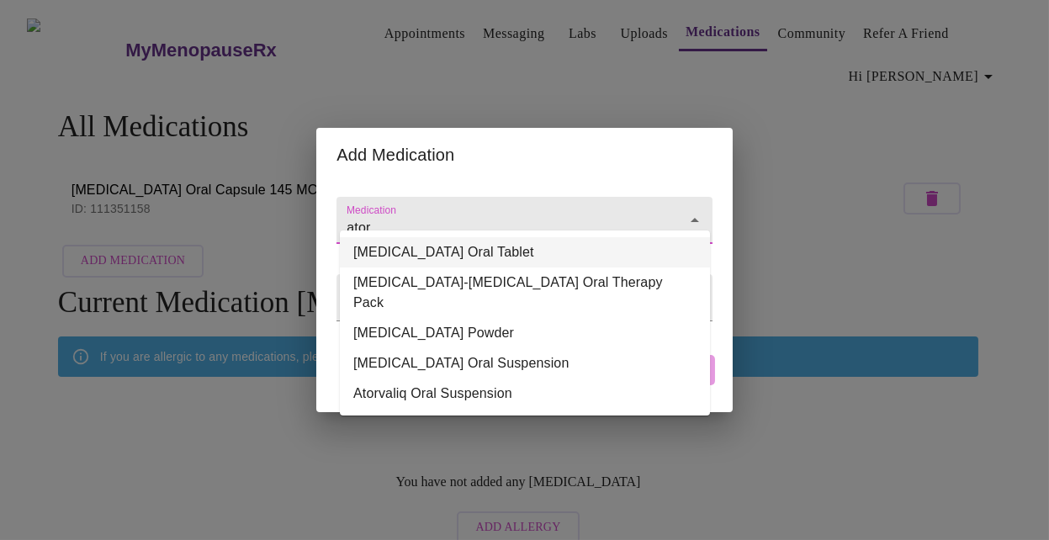
click at [566, 254] on li "[MEDICAL_DATA] Oral Tablet" at bounding box center [525, 252] width 370 height 30
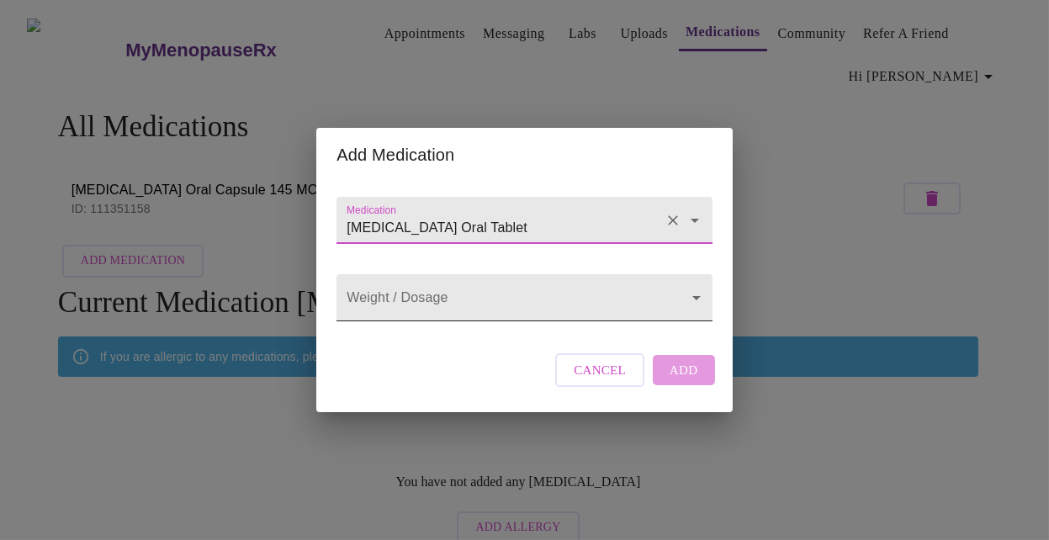
type input "[MEDICAL_DATA] Oral Tablet"
click at [558, 305] on body "MyMenopauseRx Appointments Messaging Labs Uploads Medications Community Refer a…" at bounding box center [524, 279] width 1035 height 545
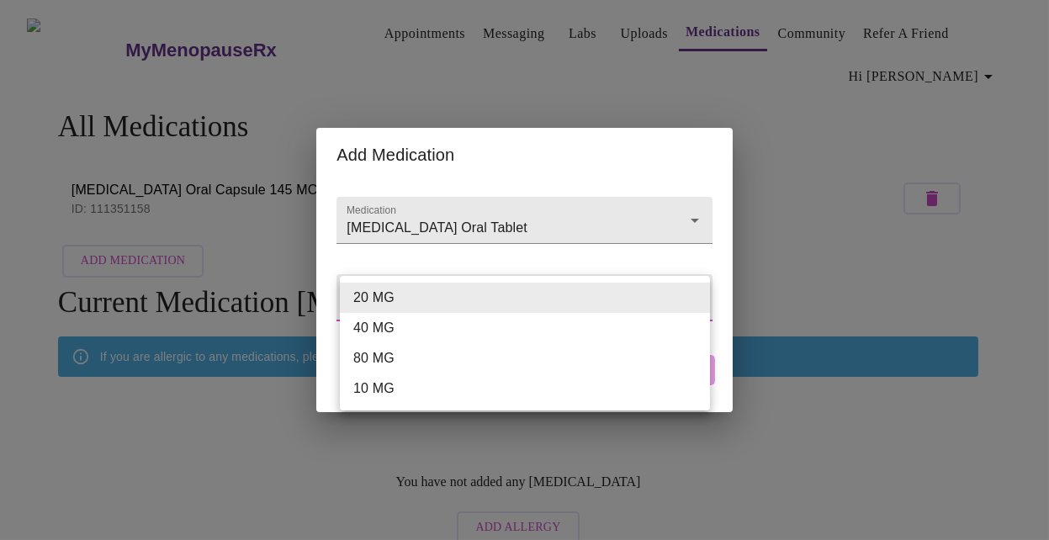
click at [558, 305] on li "20 MG" at bounding box center [525, 298] width 370 height 30
type input "20 MG"
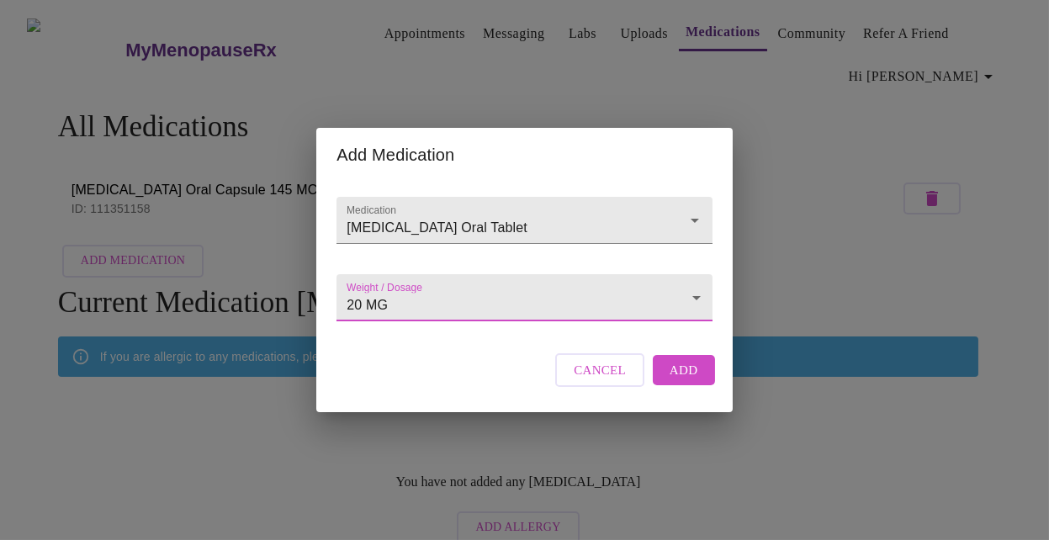
click at [695, 381] on span "Add" at bounding box center [684, 370] width 29 height 22
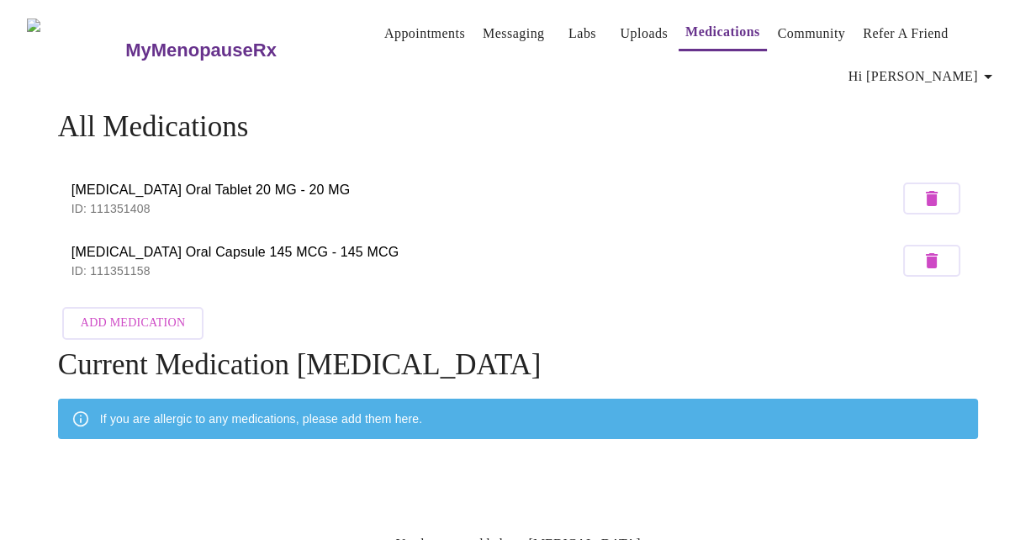
click at [144, 318] on span "Add Medication" at bounding box center [133, 323] width 104 height 21
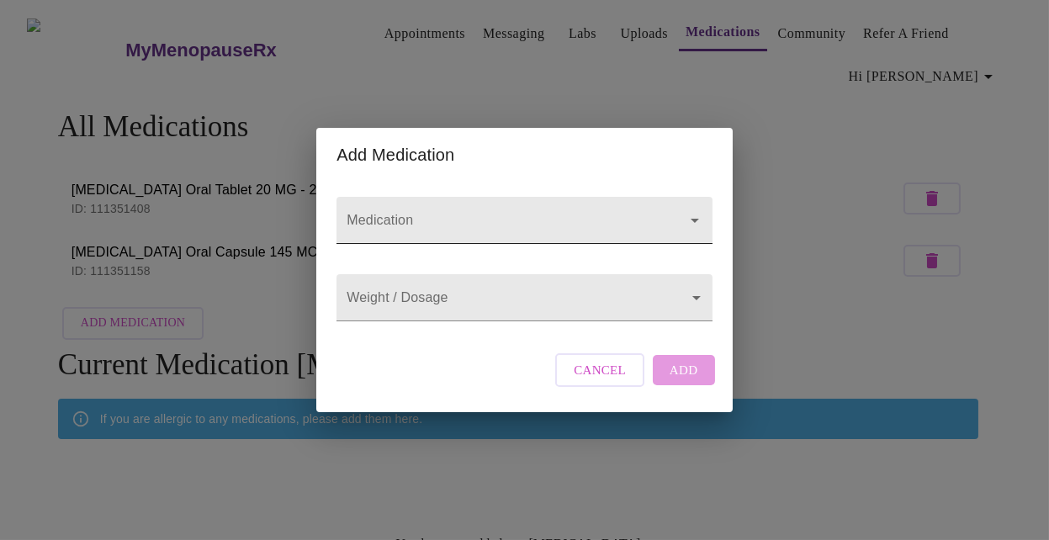
click at [438, 213] on input "Medication" at bounding box center [500, 228] width 314 height 31
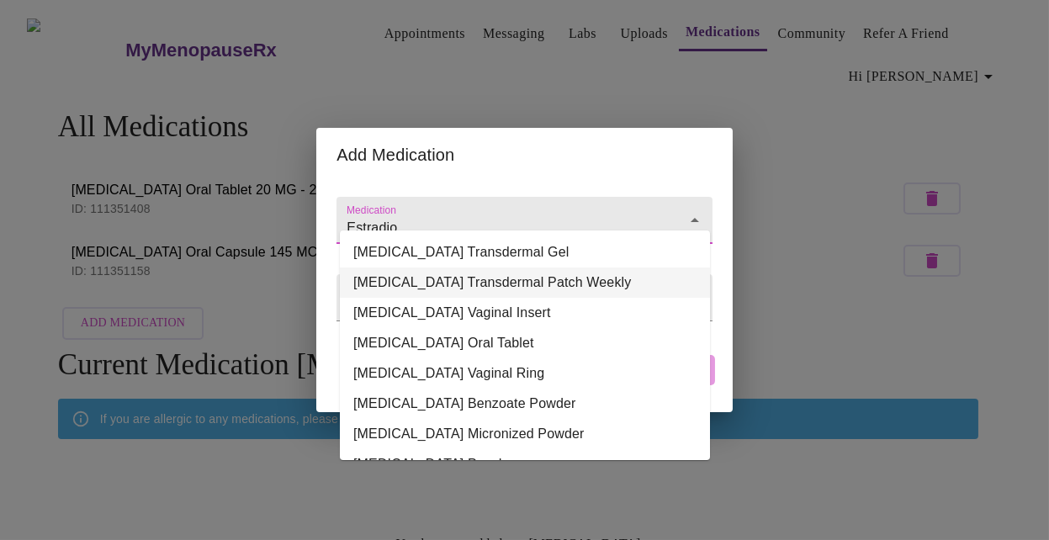
click at [465, 285] on li "[MEDICAL_DATA] Transdermal Patch Weekly" at bounding box center [525, 282] width 370 height 30
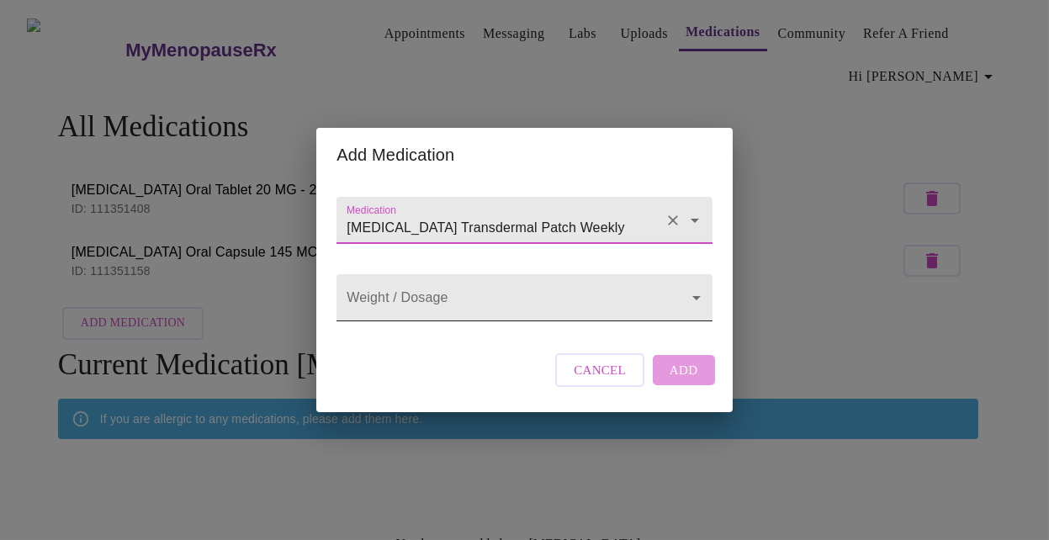
type input "[MEDICAL_DATA] Transdermal Patch Weekly"
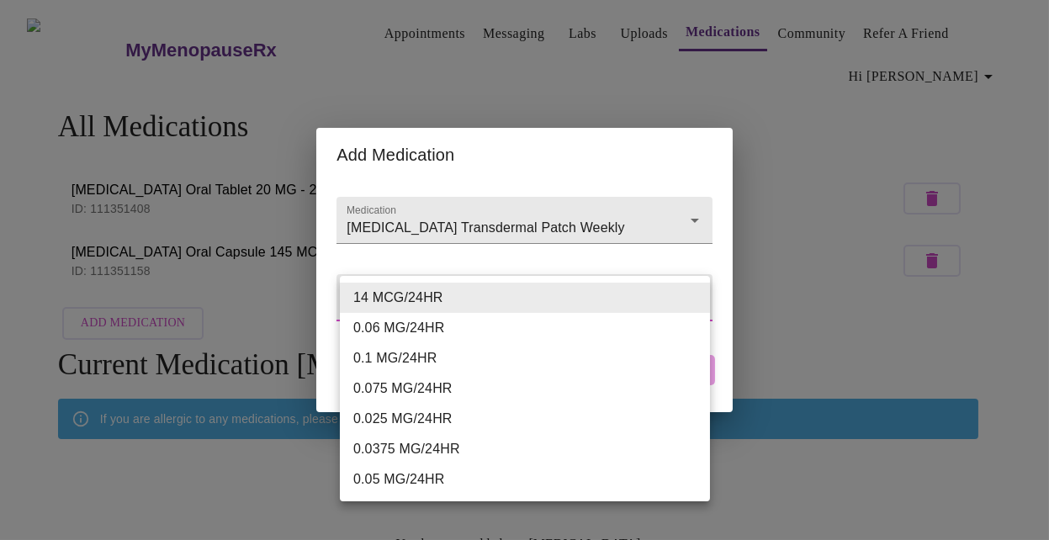
click at [475, 300] on body "MyMenopauseRx Appointments Messaging Labs Uploads Medications Community Refer a…" at bounding box center [524, 310] width 1035 height 607
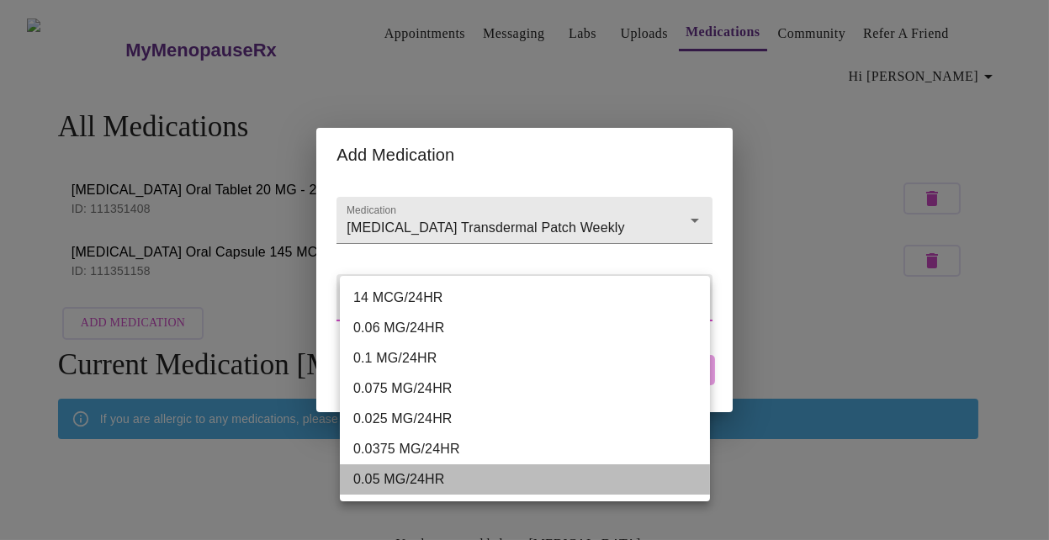
click at [459, 479] on li "0.05 MG/24HR" at bounding box center [525, 479] width 370 height 30
type input "0.05 MG/24HR"
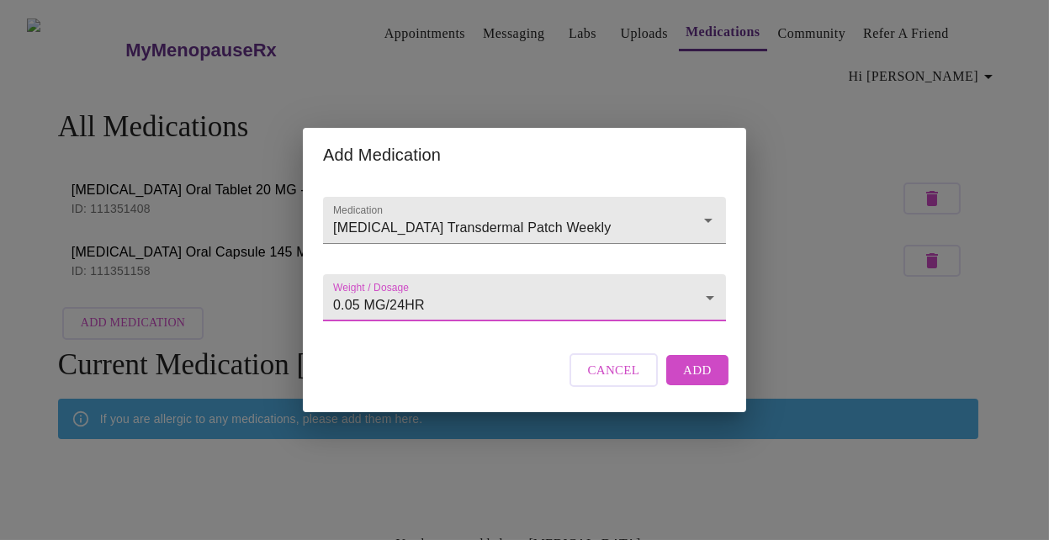
click at [703, 381] on span "Add" at bounding box center [697, 370] width 29 height 22
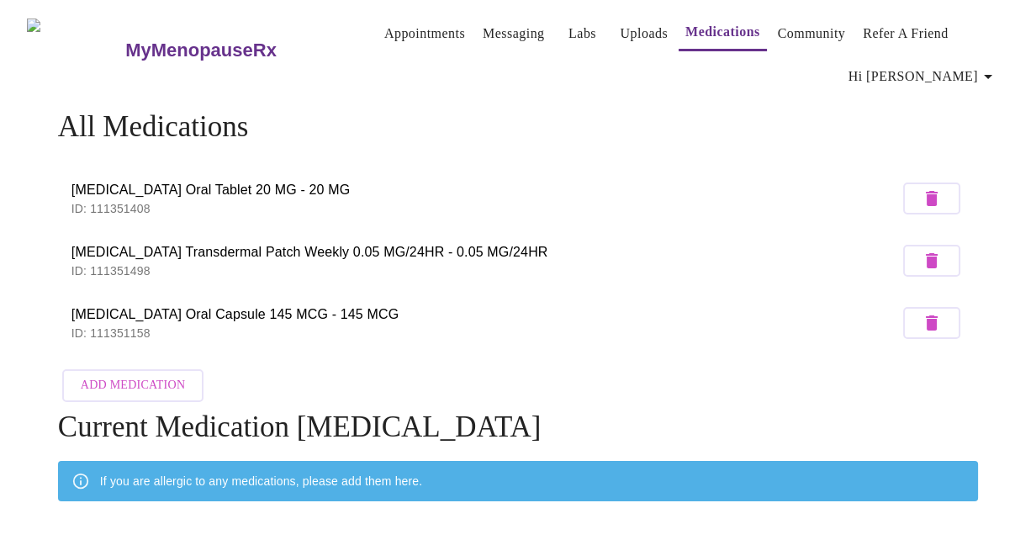
click at [170, 384] on span "Add Medication" at bounding box center [133, 385] width 104 height 21
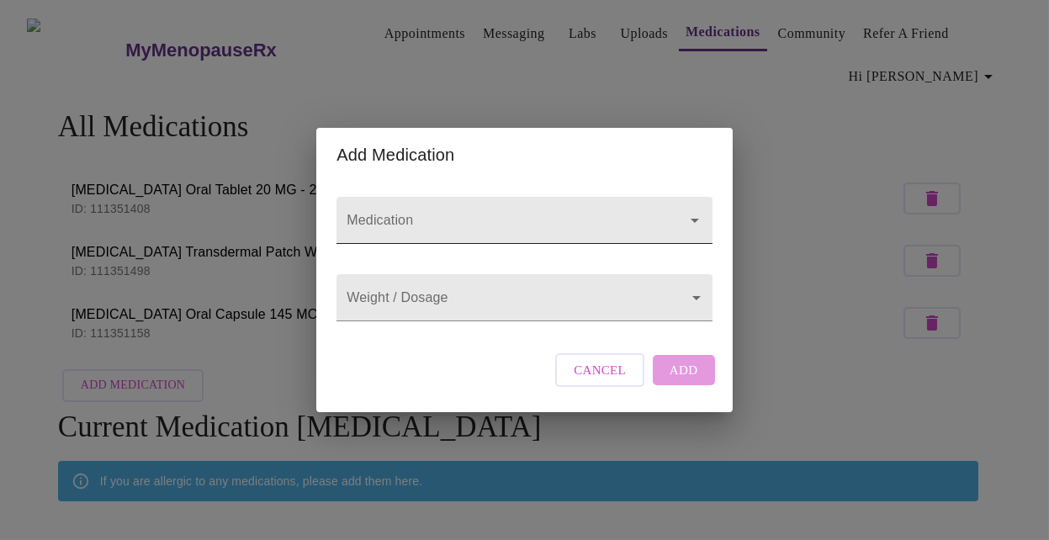
click at [443, 213] on input "Medication" at bounding box center [500, 228] width 314 height 31
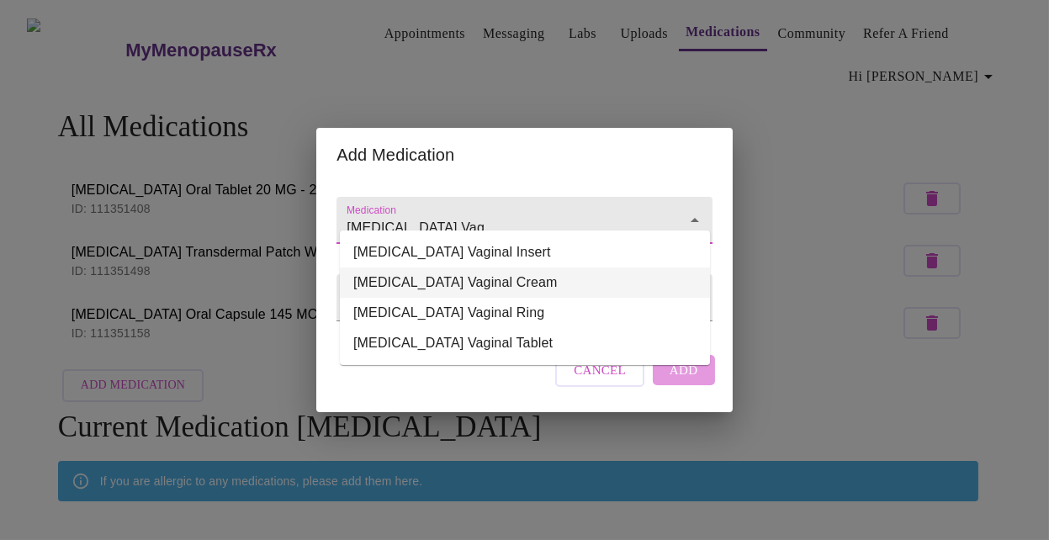
click at [517, 281] on li "[MEDICAL_DATA] Vaginal Cream" at bounding box center [525, 282] width 370 height 30
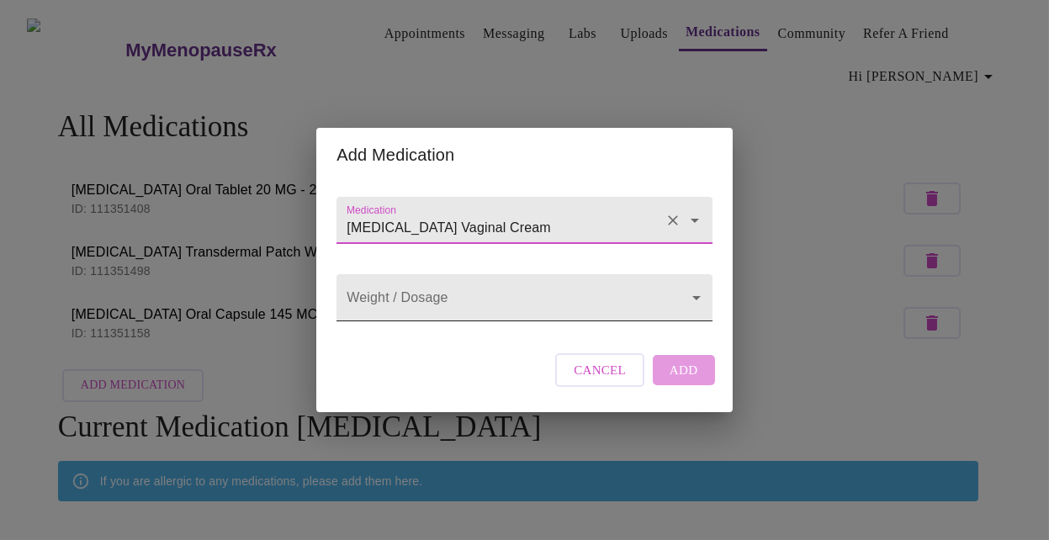
type input "[MEDICAL_DATA] Vaginal Cream"
click at [522, 294] on body "MyMenopauseRx Appointments Messaging Labs Uploads Medications Community Refer a…" at bounding box center [524, 342] width 1035 height 670
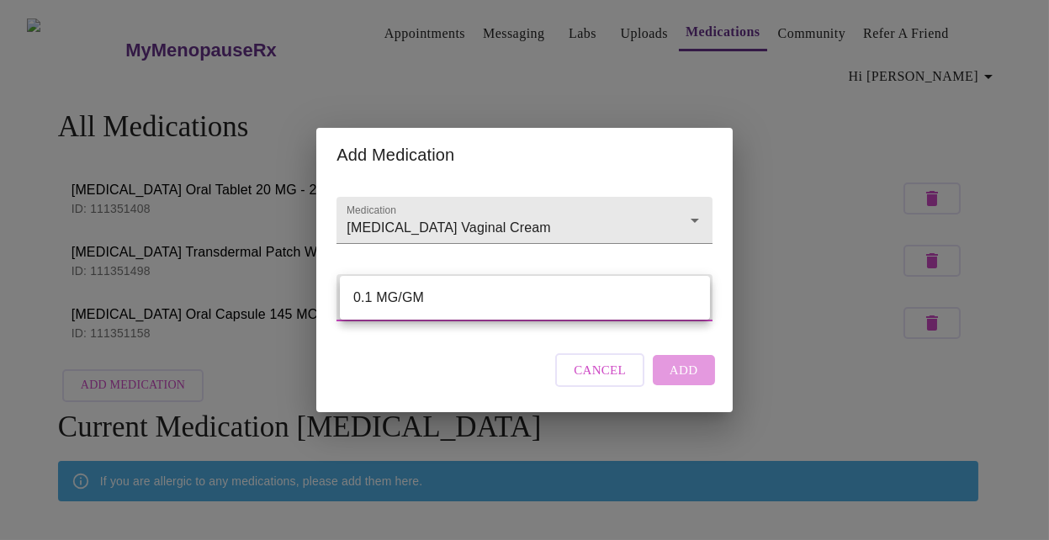
click at [522, 304] on li "0.1 MG/GM" at bounding box center [525, 298] width 370 height 30
type input "0.1 MG/GM"
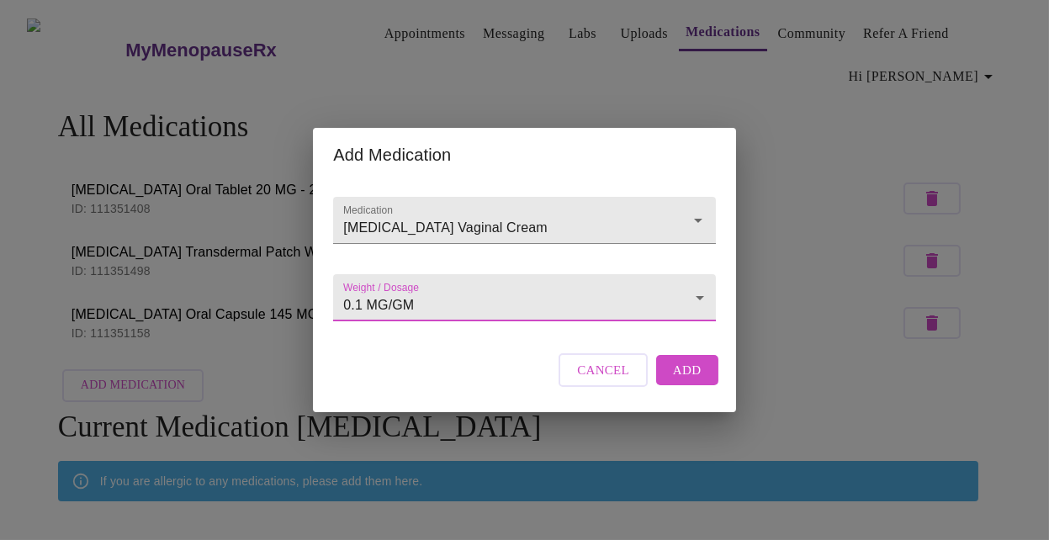
click at [680, 381] on span "Add" at bounding box center [687, 370] width 29 height 22
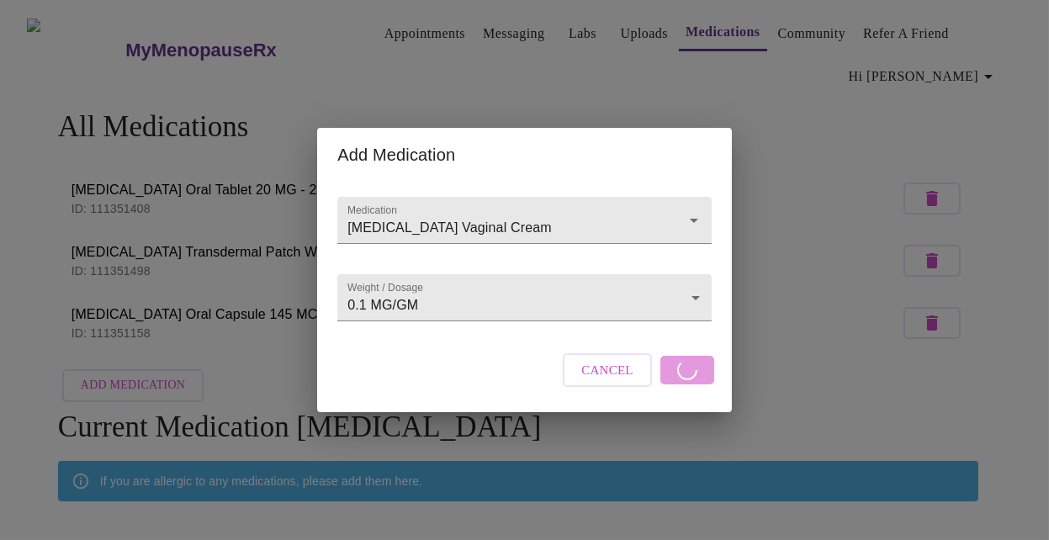
click at [680, 382] on div "Cancel" at bounding box center [639, 370] width 160 height 50
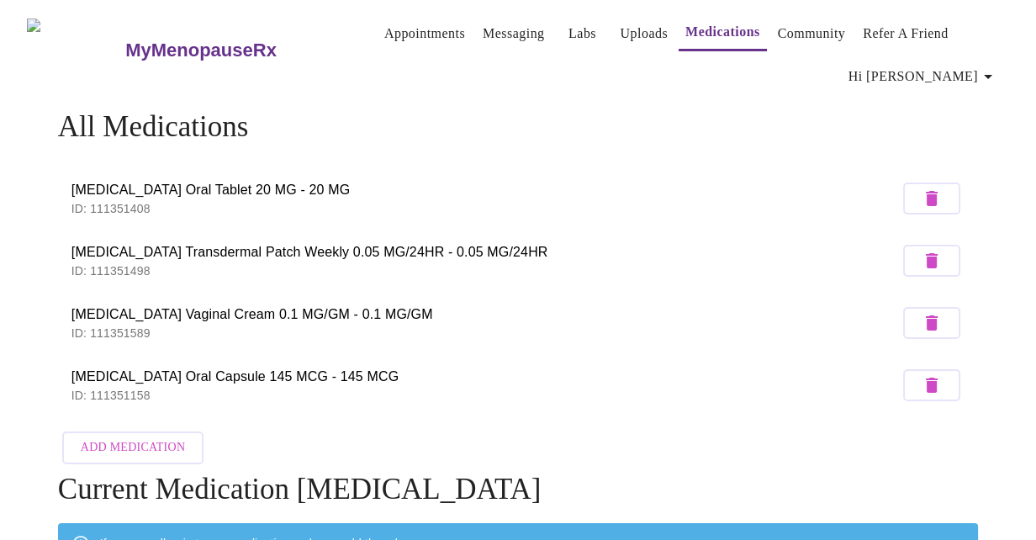
click at [168, 451] on span "Add Medication" at bounding box center [133, 447] width 104 height 21
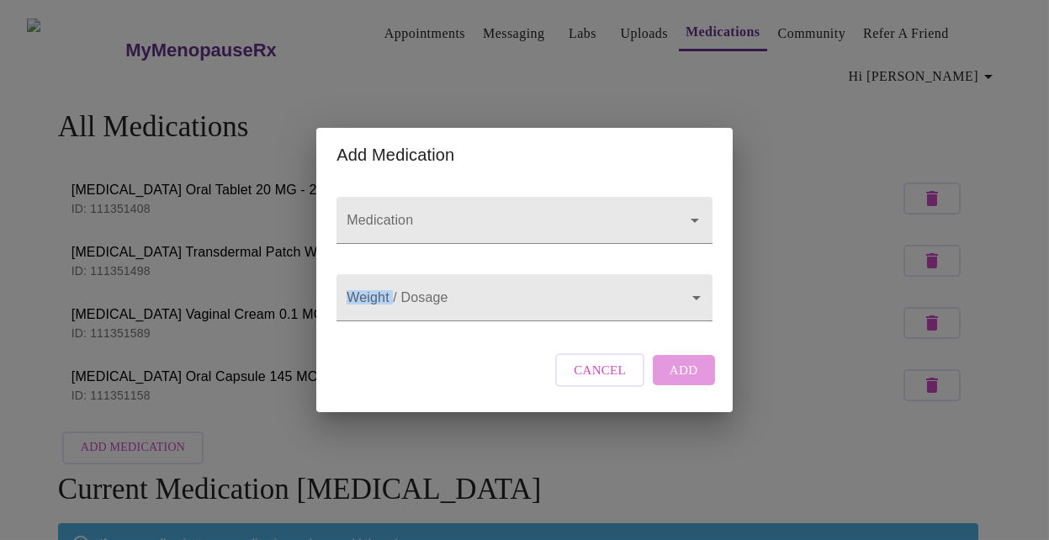
click at [168, 451] on div "Add Medication Medication Weight / Dosage ​ Cancel Add" at bounding box center [524, 270] width 1049 height 540
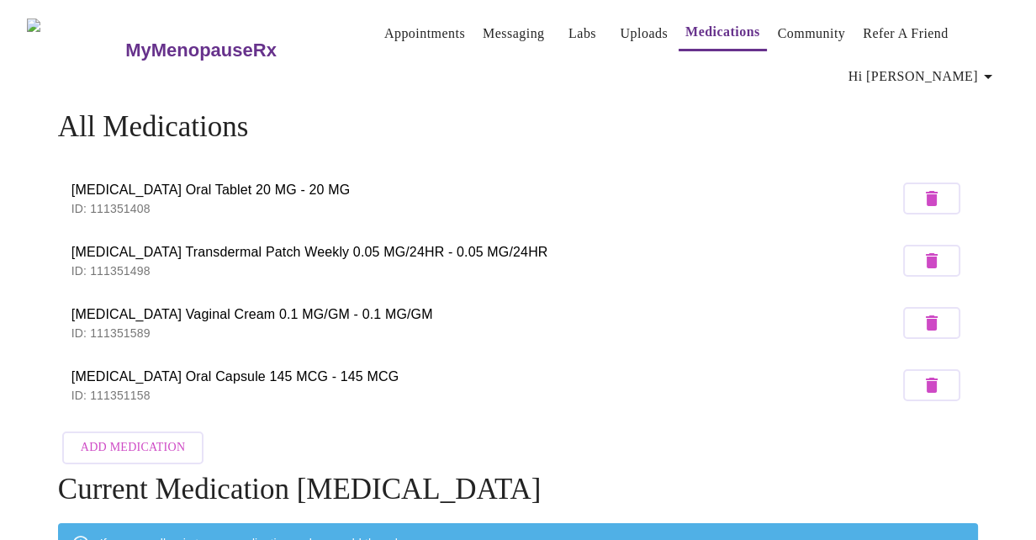
drag, startPoint x: 168, startPoint y: 451, endPoint x: 123, endPoint y: 439, distance: 46.9
click at [123, 439] on span "Add Medication" at bounding box center [133, 447] width 104 height 21
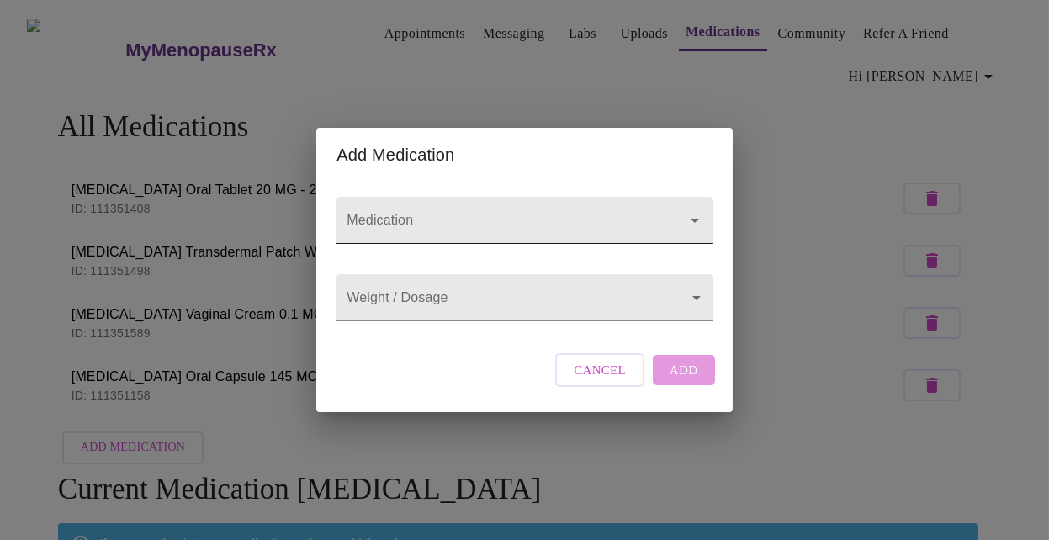
click at [444, 197] on div at bounding box center [523, 220] width 375 height 47
click at [443, 197] on div at bounding box center [523, 220] width 375 height 47
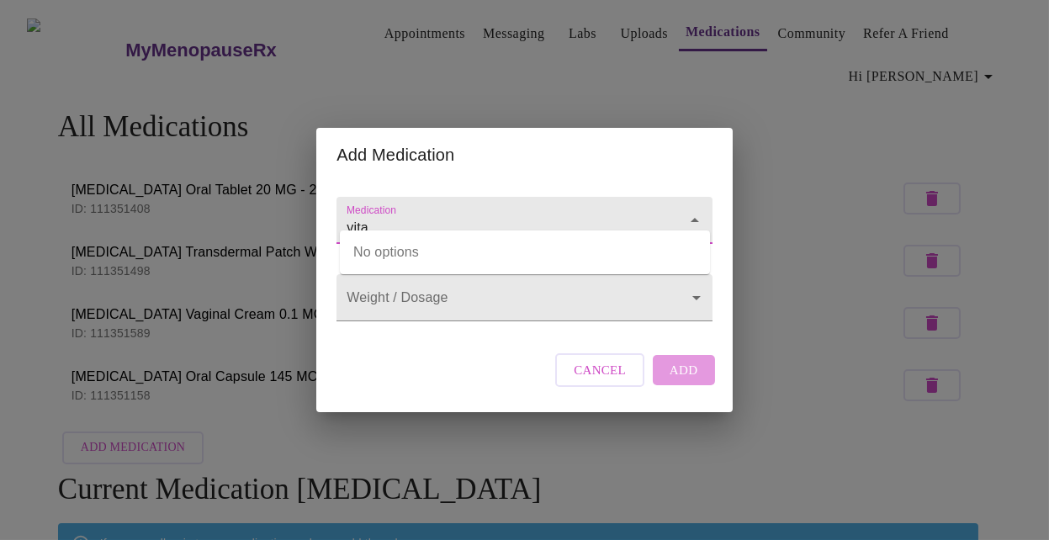
type input "vita"
click at [575, 387] on button "Cancel" at bounding box center [599, 370] width 89 height 34
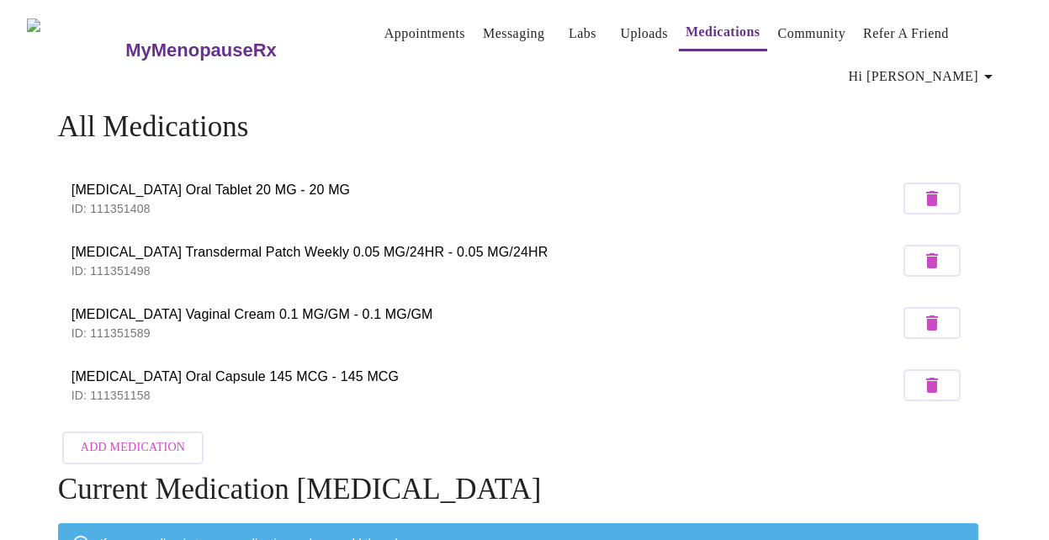
click at [575, 387] on button "Cancel" at bounding box center [599, 370] width 89 height 34
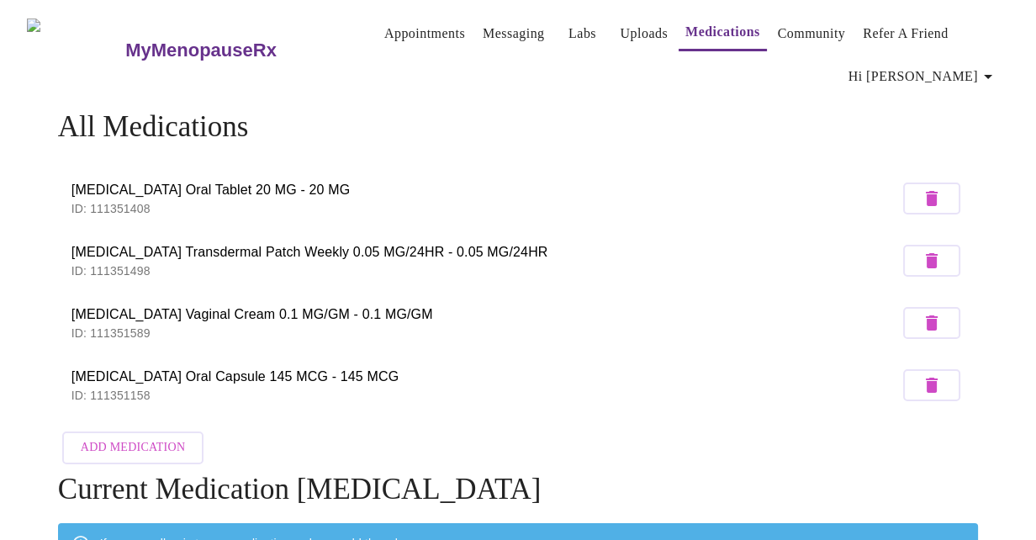
click at [569, 26] on link "Labs" at bounding box center [583, 34] width 28 height 24
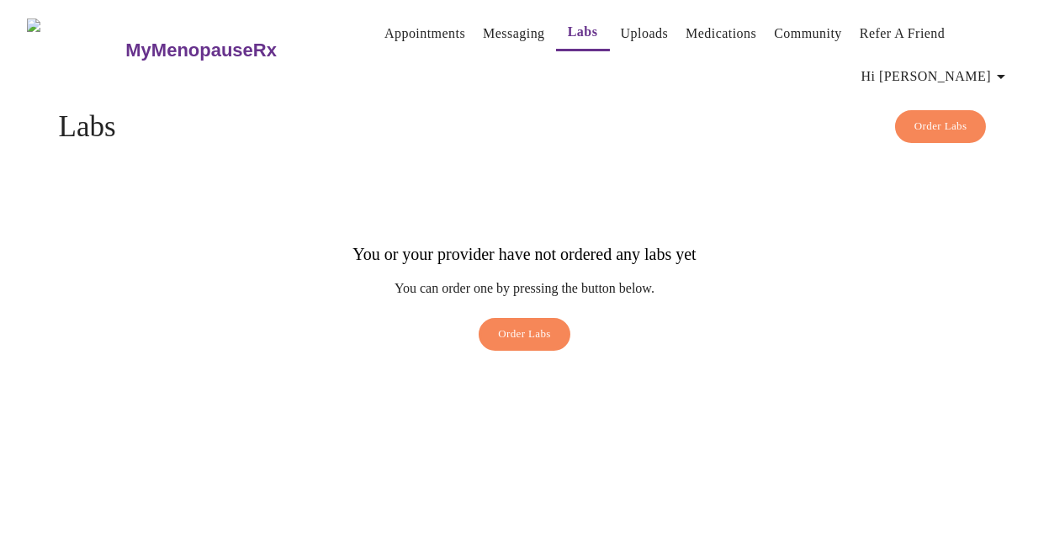
click at [741, 25] on link "Medications" at bounding box center [721, 34] width 71 height 24
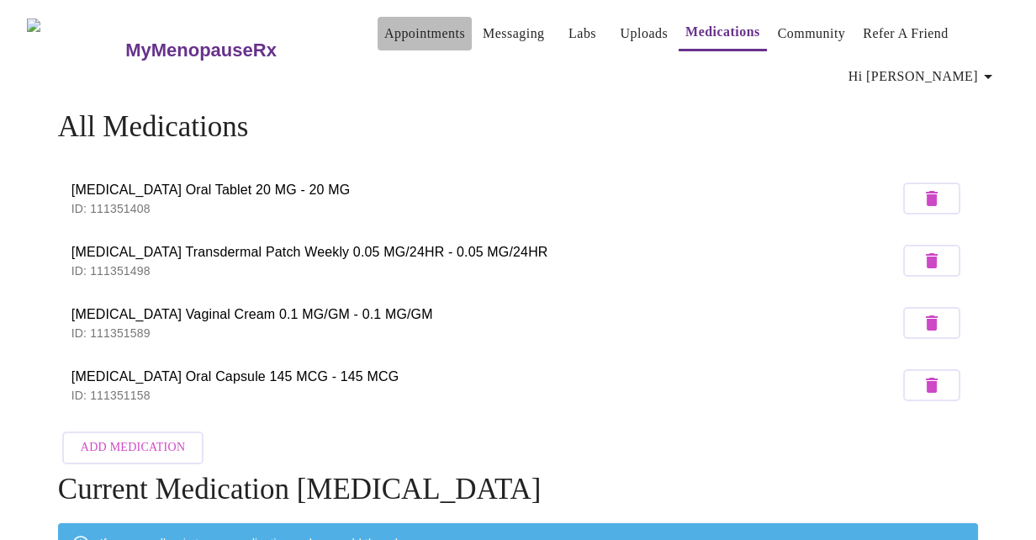
click at [384, 32] on link "Appointments" at bounding box center [424, 34] width 81 height 24
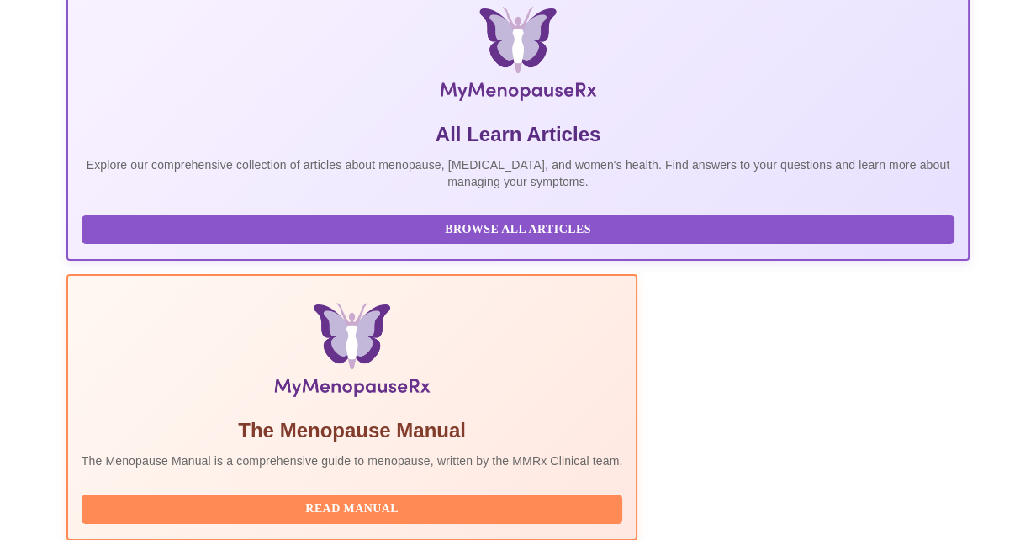
scroll to position [403, 0]
